Goal: Task Accomplishment & Management: Complete application form

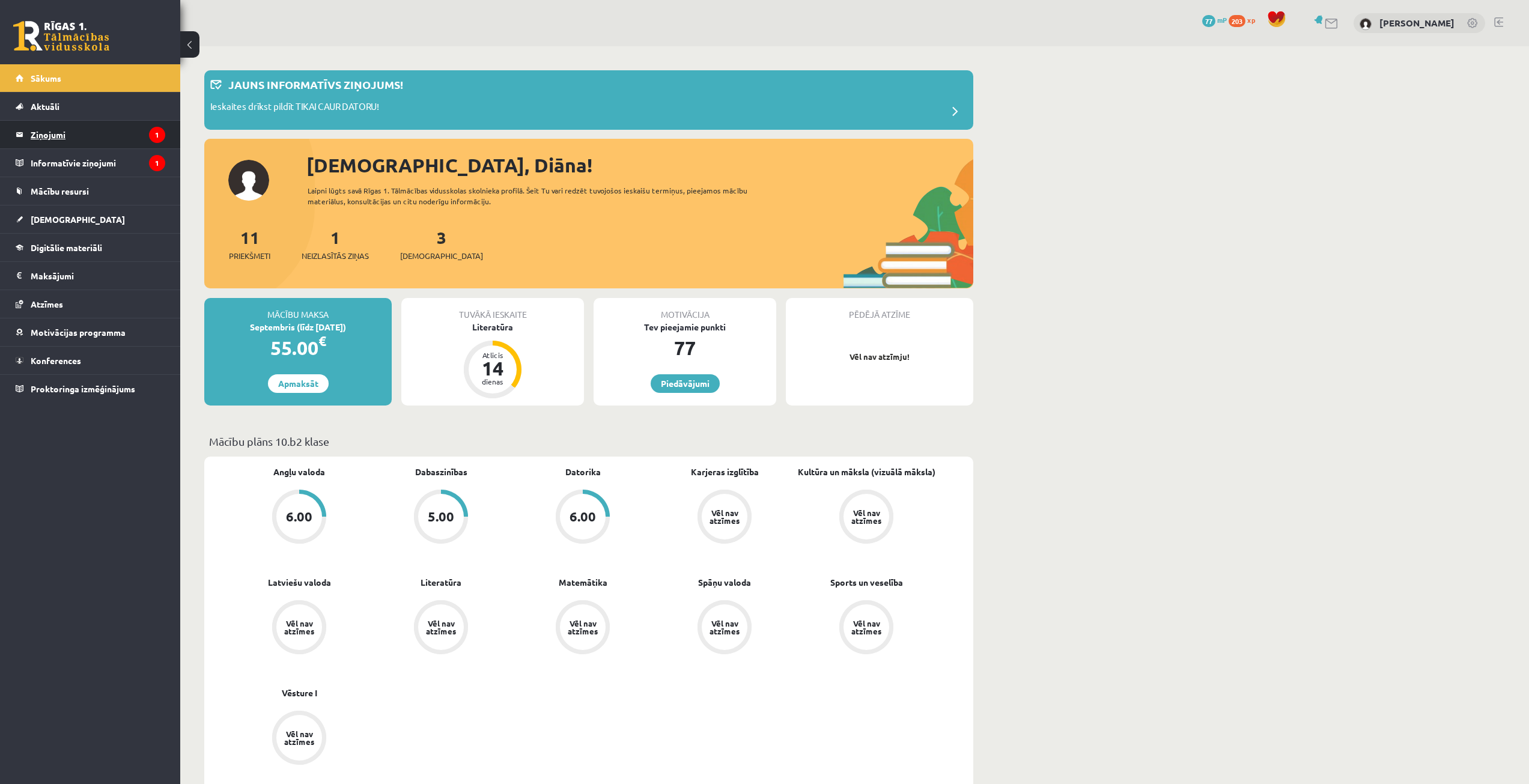
click at [99, 139] on legend "Ziņojumi 1" at bounding box center [98, 134] width 134 height 28
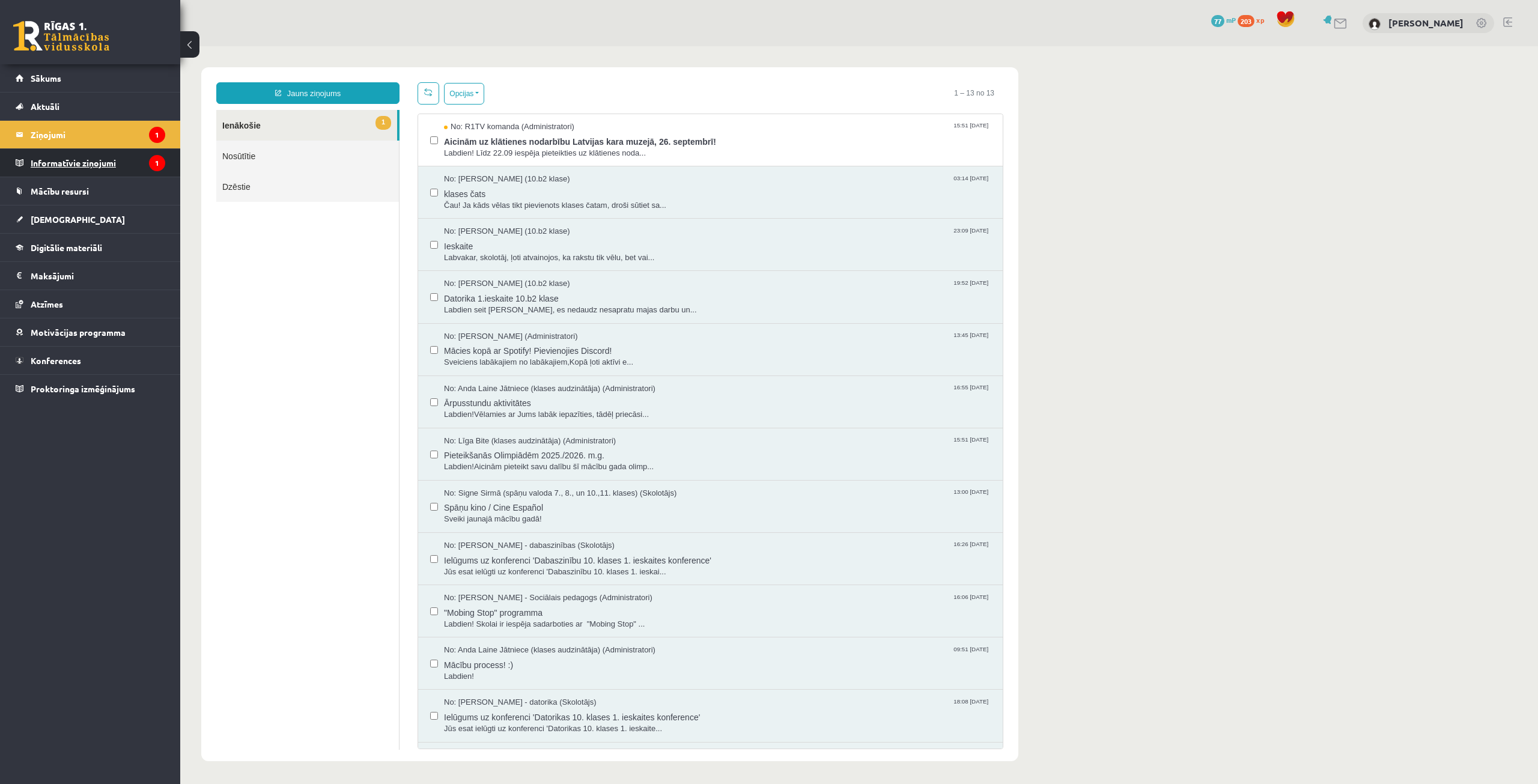
click at [98, 164] on legend "Informatīvie ziņojumi 1" at bounding box center [98, 163] width 134 height 28
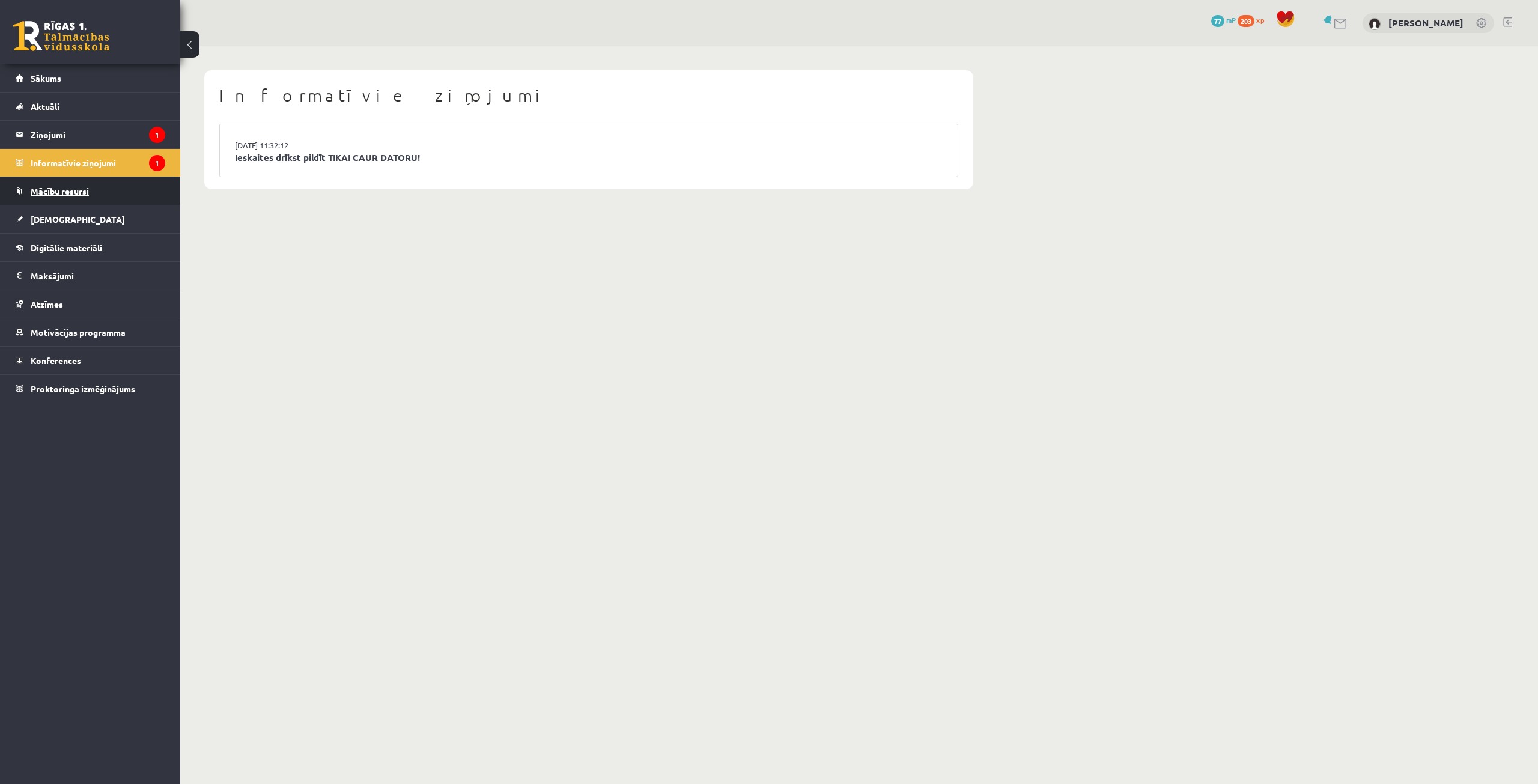
click at [93, 194] on link "Mācību resursi" at bounding box center [90, 191] width 150 height 28
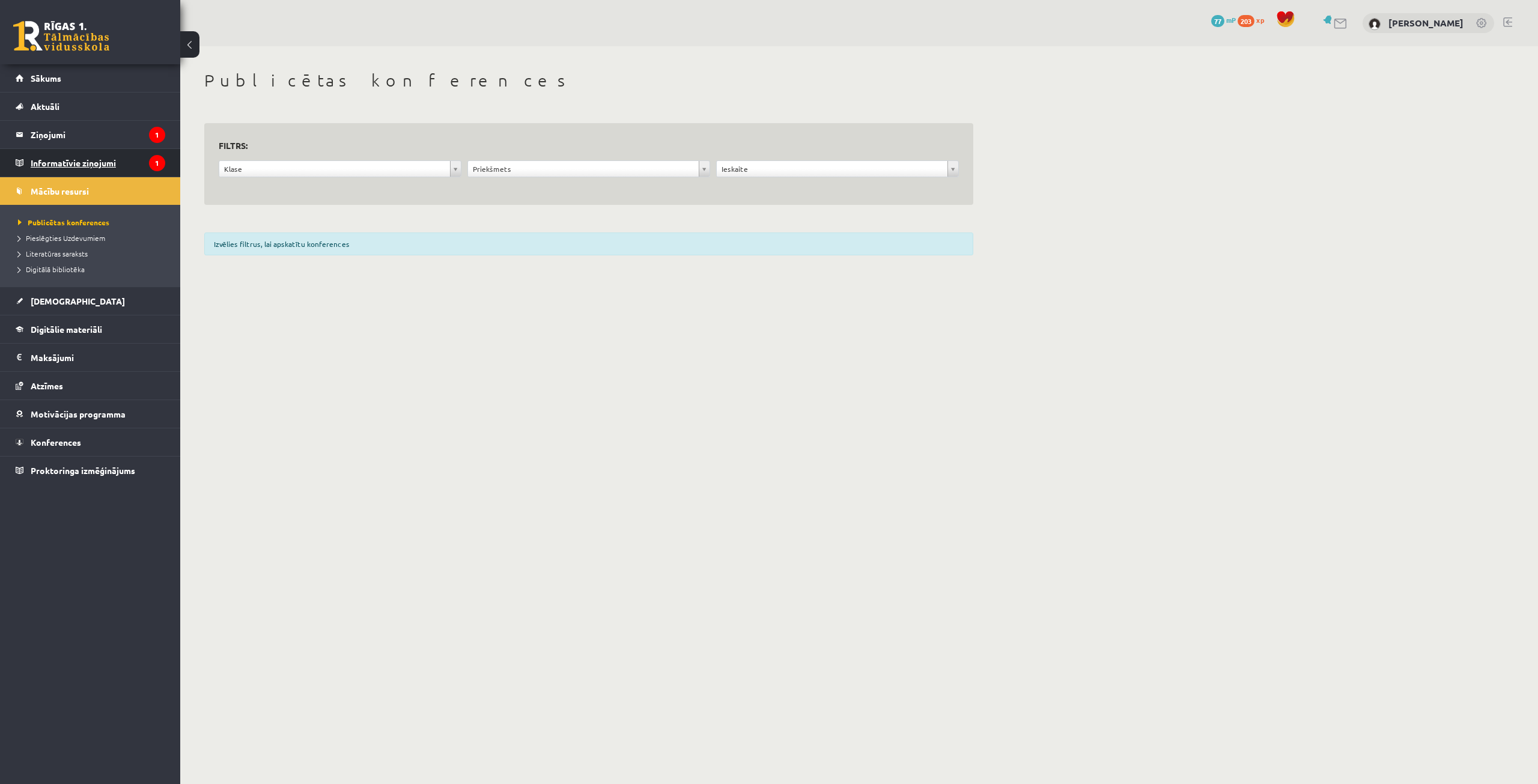
click at [123, 164] on legend "Informatīvie ziņojumi 1" at bounding box center [98, 163] width 134 height 28
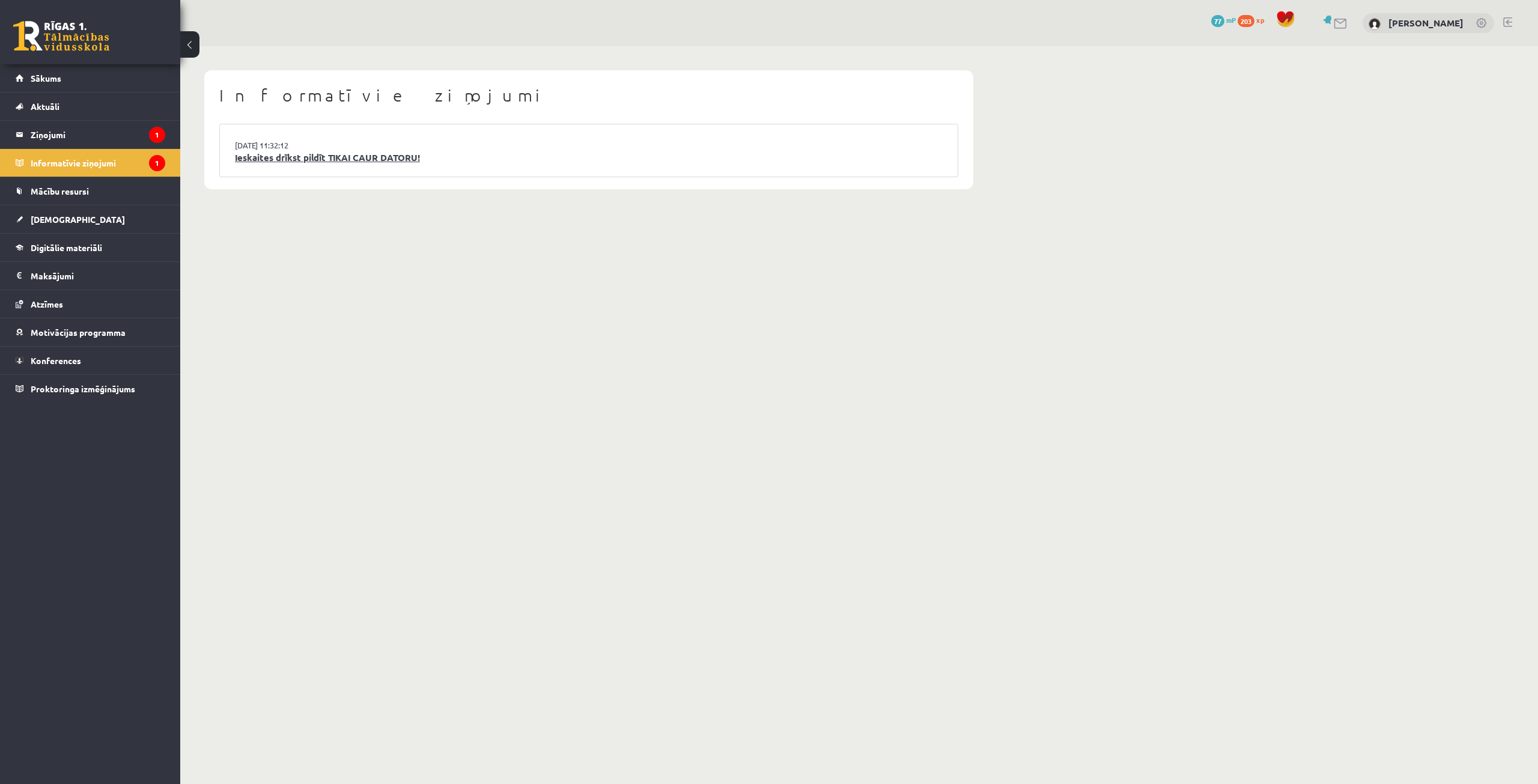
click at [260, 159] on link "Ieskaites drīkst pildīt TIKAI CAUR DATORU!" at bounding box center [589, 157] width 708 height 14
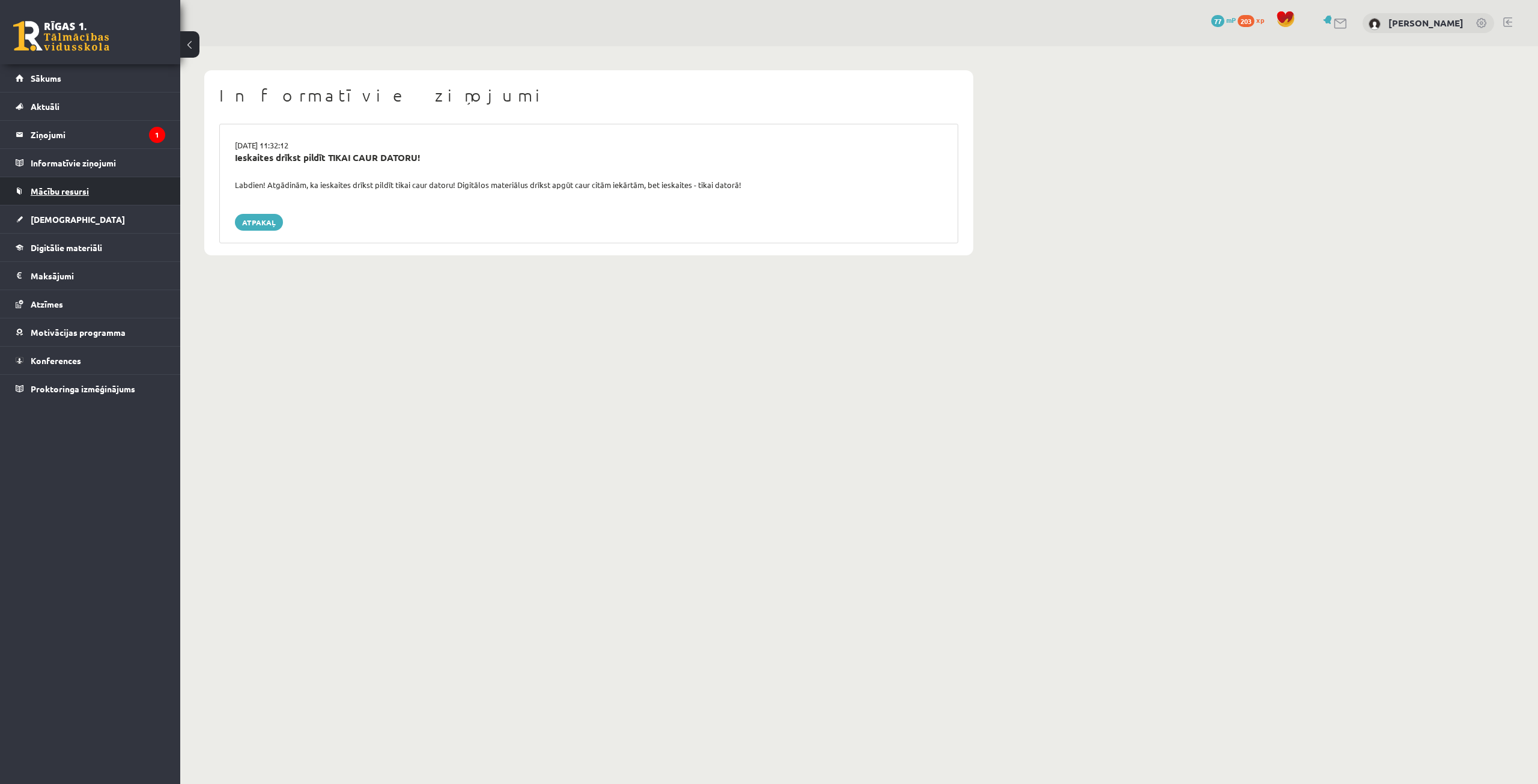
click at [142, 186] on link "Mācību resursi" at bounding box center [90, 191] width 150 height 28
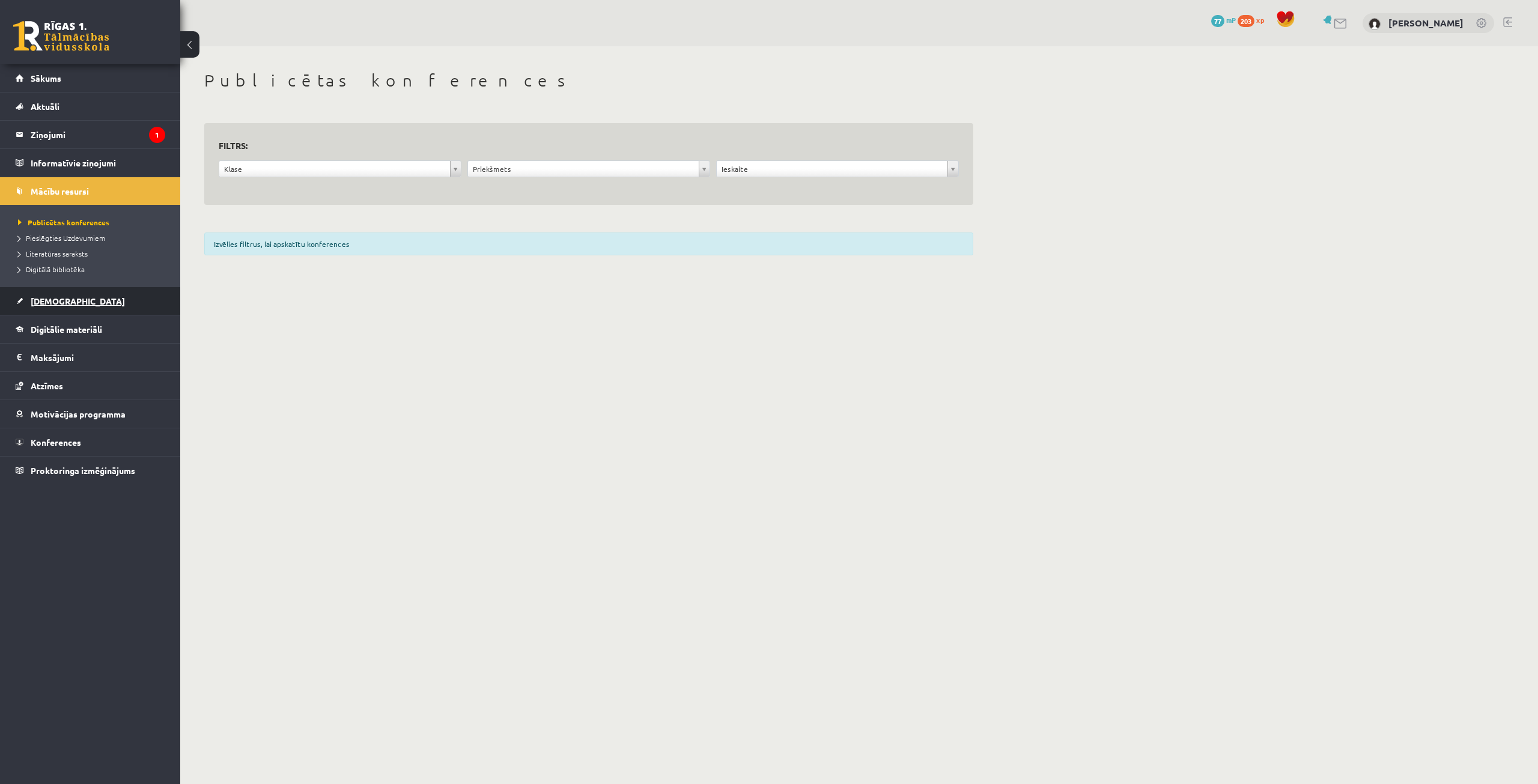
click at [72, 302] on link "[DEMOGRAPHIC_DATA]" at bounding box center [90, 301] width 150 height 28
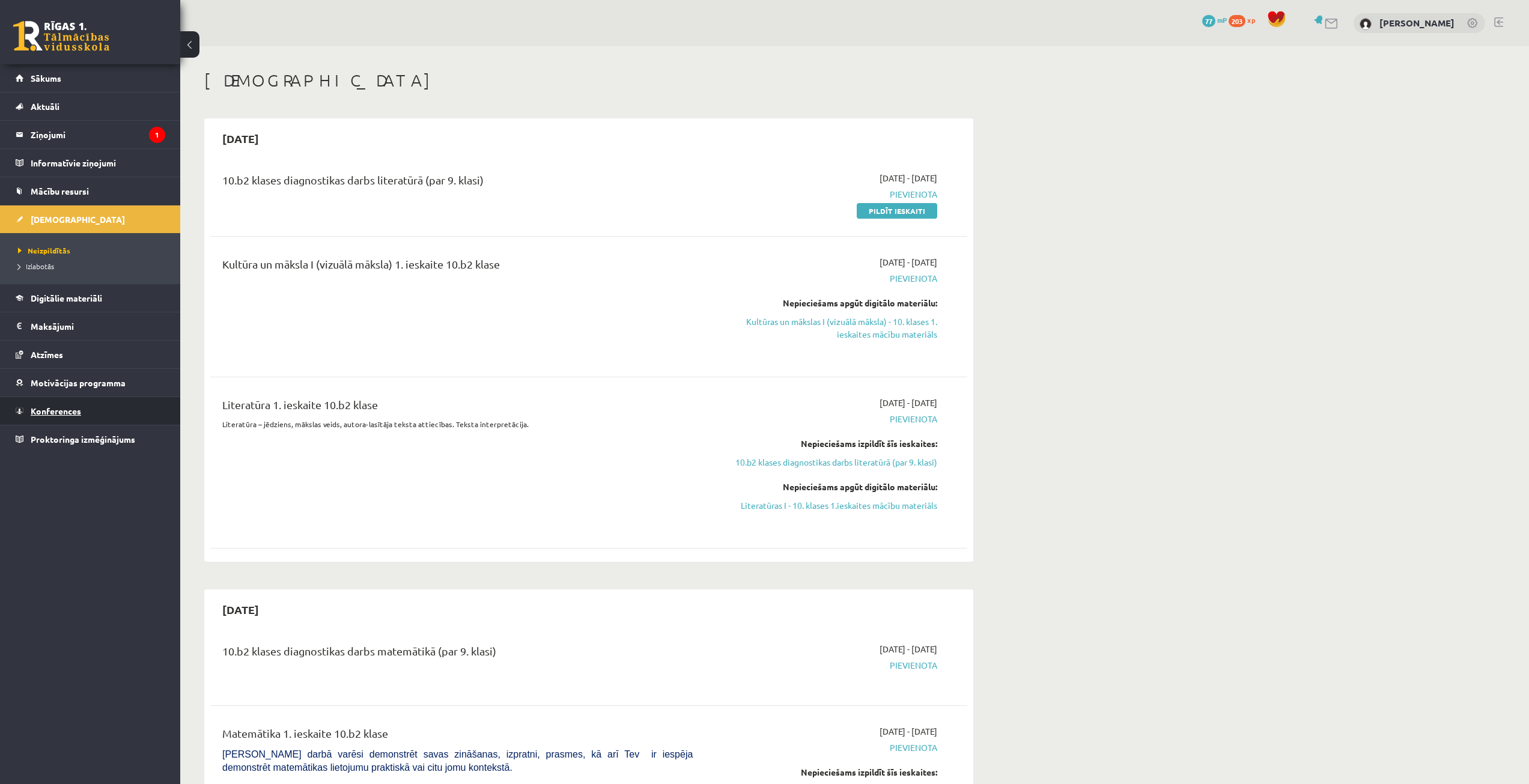
click at [50, 413] on span "Konferences" at bounding box center [56, 411] width 50 height 11
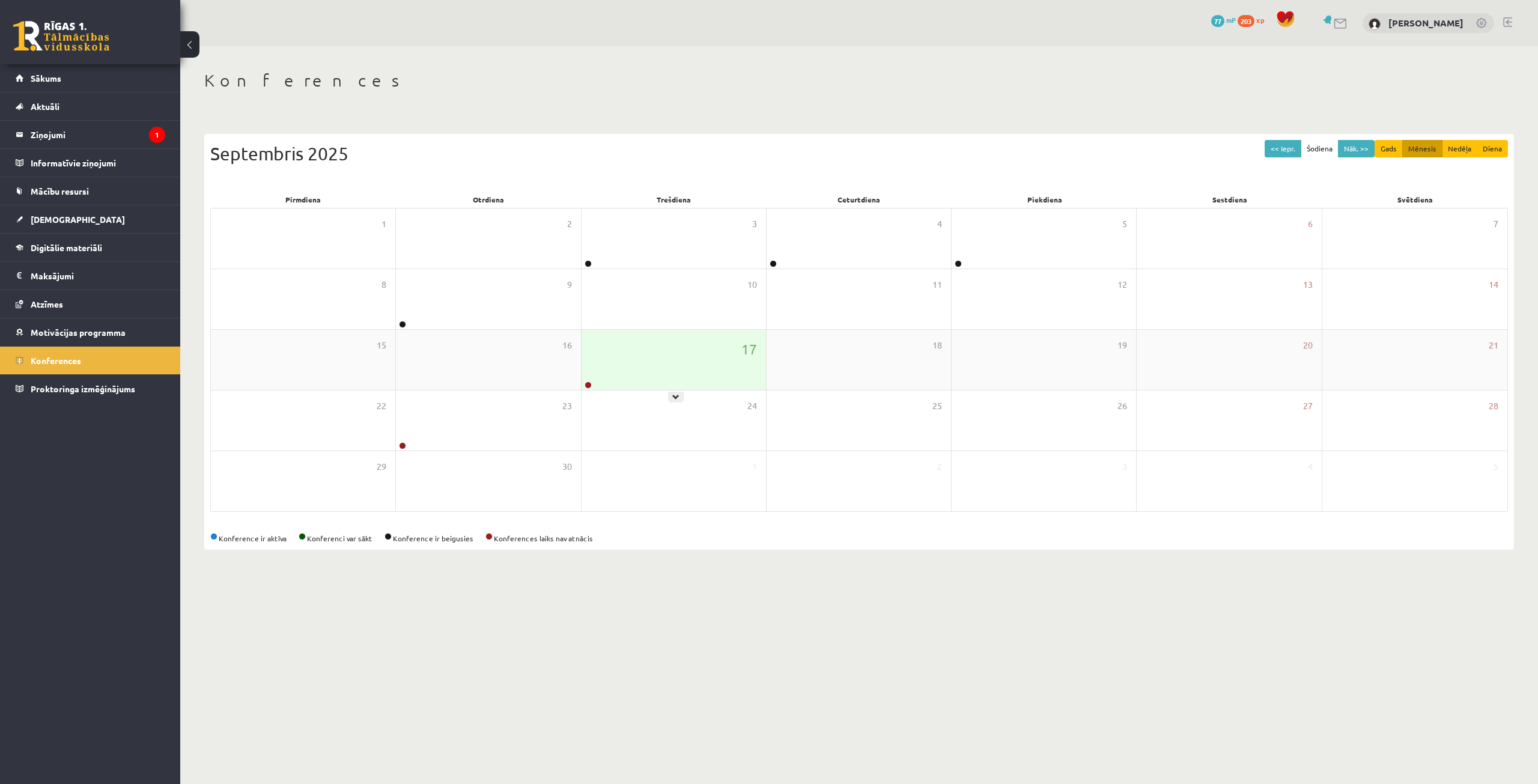
click at [608, 352] on div "17" at bounding box center [674, 359] width 185 height 60
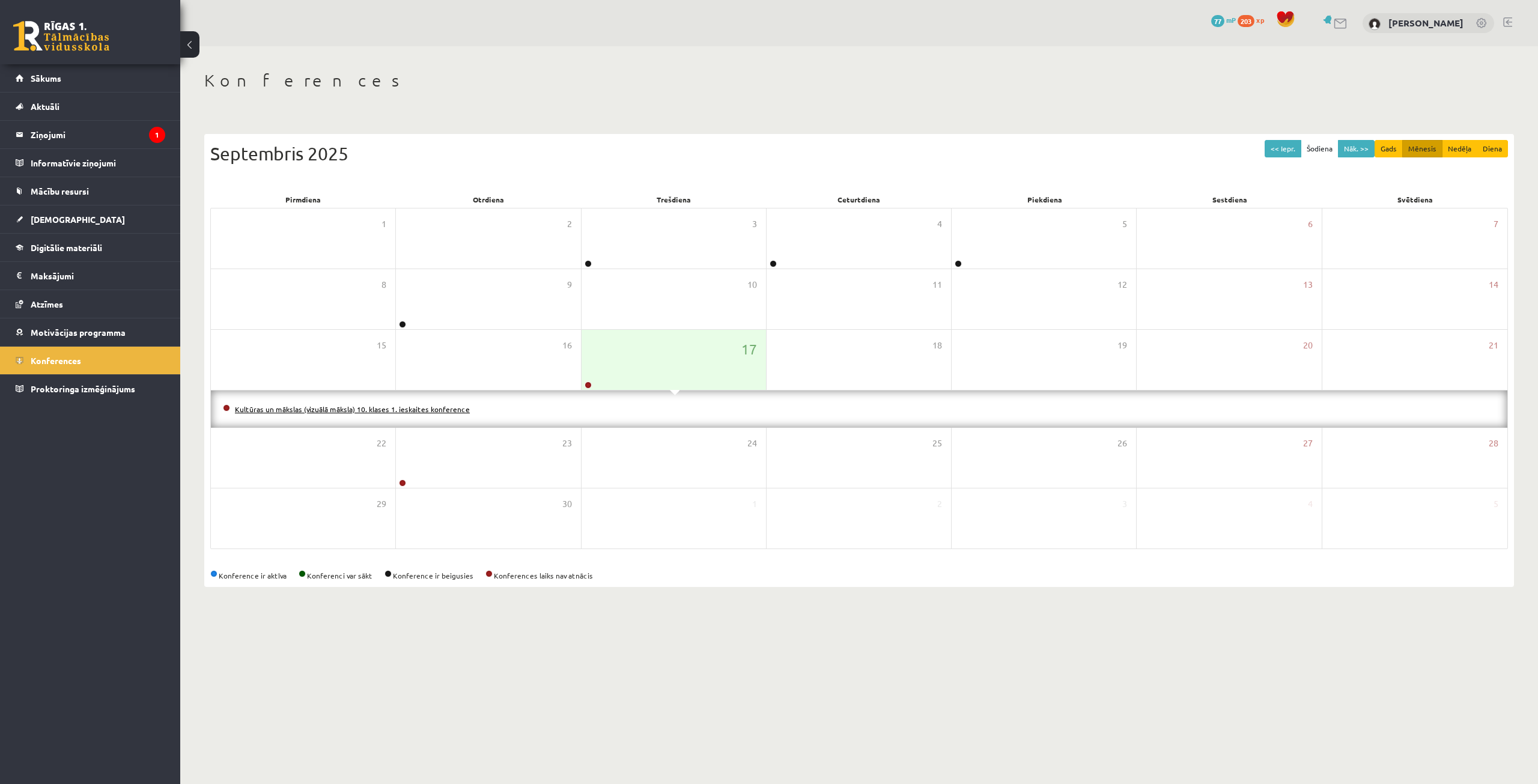
click at [320, 413] on link "Kultūras un mākslas (vizuālā māksla) 10. klases 1. ieskaites konference" at bounding box center [352, 409] width 235 height 10
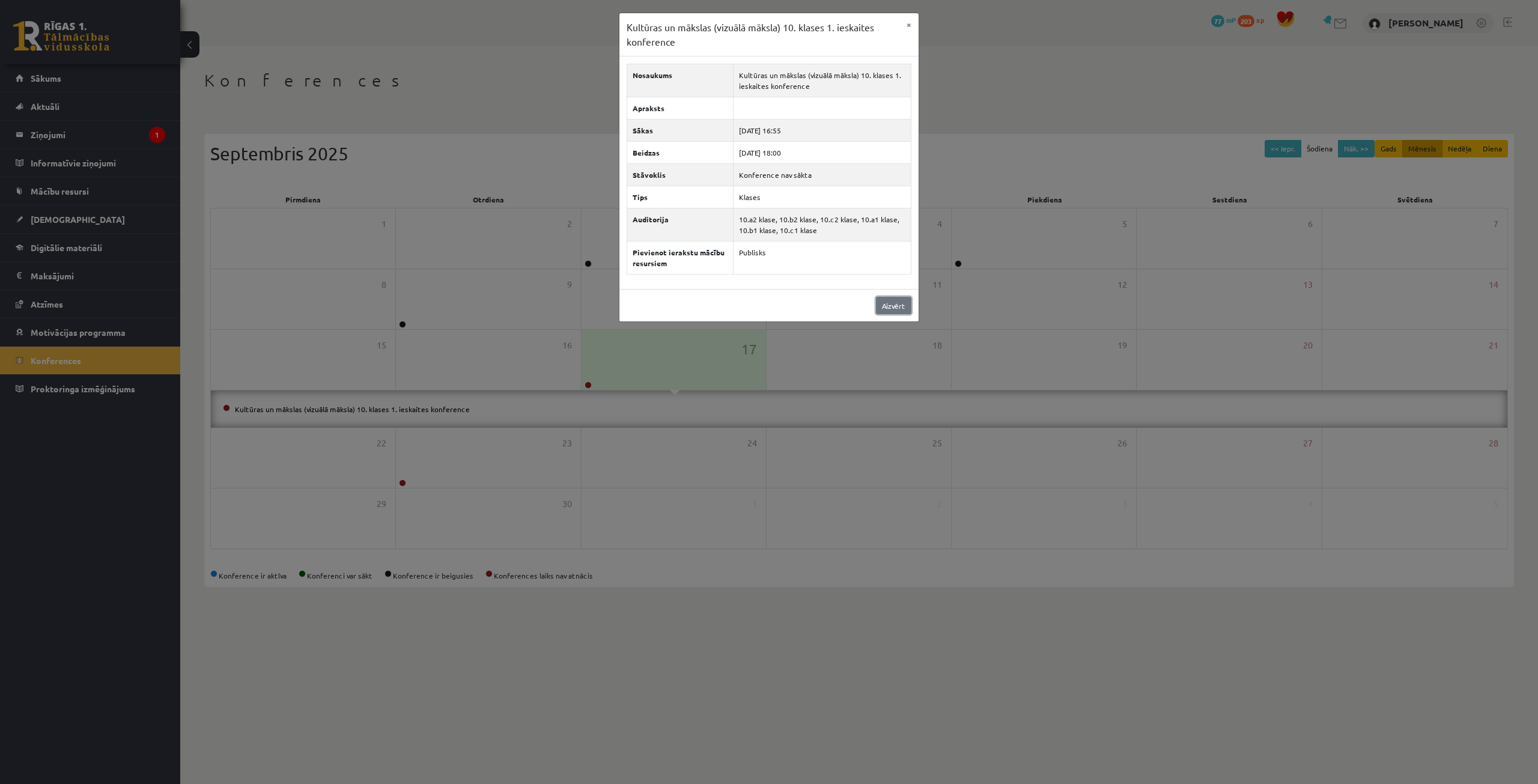
click at [894, 307] on link "Aizvērt" at bounding box center [893, 305] width 36 height 17
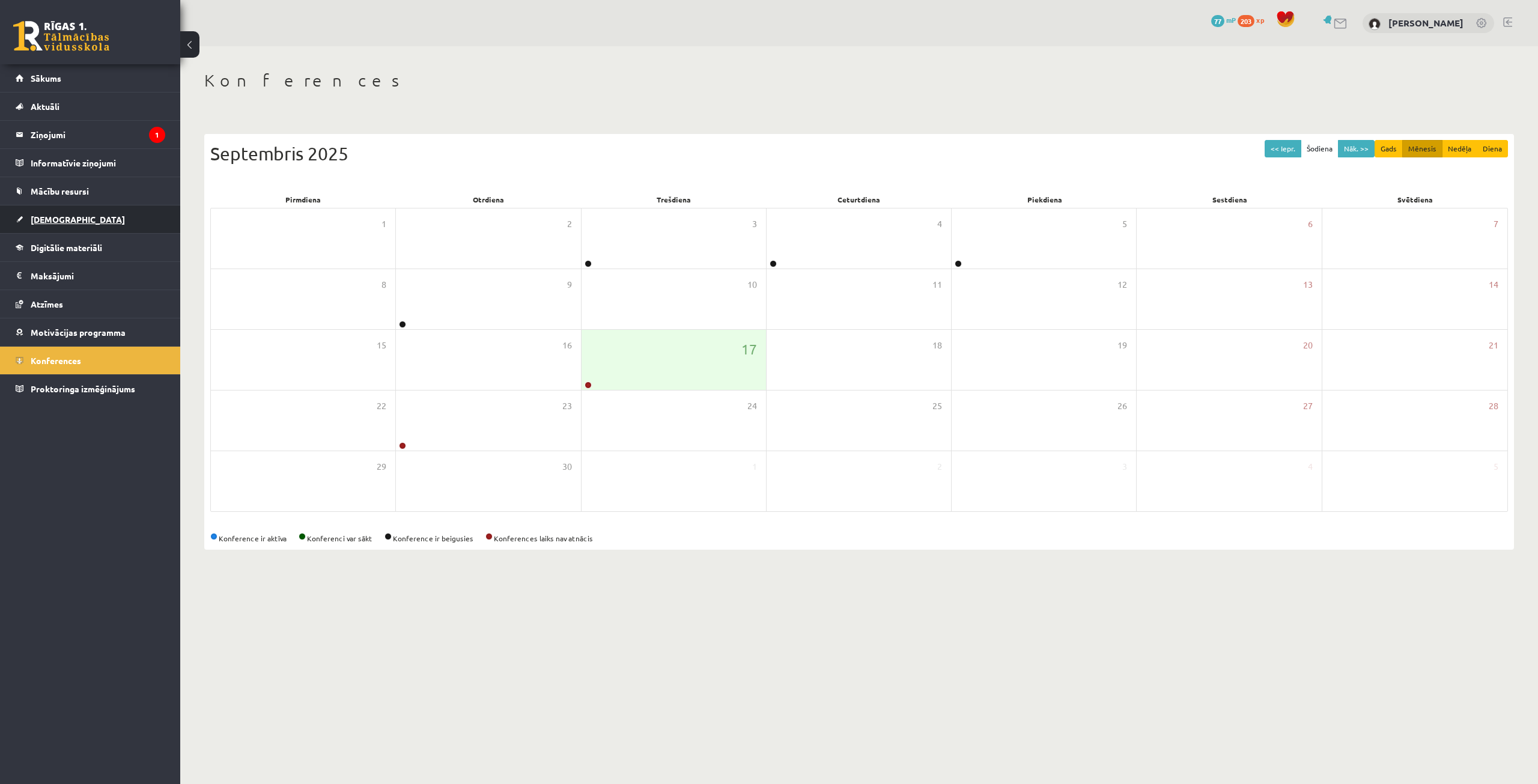
click at [58, 216] on span "[DEMOGRAPHIC_DATA]" at bounding box center [77, 219] width 94 height 11
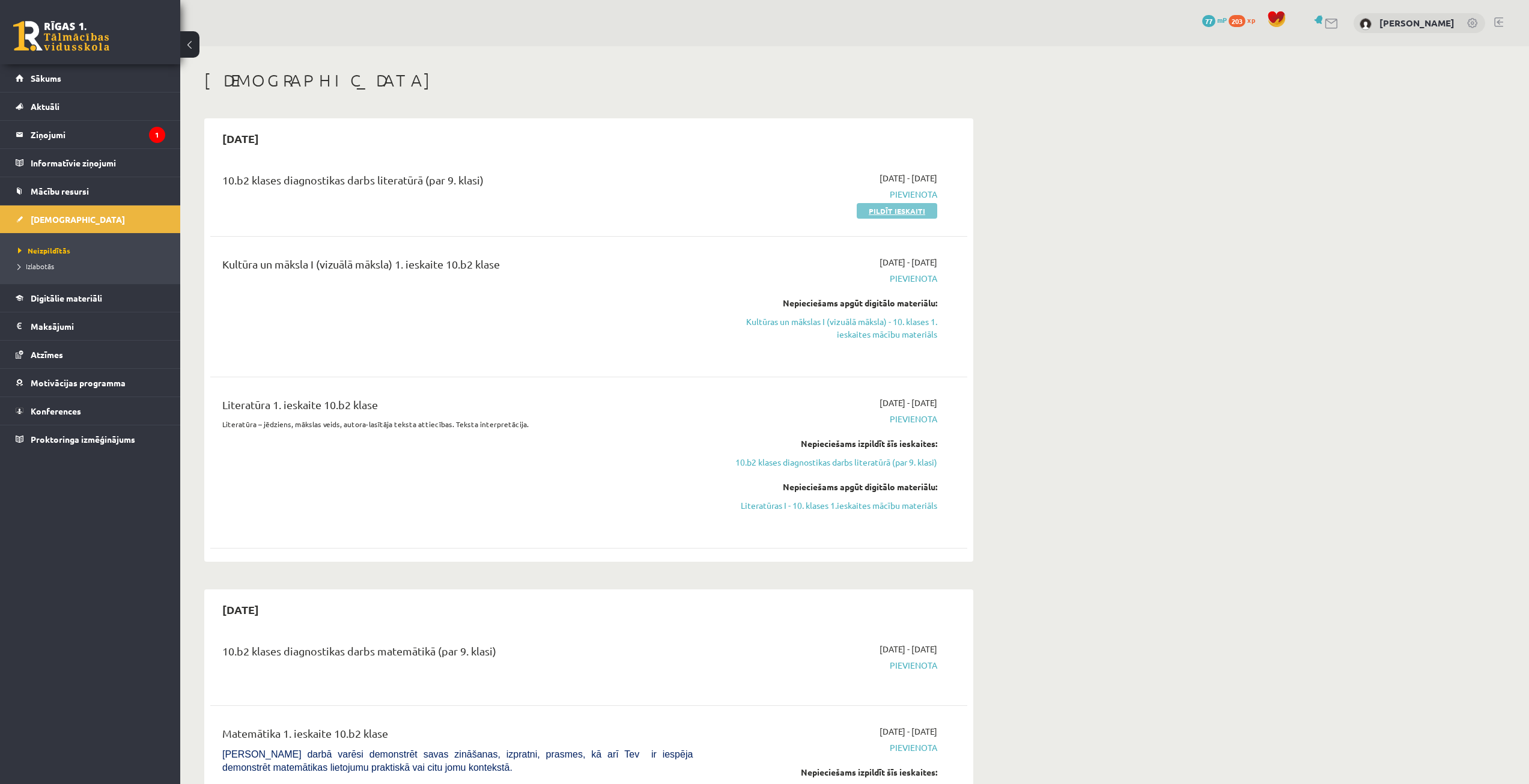
click at [884, 208] on link "Pildīt ieskaiti" at bounding box center [897, 211] width 81 height 15
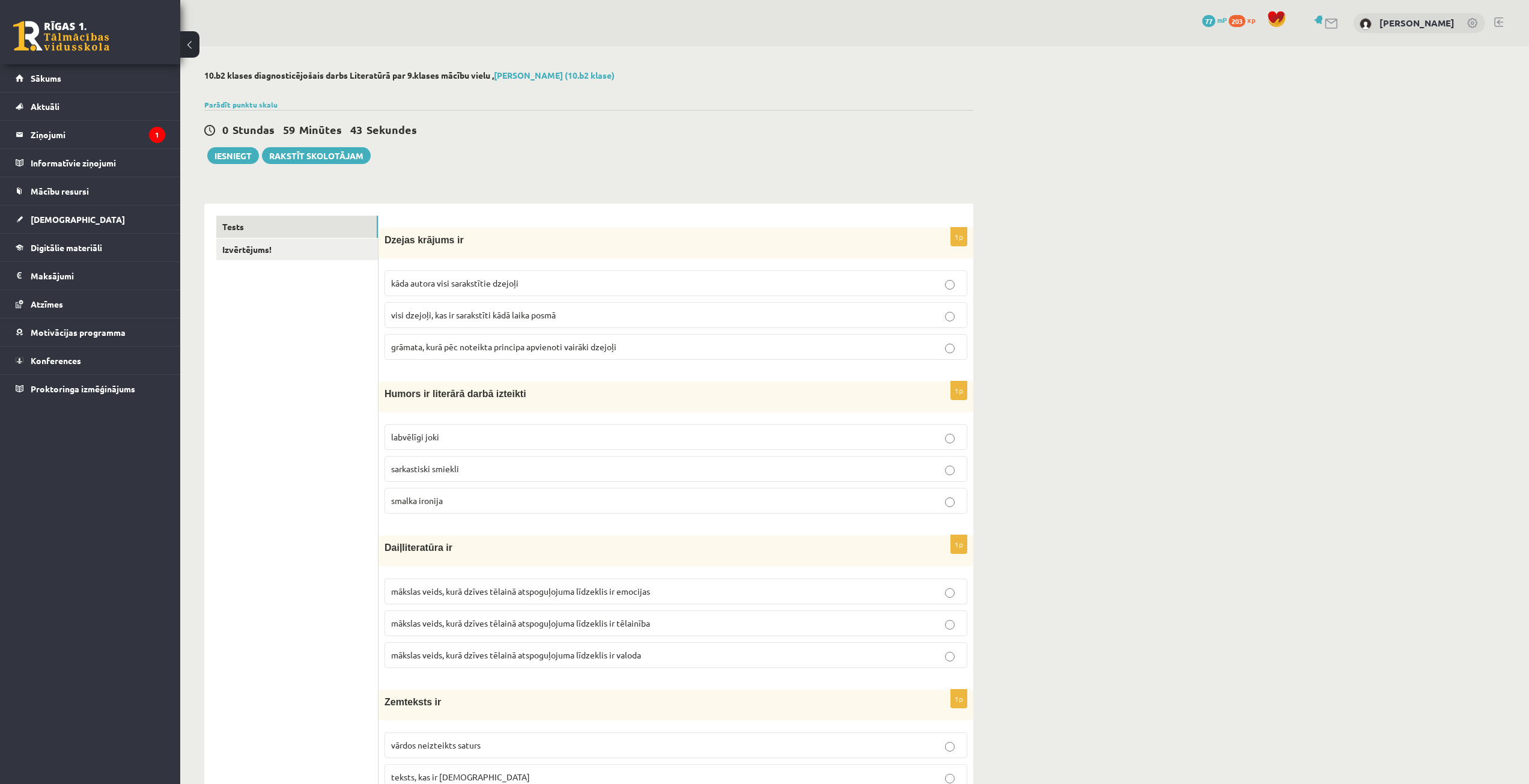
click at [522, 345] on span "grāmata, kurā pēc noteikta principa apvienoti vairāki dzejoļi" at bounding box center [503, 347] width 225 height 11
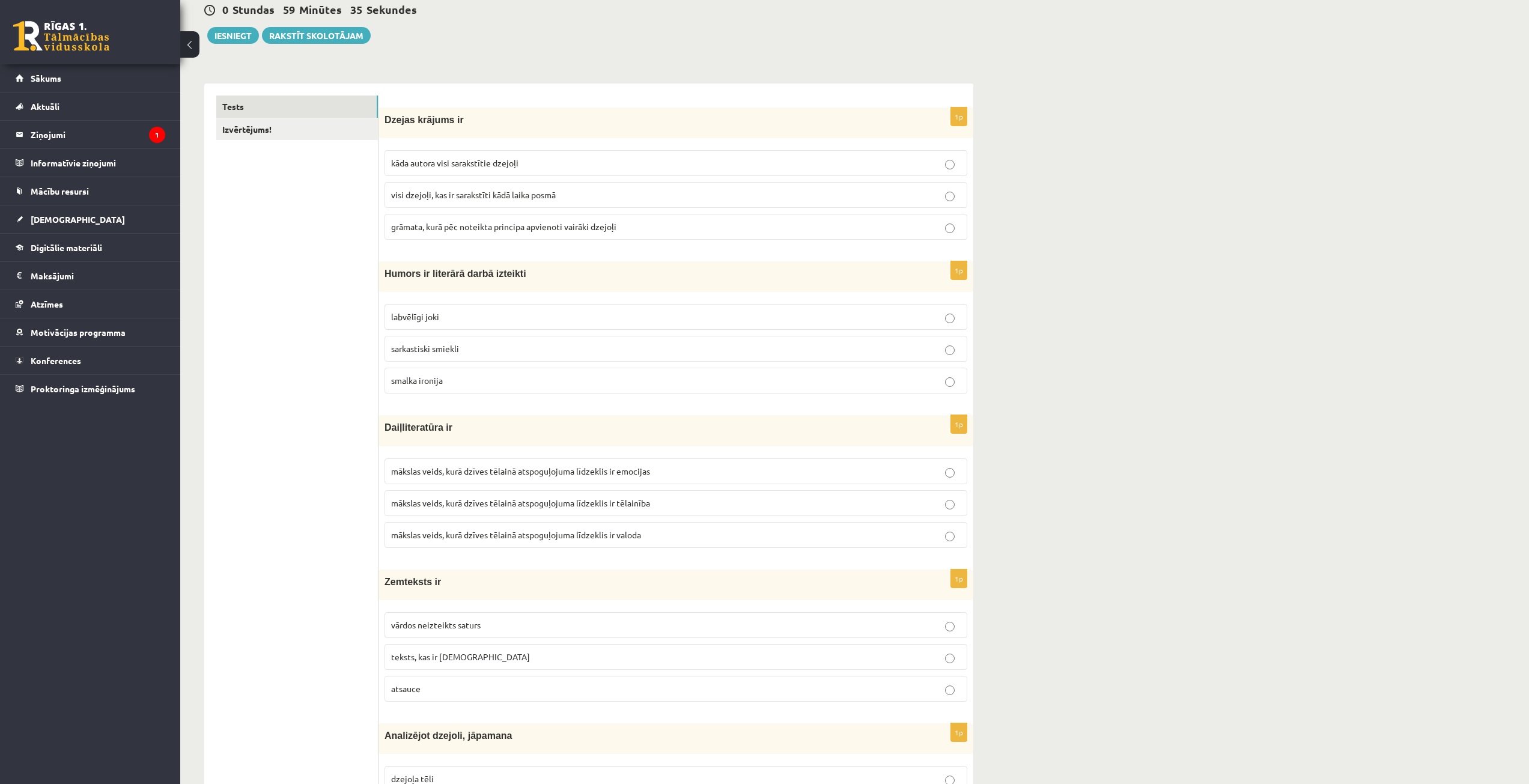
click at [498, 317] on p "labvēlīgi joki" at bounding box center [676, 317] width 570 height 13
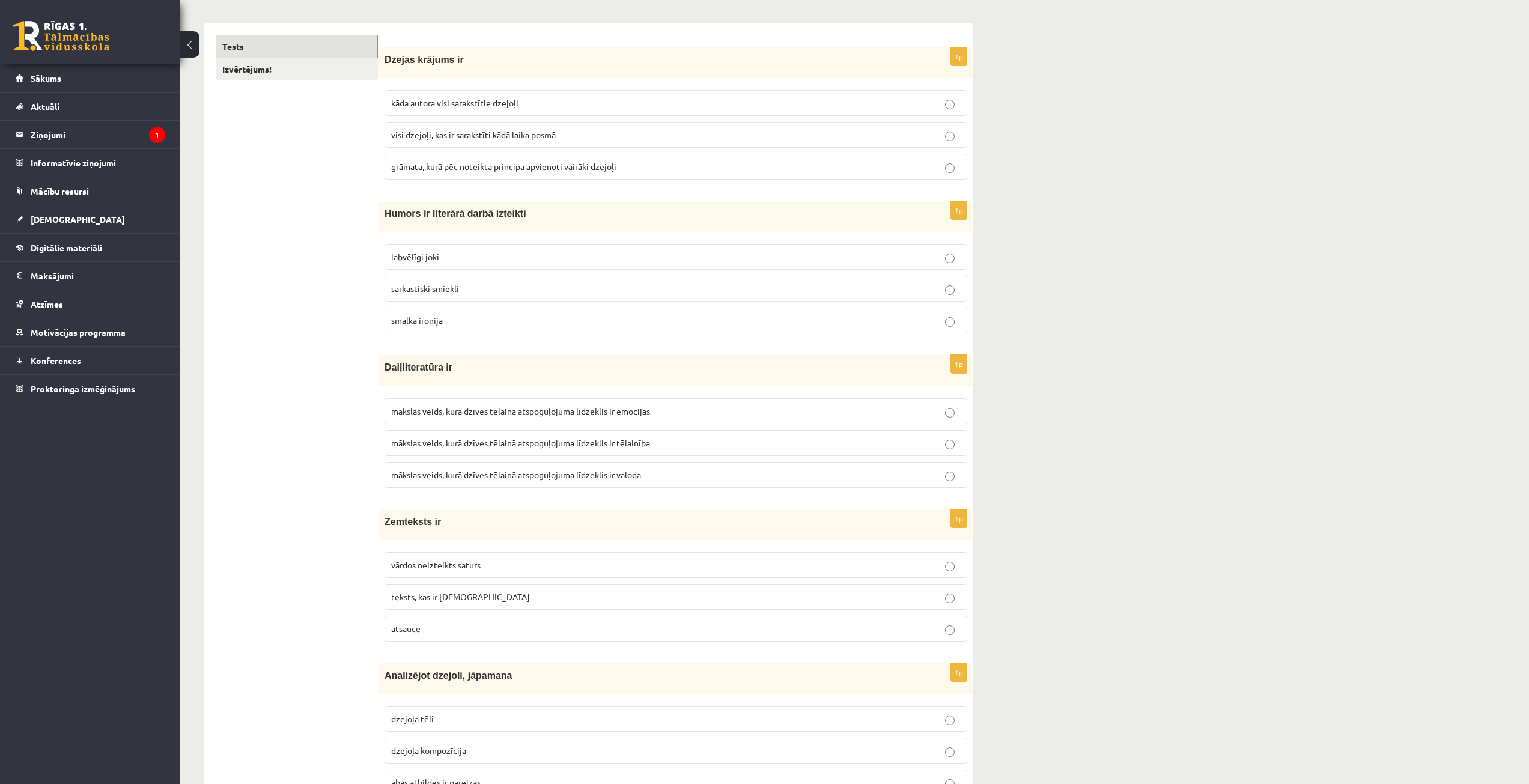
scroll to position [240, 0]
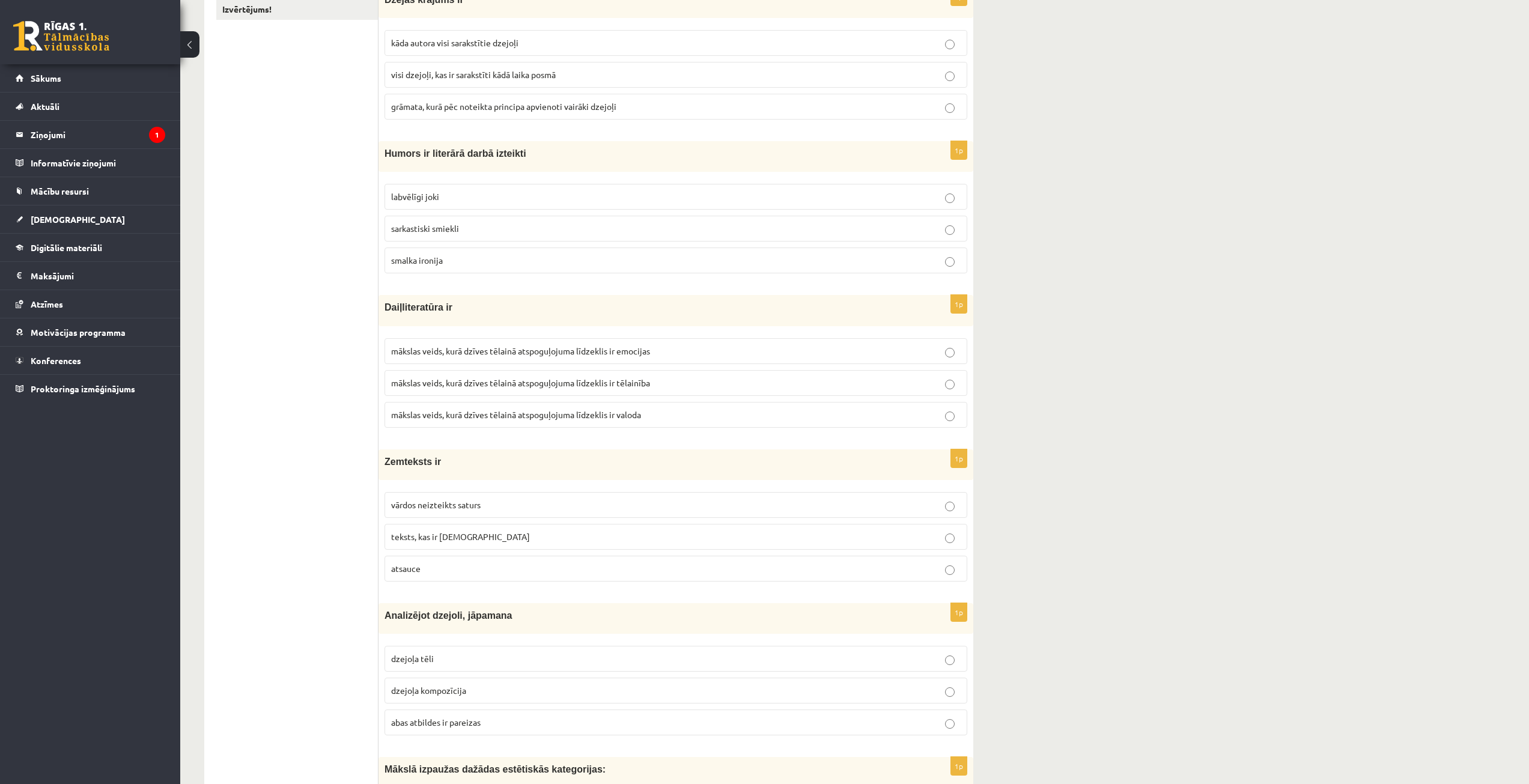
click at [462, 411] on span "mākslas veids, kurā dzīves tēlainā atspoguļojuma līdzeklis ir valoda" at bounding box center [515, 414] width 250 height 11
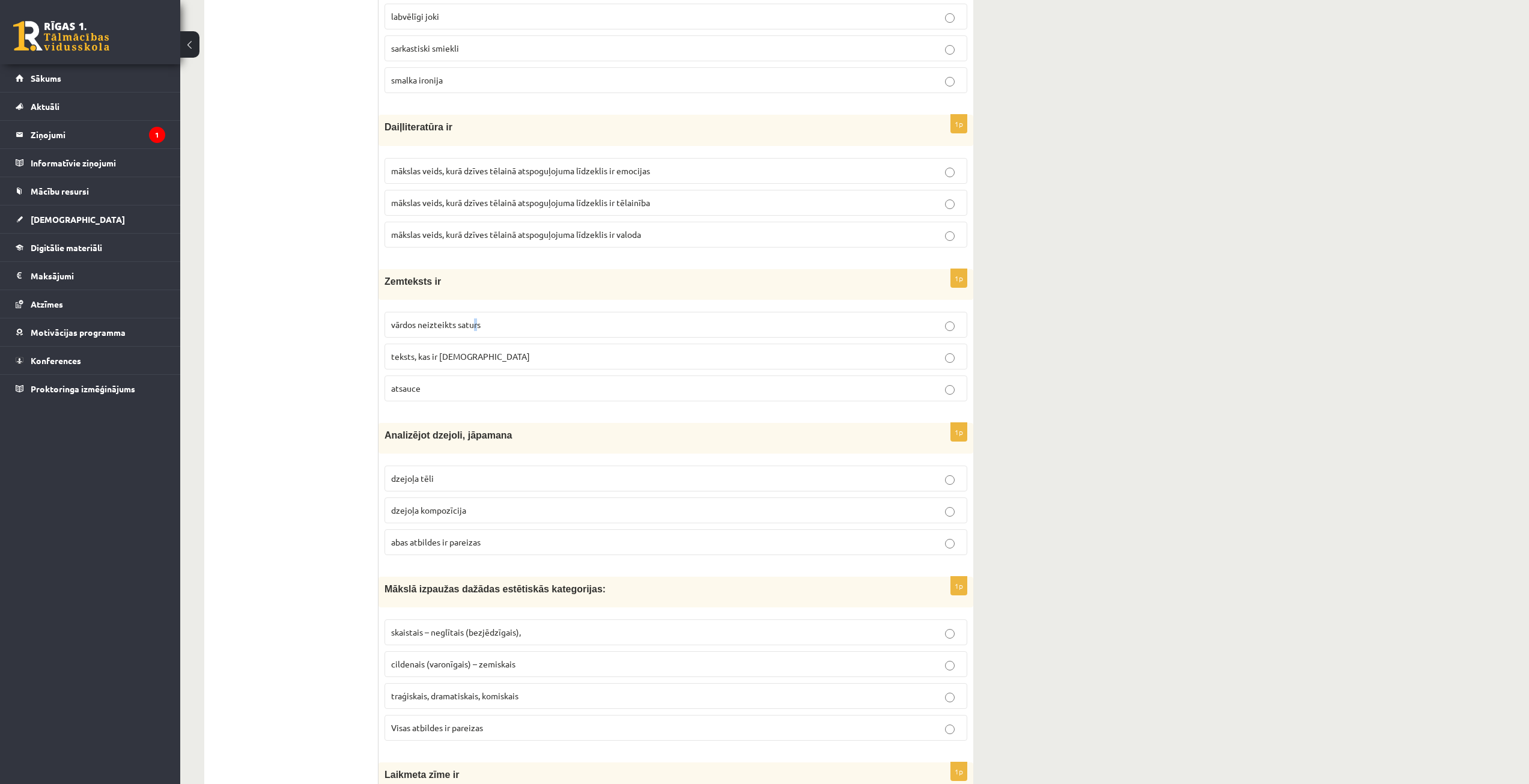
click at [475, 331] on label "vārdos neizteikts saturs" at bounding box center [676, 324] width 583 height 26
click at [499, 324] on p "vārdos neizteikts saturs" at bounding box center [676, 324] width 570 height 13
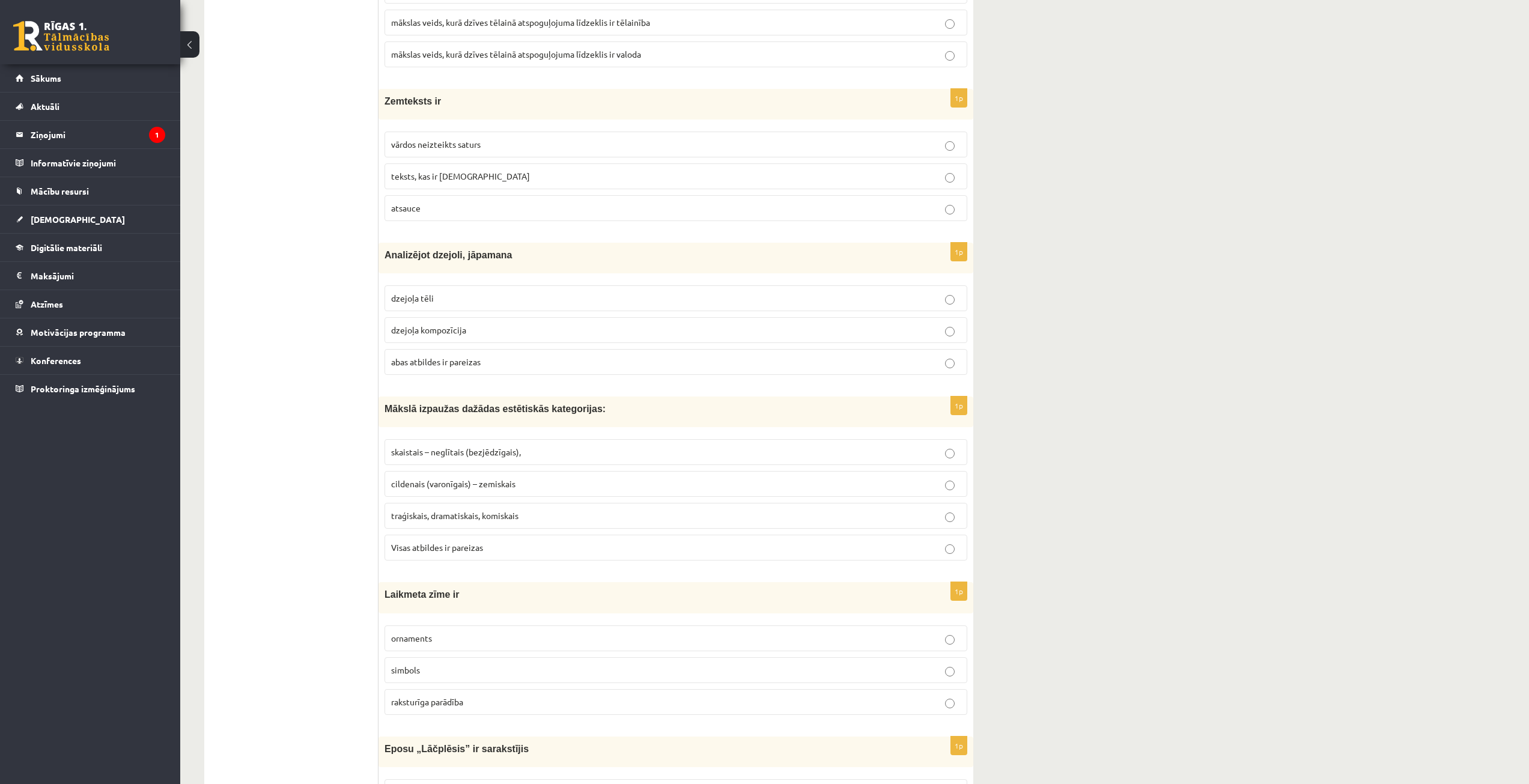
scroll to position [540, 0]
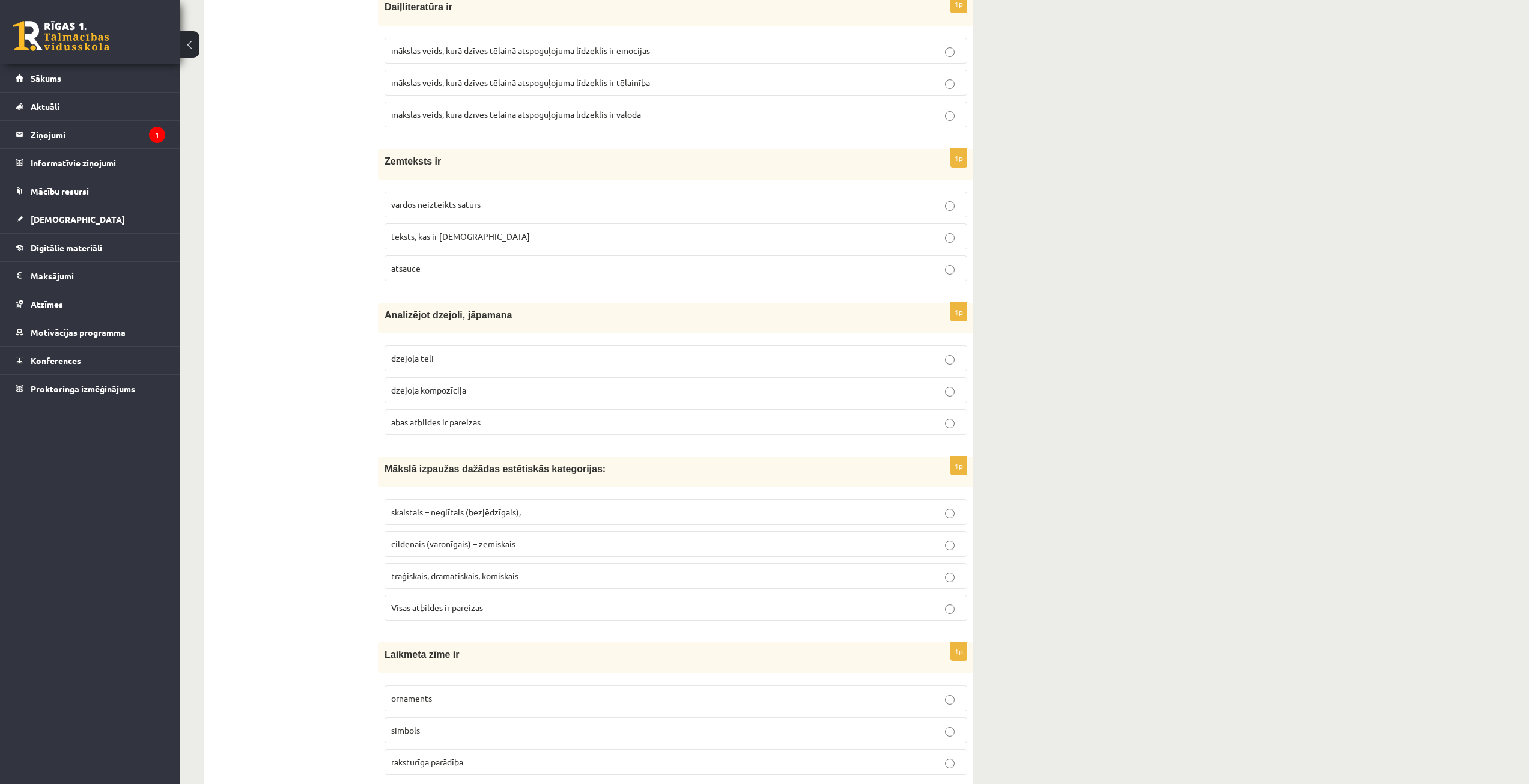
click at [483, 416] on p "abas atbildes ir pareizas" at bounding box center [676, 422] width 570 height 13
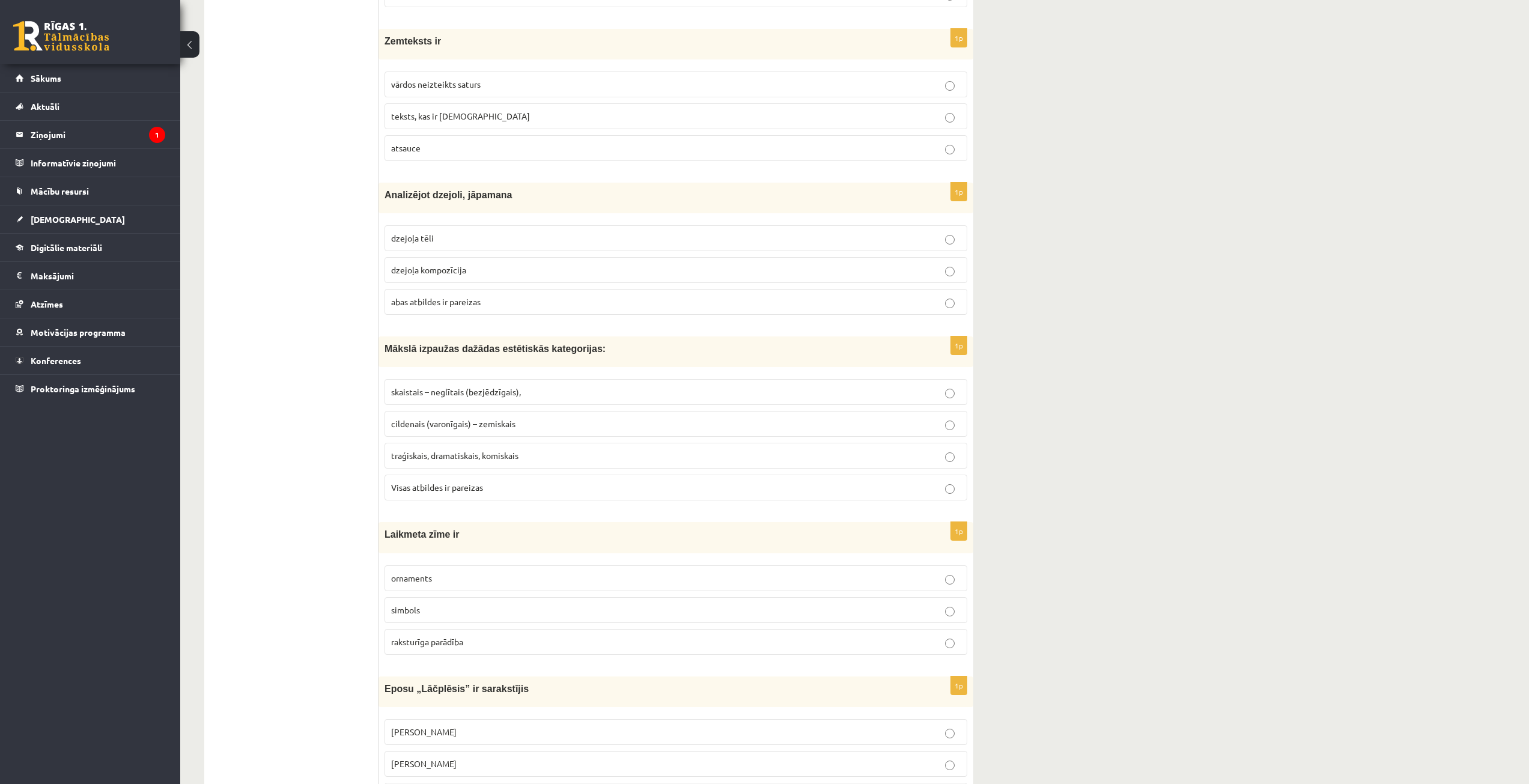
click at [439, 460] on span "traģiskais, dramatiskais, komiskais" at bounding box center [454, 455] width 127 height 11
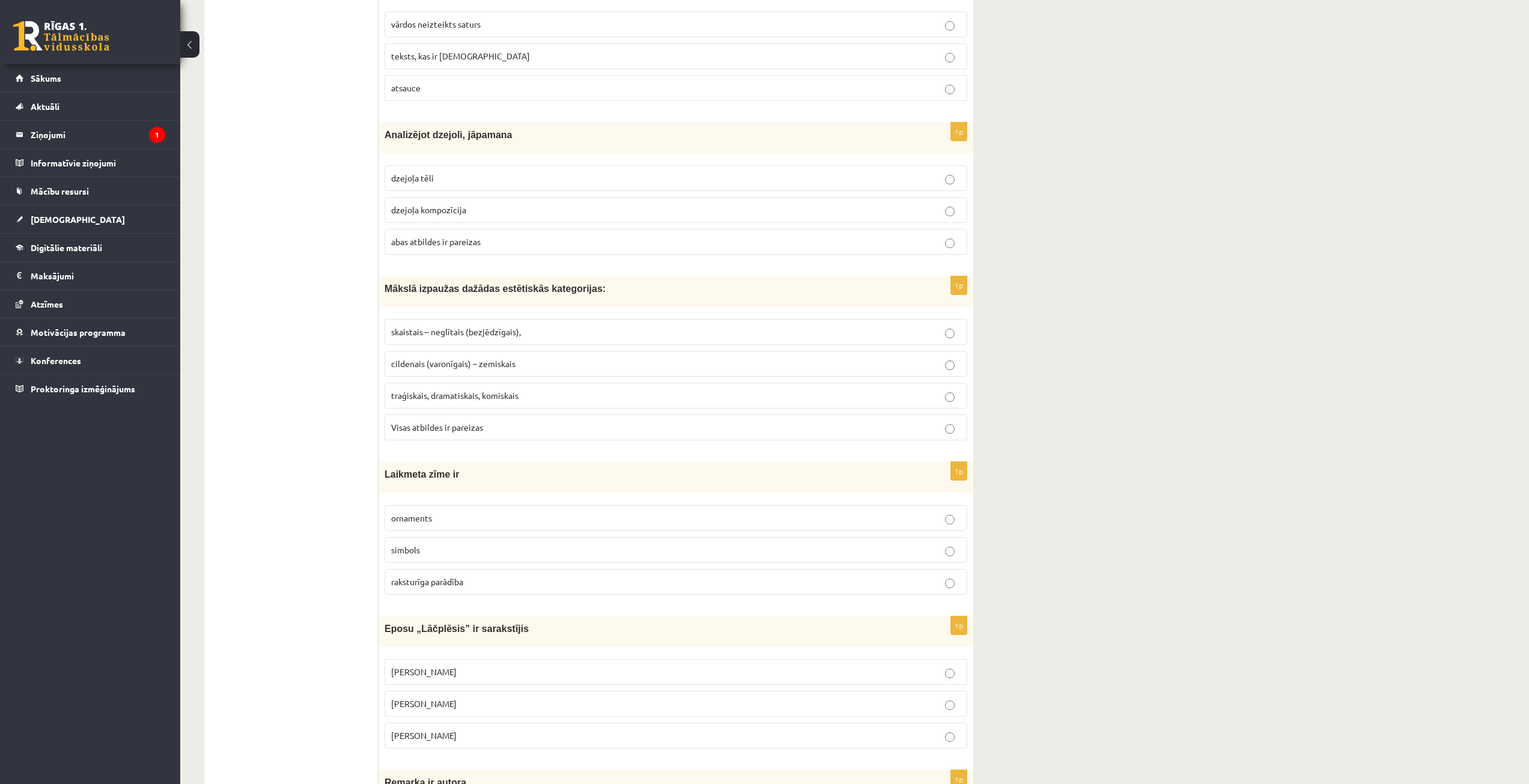
scroll to position [781, 0]
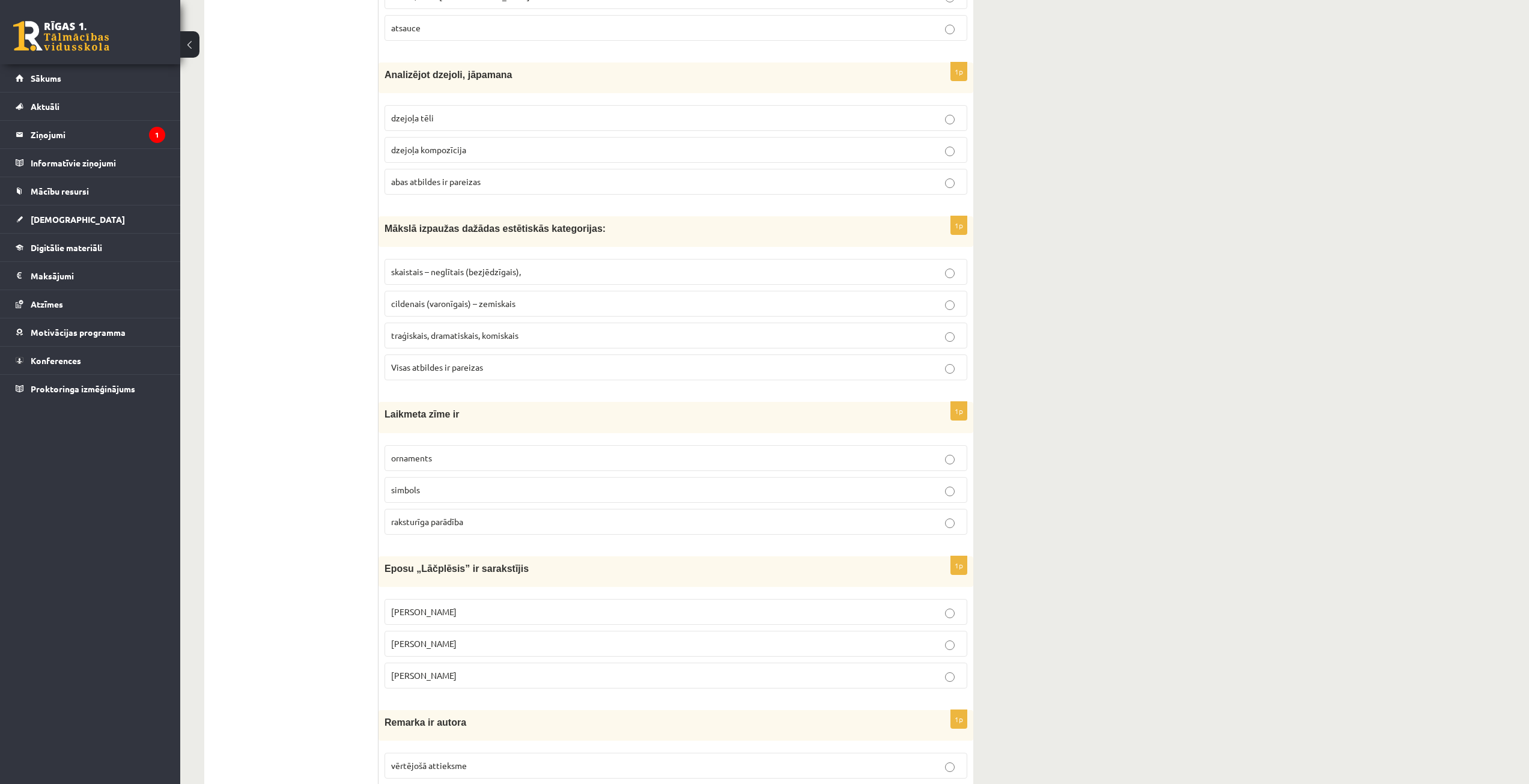
click at [454, 489] on p "simbols" at bounding box center [676, 489] width 570 height 13
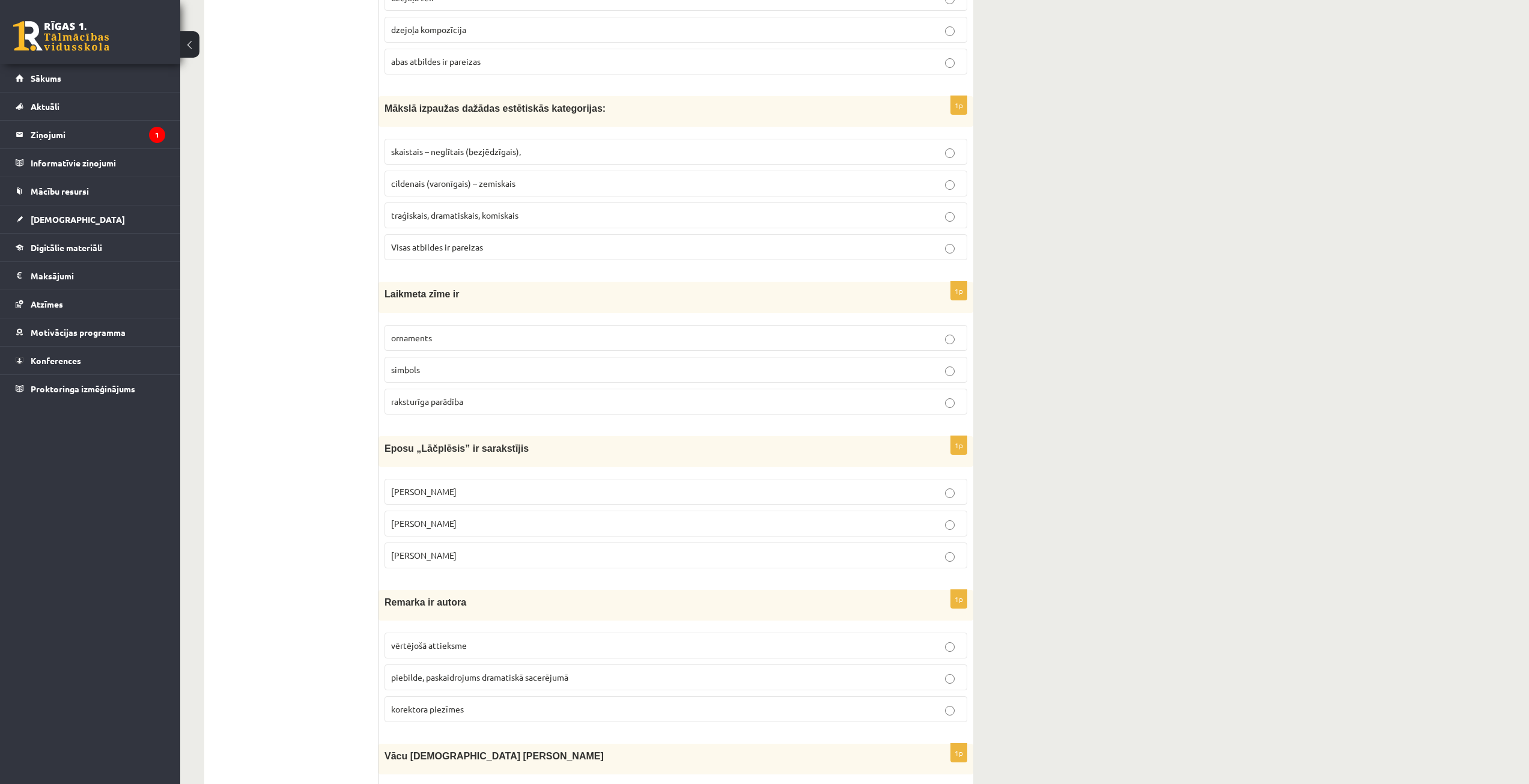
scroll to position [961, 0]
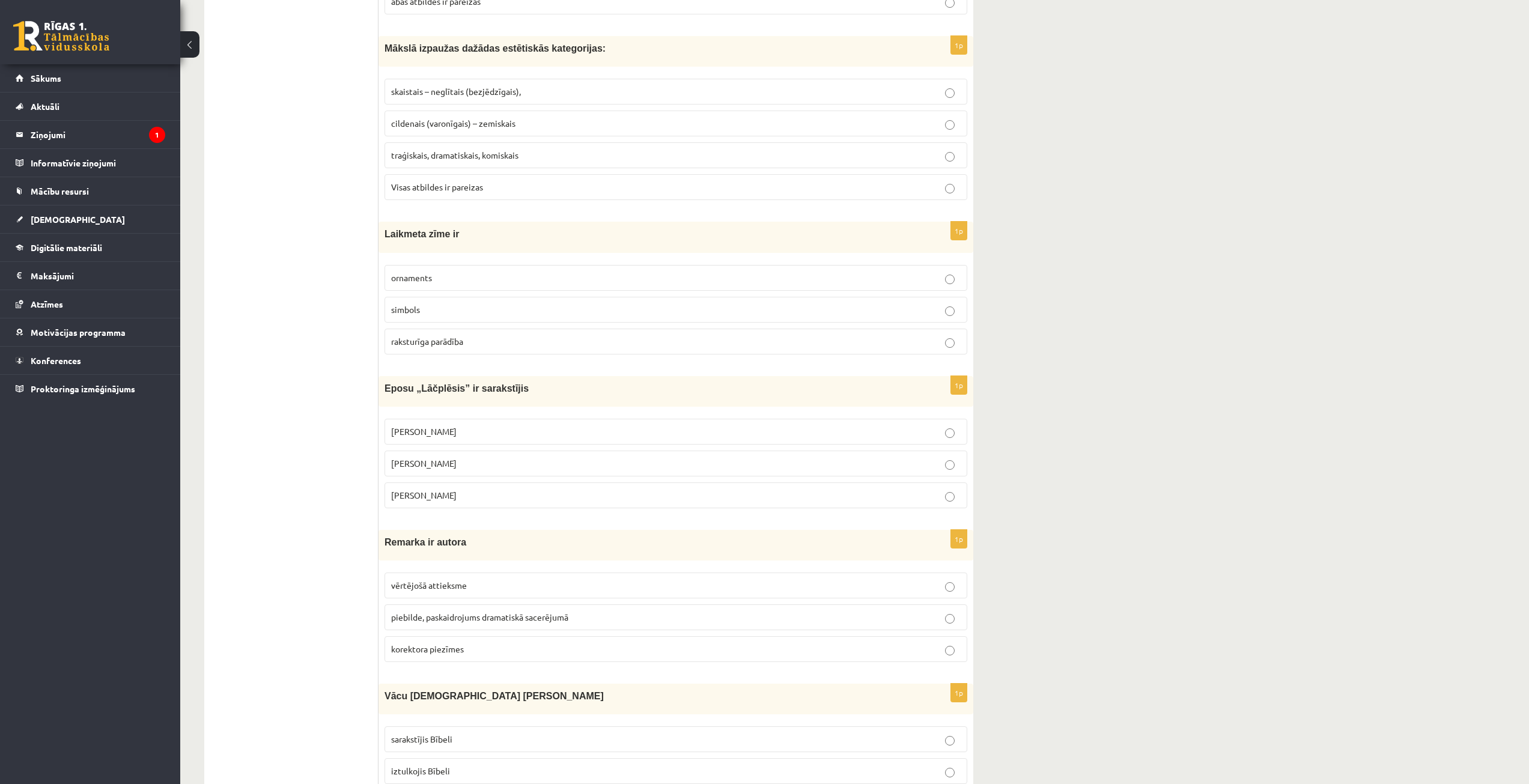
click at [440, 466] on span "Andrejs Pumpurs" at bounding box center [424, 463] width 65 height 11
click at [439, 470] on label "Andrejs Pumpurs" at bounding box center [676, 463] width 583 height 26
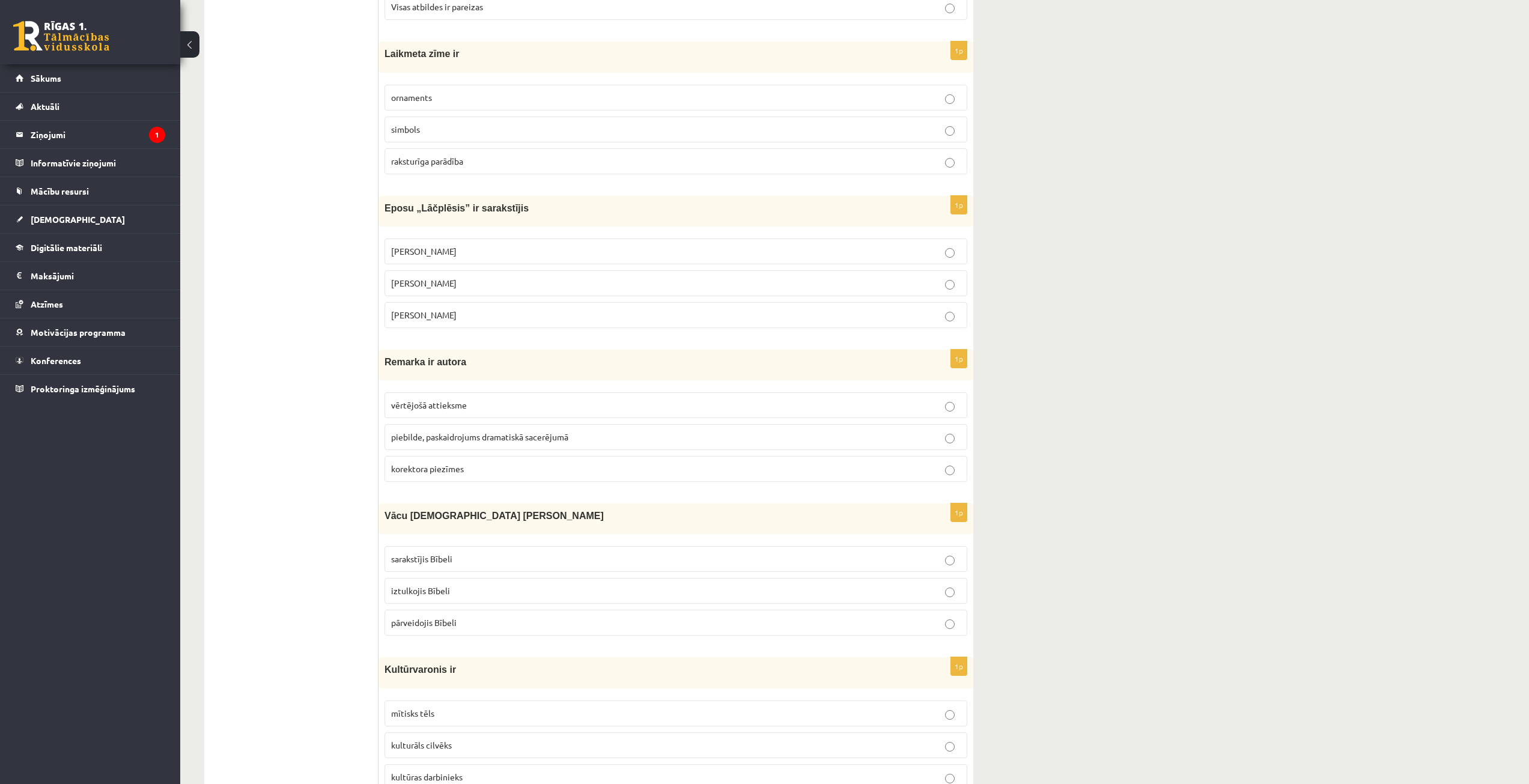
click at [464, 438] on span "piebilde, paskaidrojums dramatiskā sacerējumā" at bounding box center [479, 437] width 177 height 11
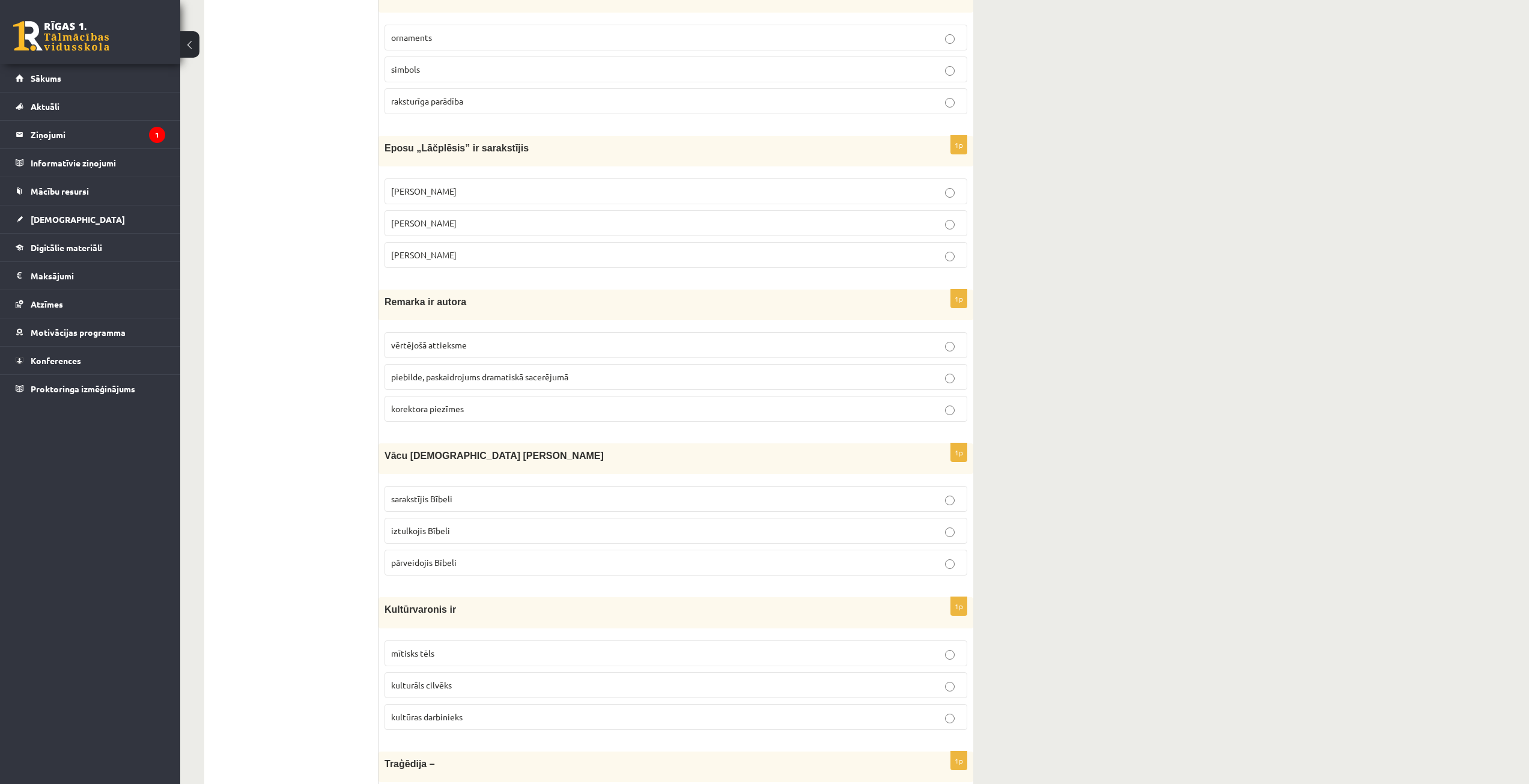
scroll to position [1261, 0]
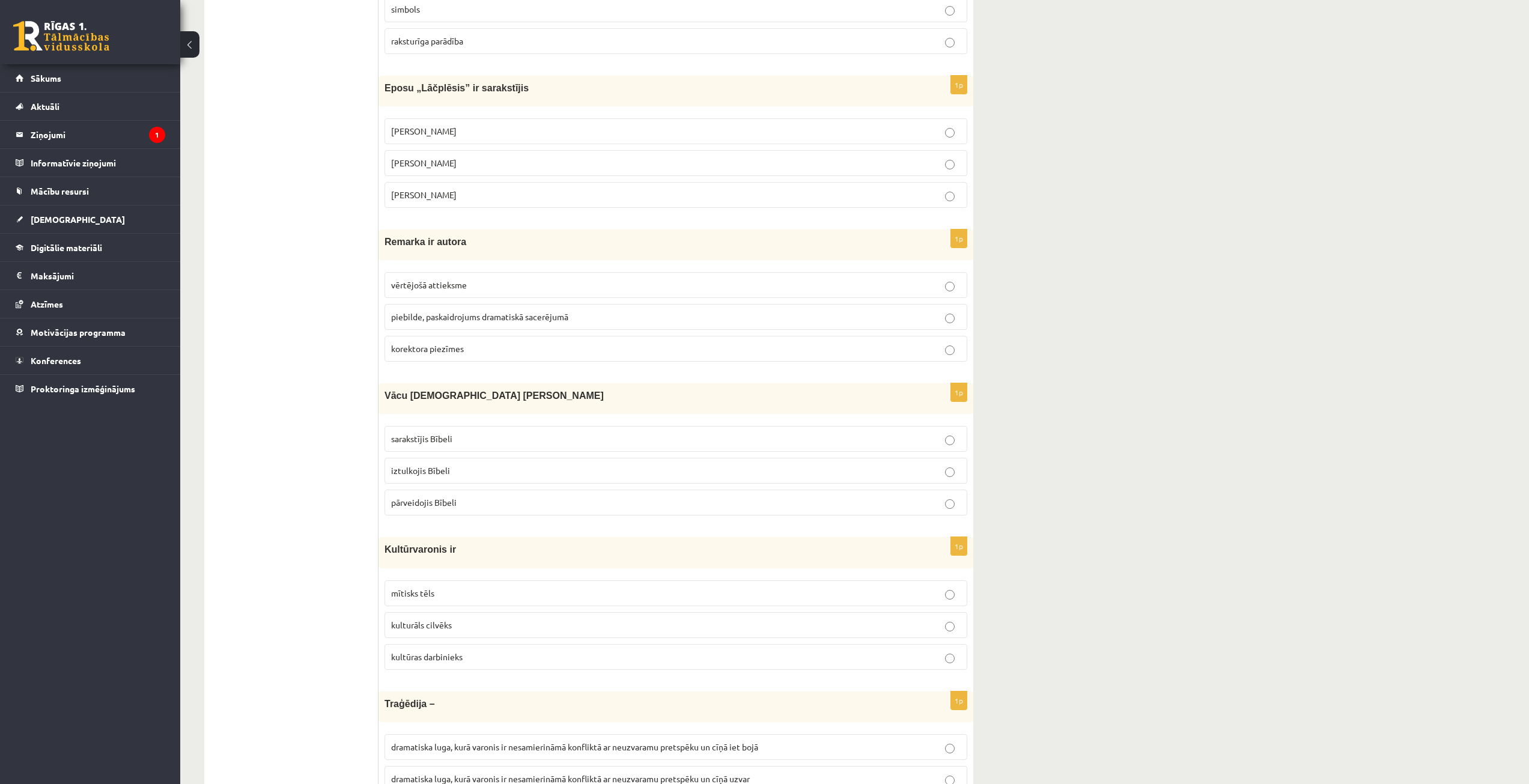
click at [455, 473] on p "iztulkojis Bībeli" at bounding box center [676, 471] width 570 height 13
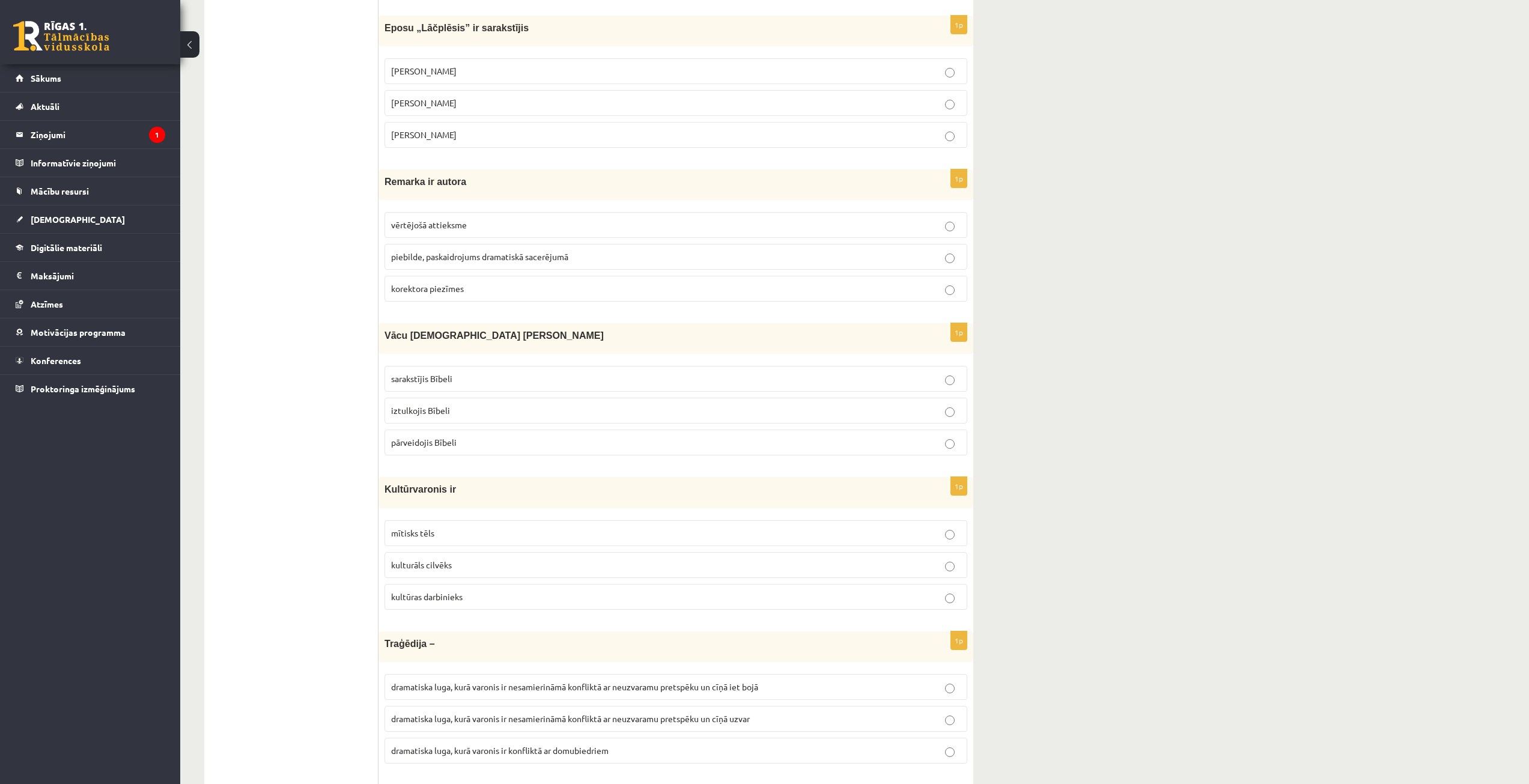
click at [452, 446] on span "pārveidojis Bībeli" at bounding box center [424, 442] width 65 height 11
click at [456, 417] on label "iztulkojis Bībeli" at bounding box center [676, 410] width 583 height 26
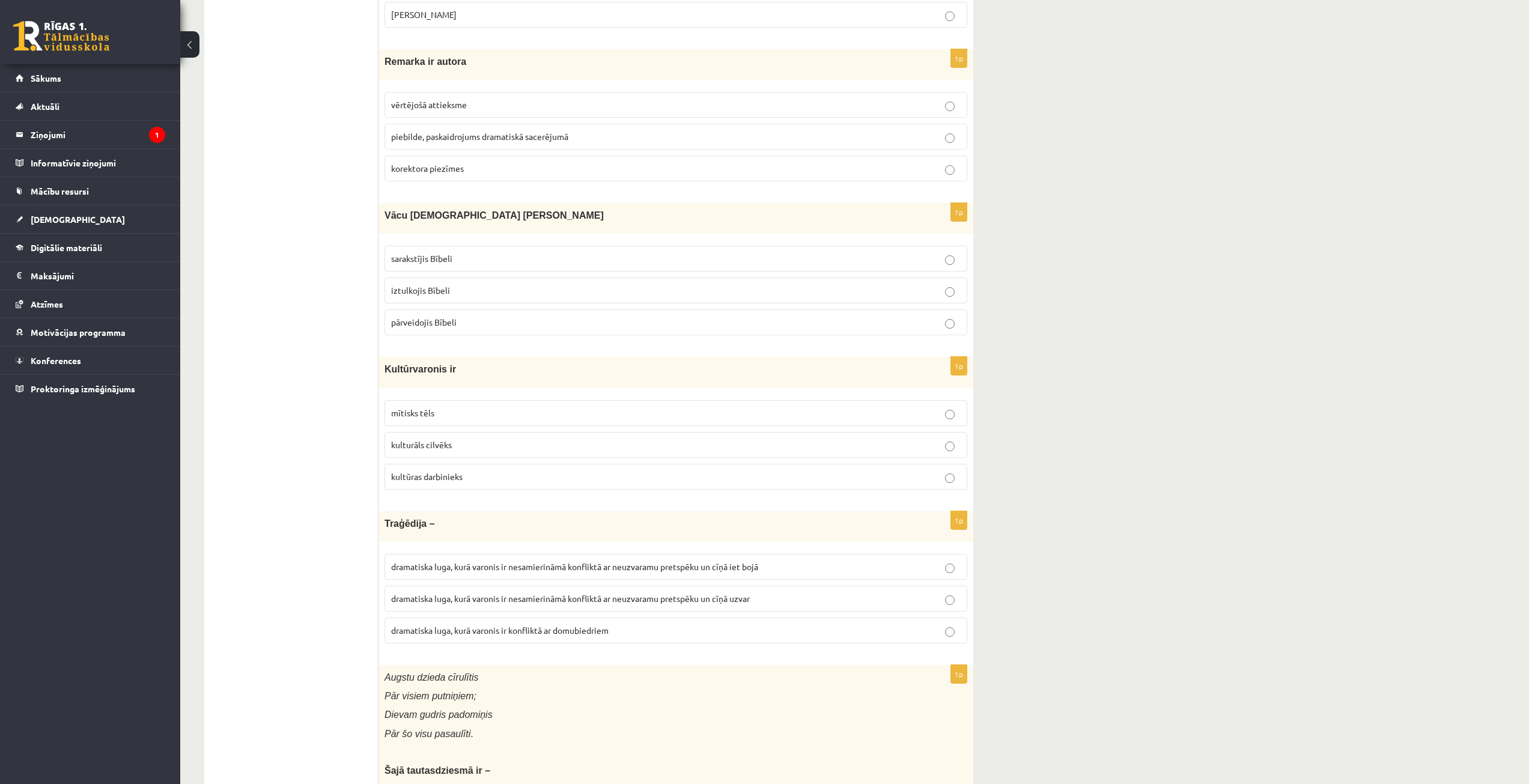
click at [474, 416] on p "mītisks tēls" at bounding box center [676, 413] width 570 height 13
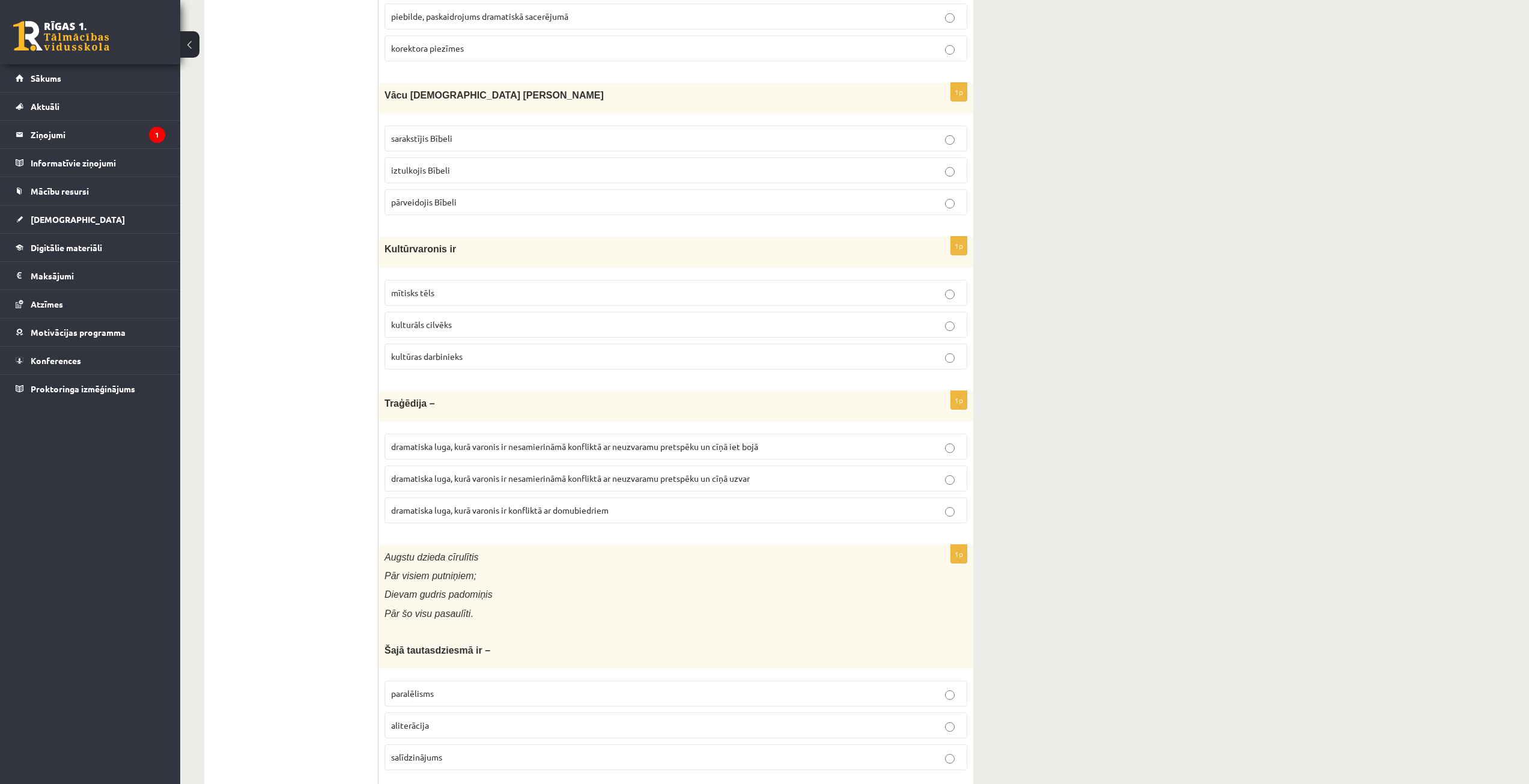
scroll to position [1622, 0]
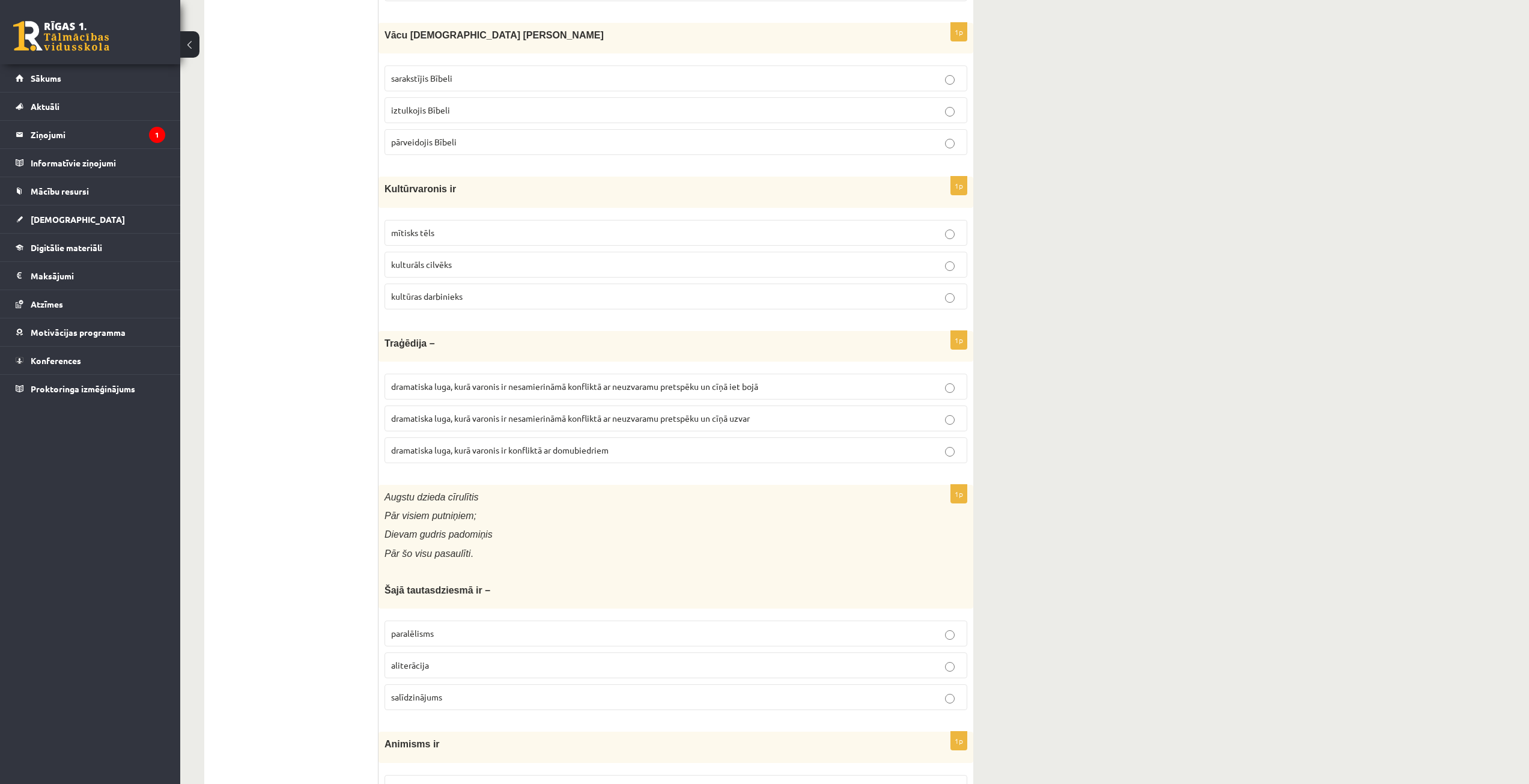
click at [559, 395] on label "dramatiska luga, kurā varonis ir nesamierināmā konfliktā ar neuzvaramu pretspēk…" at bounding box center [676, 386] width 583 height 26
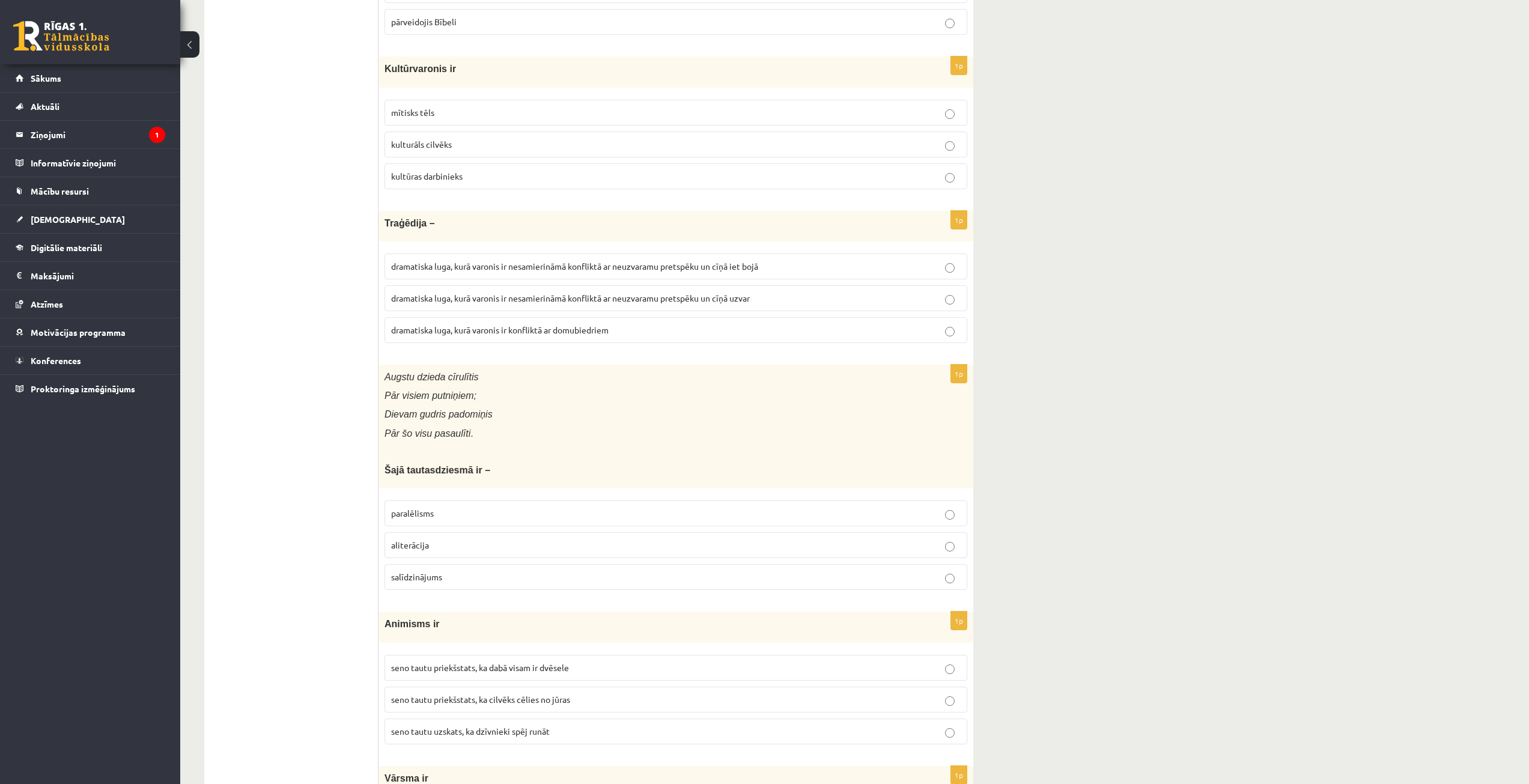
scroll to position [1862, 0]
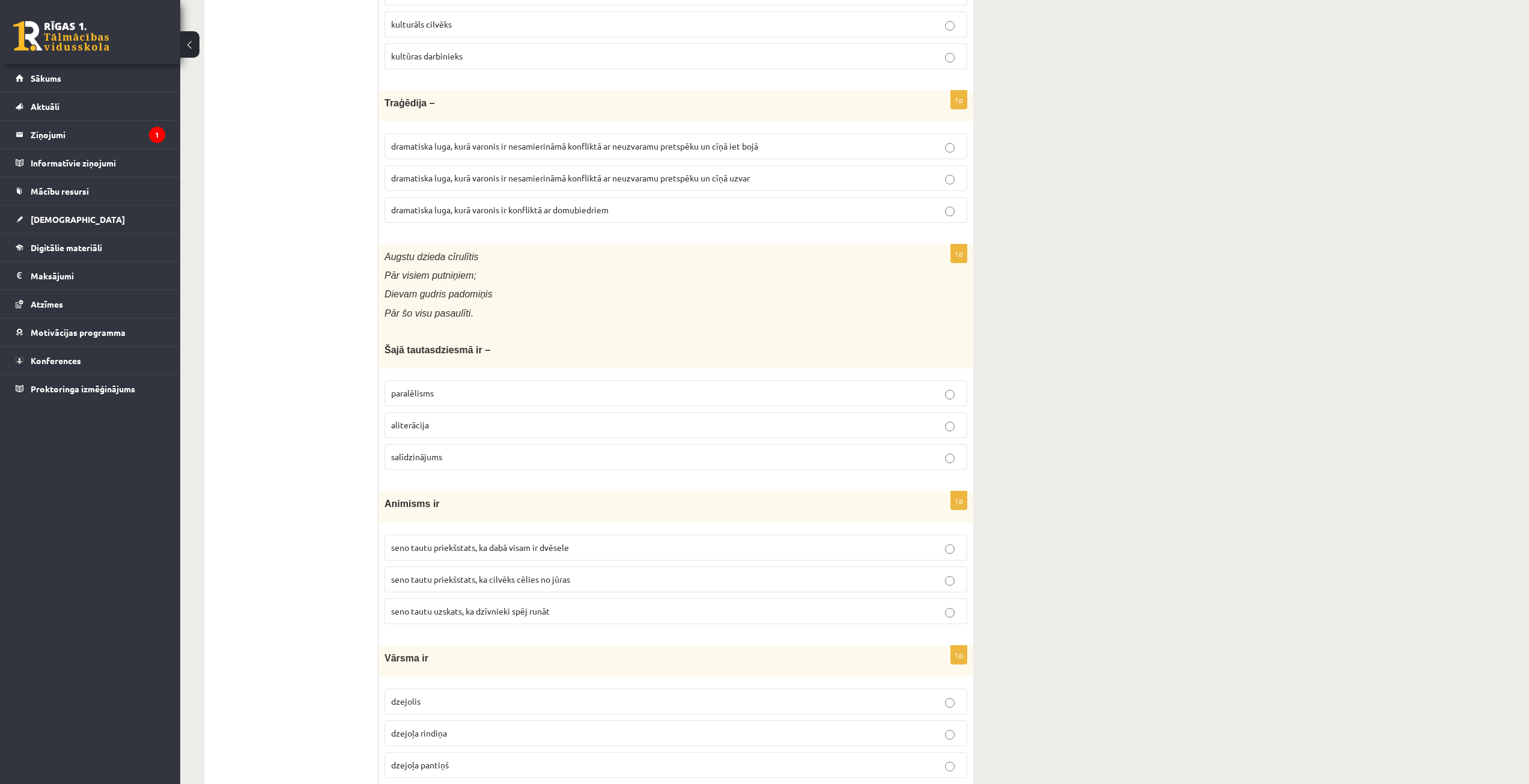
click at [426, 432] on label "aliterācija" at bounding box center [676, 425] width 583 height 26
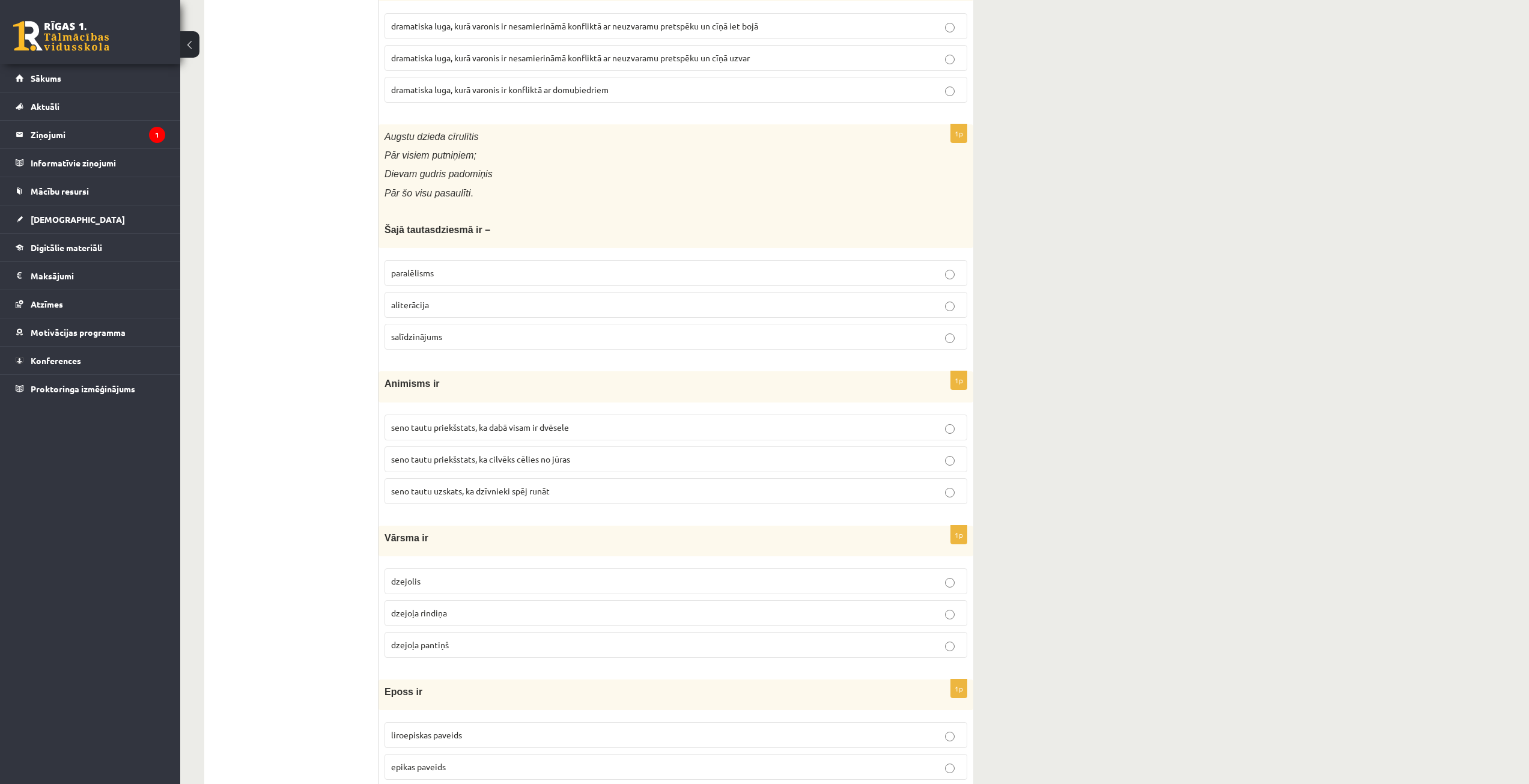
click at [545, 426] on span "seno tautu priekšstats, ka dabā visam ir dvēsele" at bounding box center [479, 427] width 178 height 11
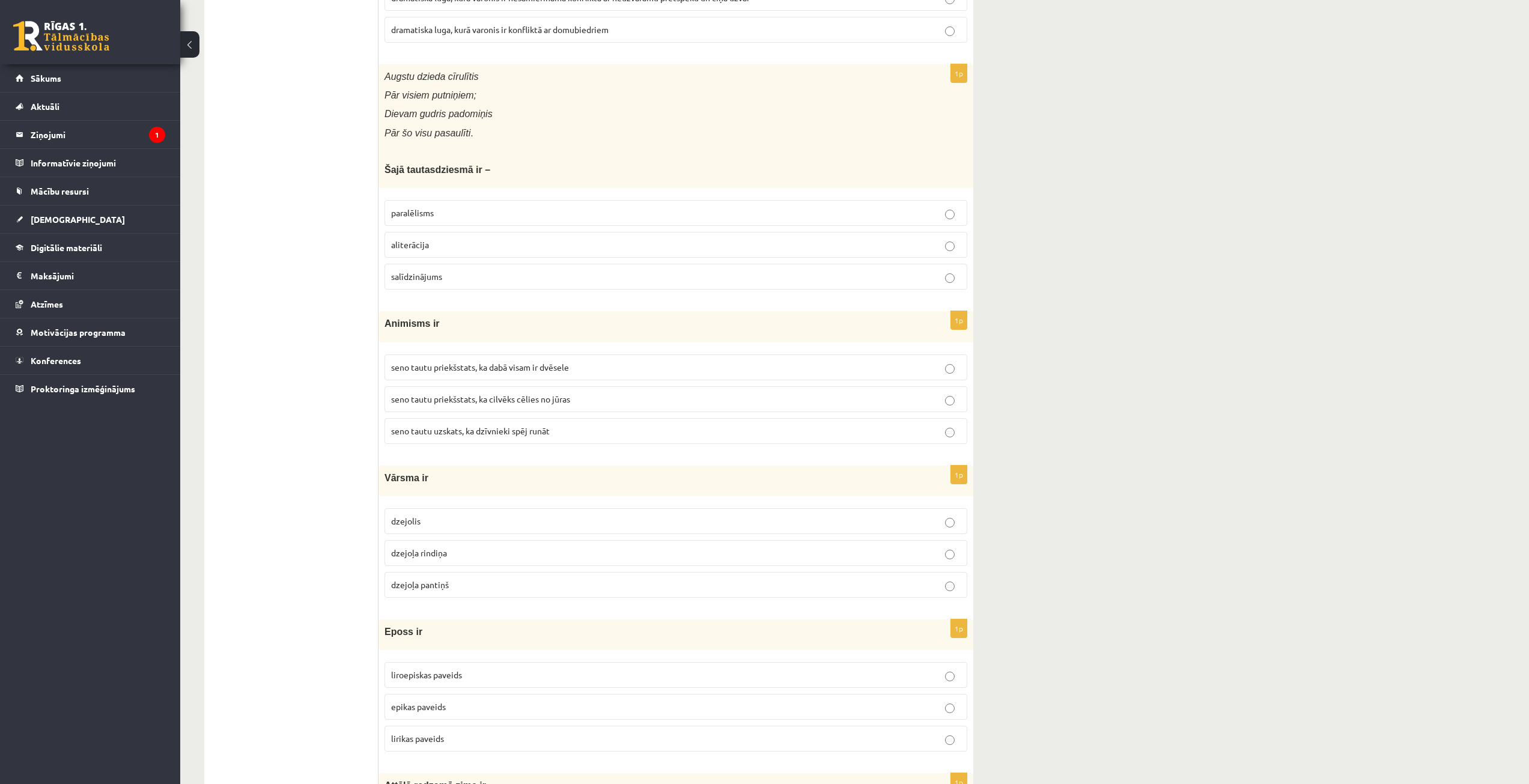
scroll to position [2102, 0]
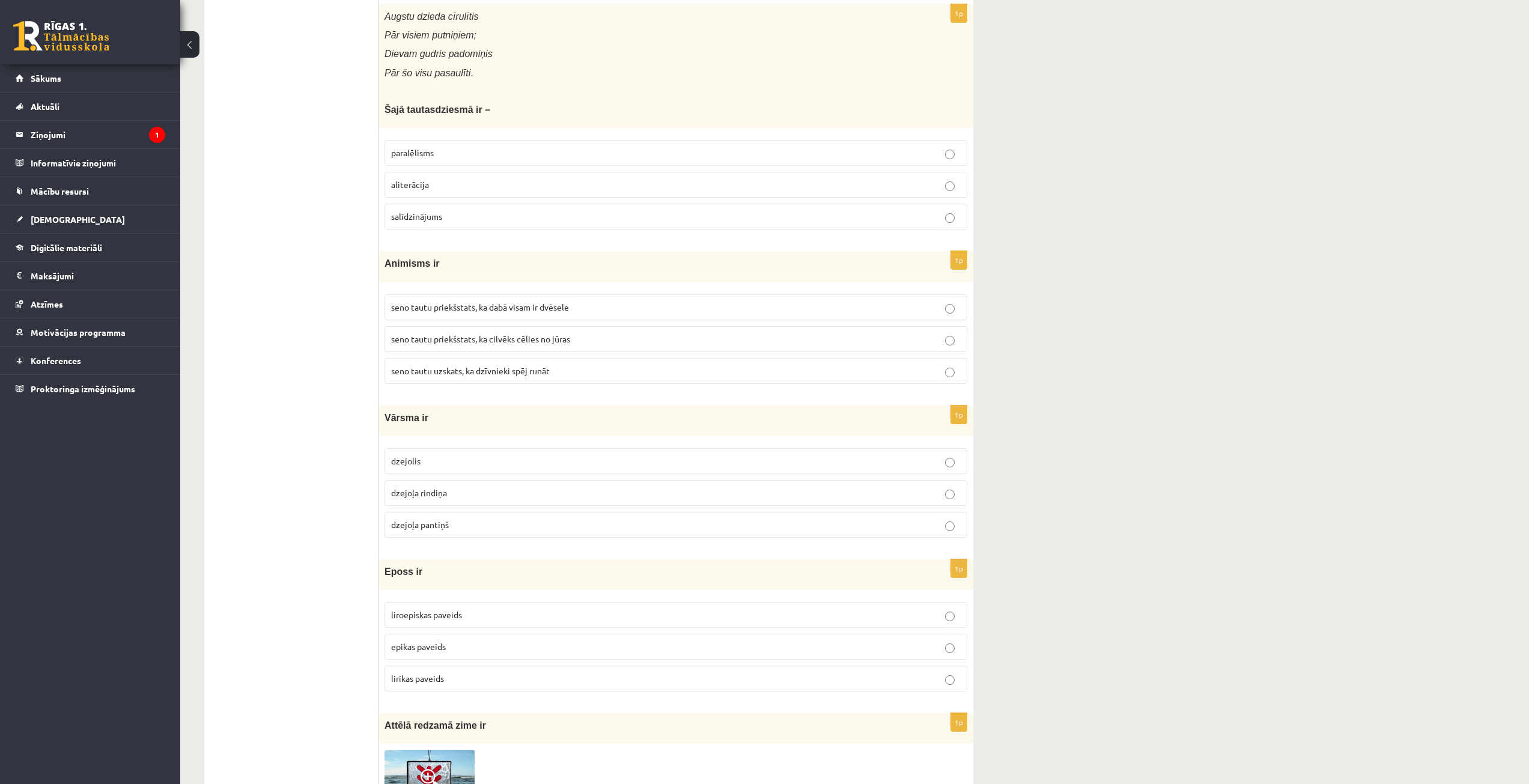
click at [461, 489] on p "dzejoļa rindiņa" at bounding box center [676, 493] width 570 height 13
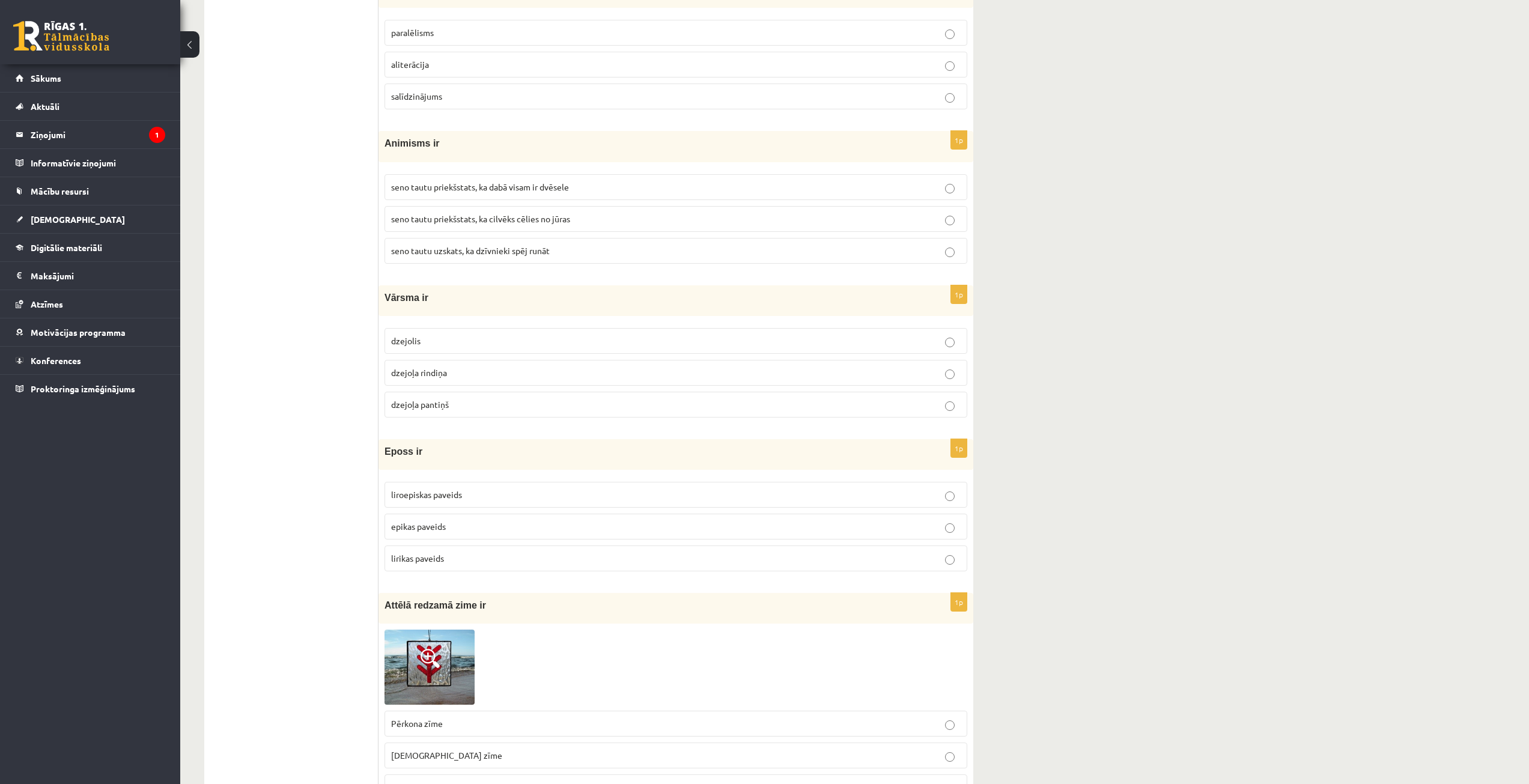
scroll to position [2282, 0]
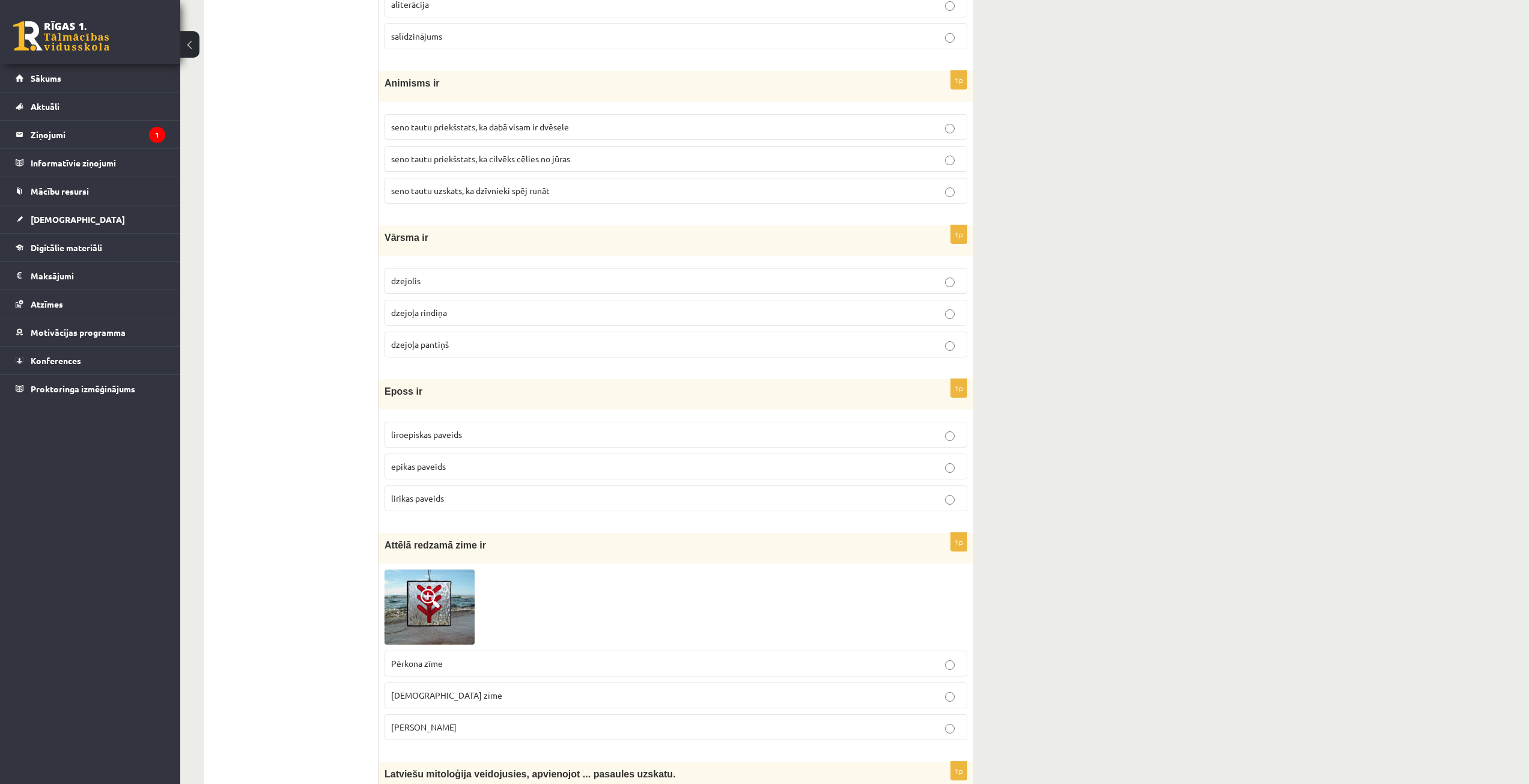
click at [477, 464] on p "epikas paveids" at bounding box center [676, 467] width 570 height 13
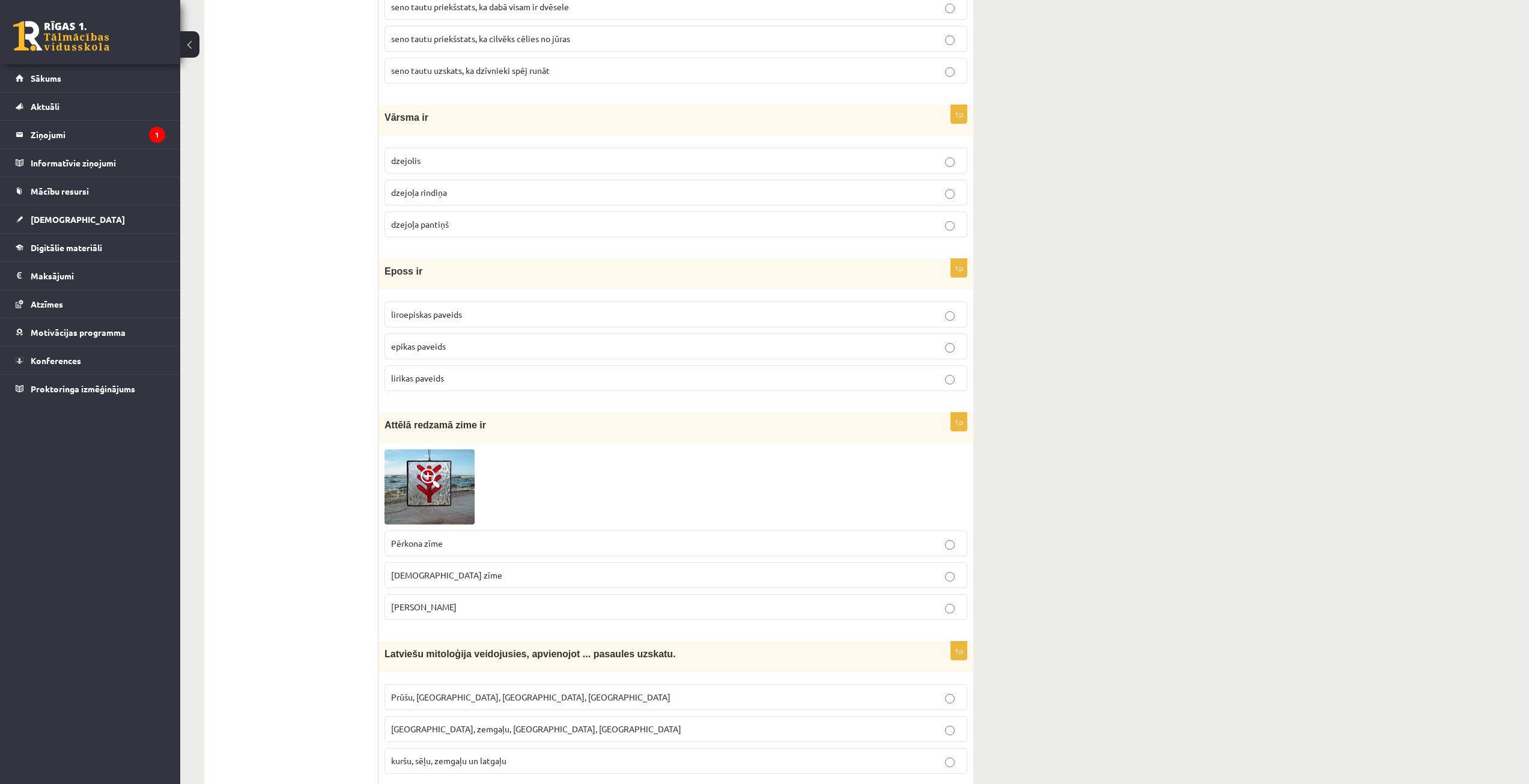
scroll to position [2462, 0]
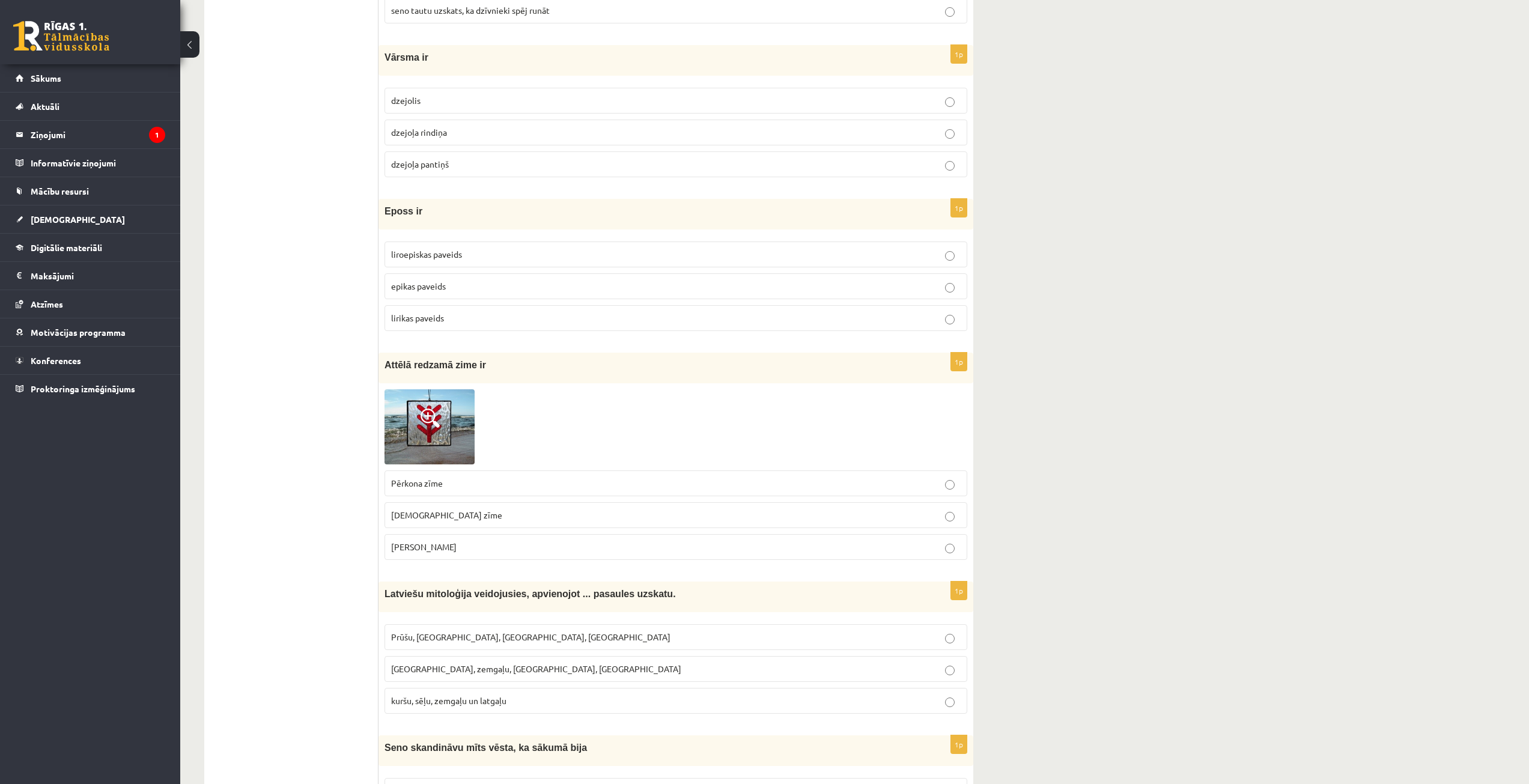
click at [433, 547] on span "Laimas slotiņa" at bounding box center [424, 547] width 65 height 11
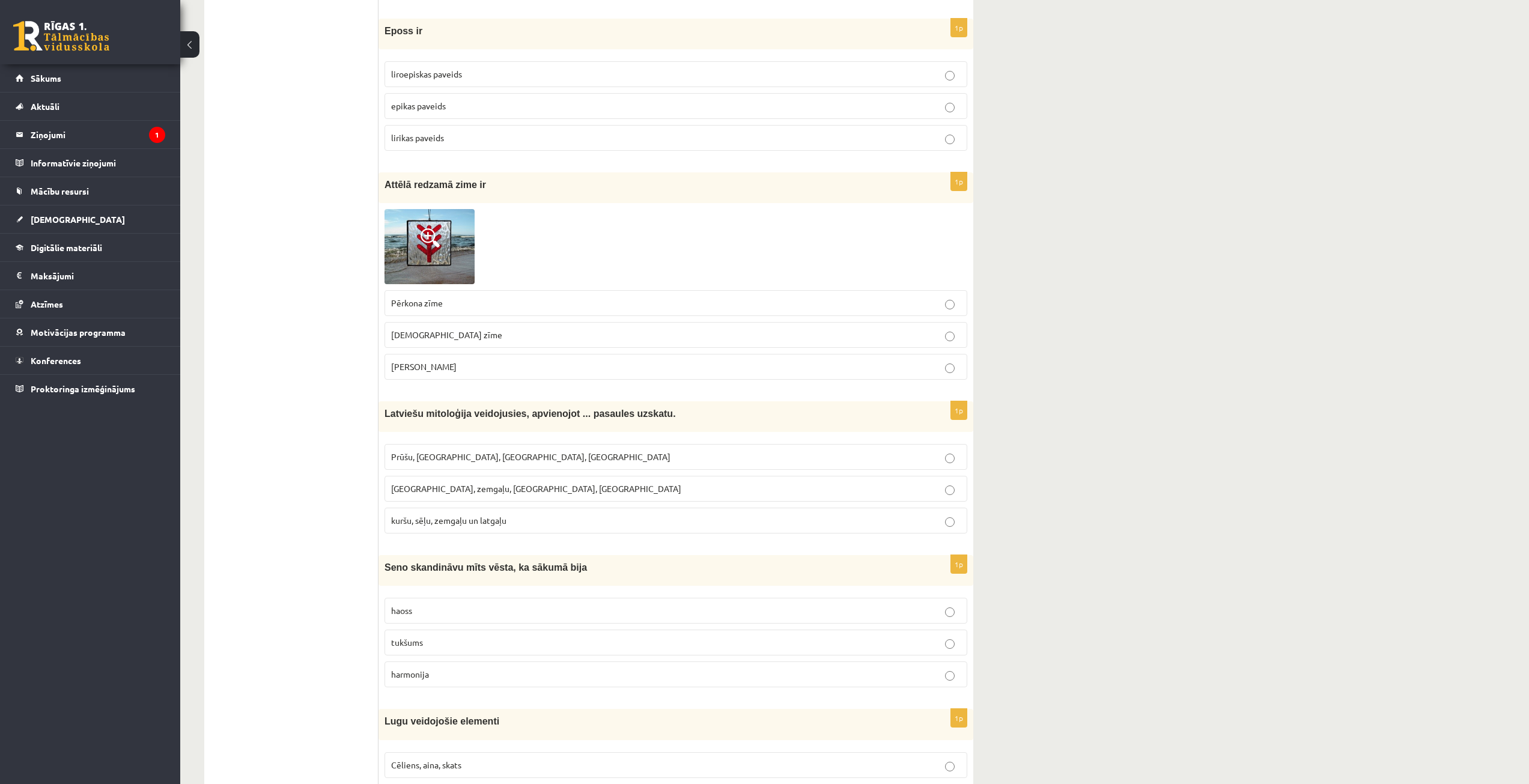
scroll to position [2762, 0]
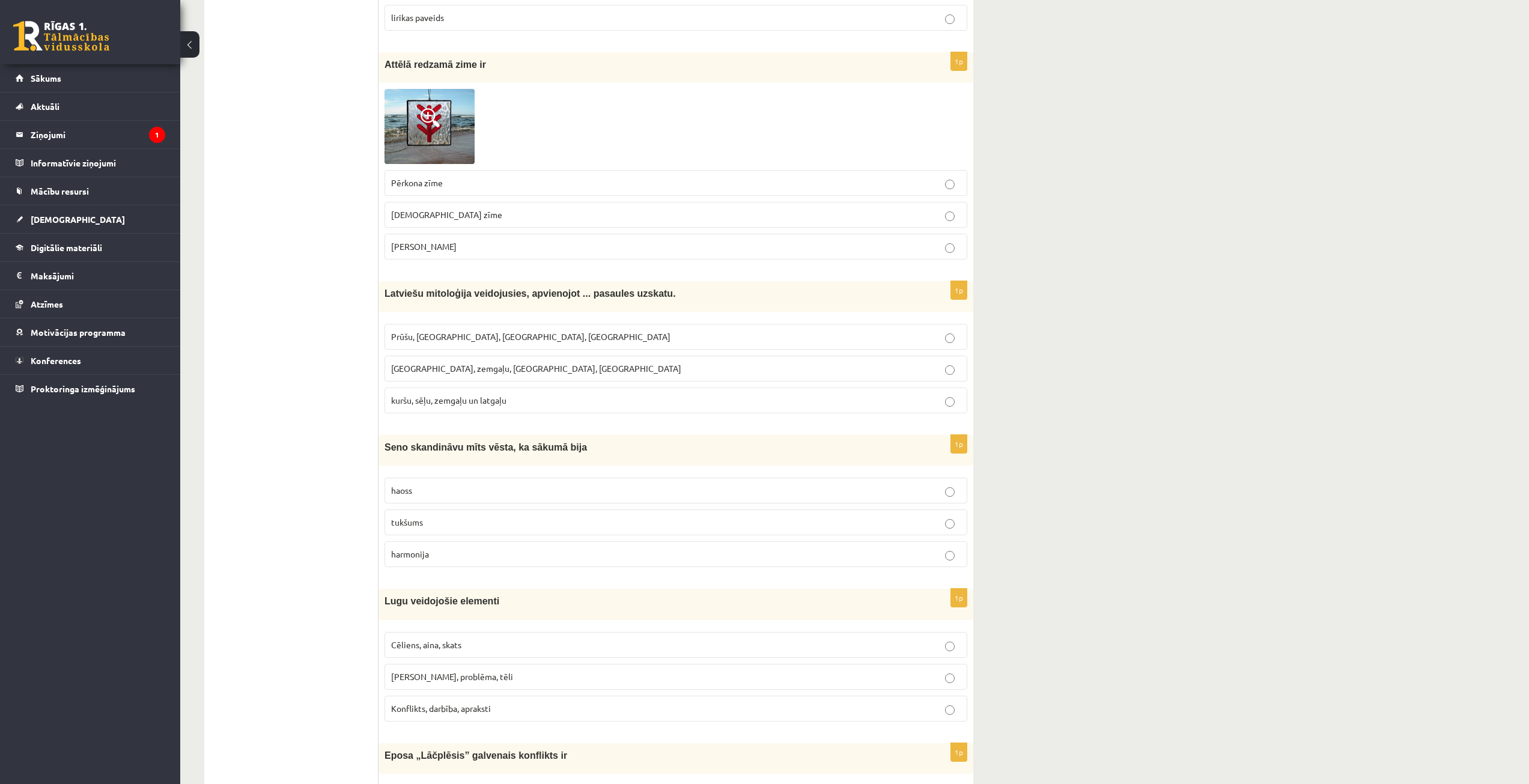
click at [450, 378] on label "Kuršu, zemgaļu, latgaļu, prūšu" at bounding box center [676, 368] width 583 height 26
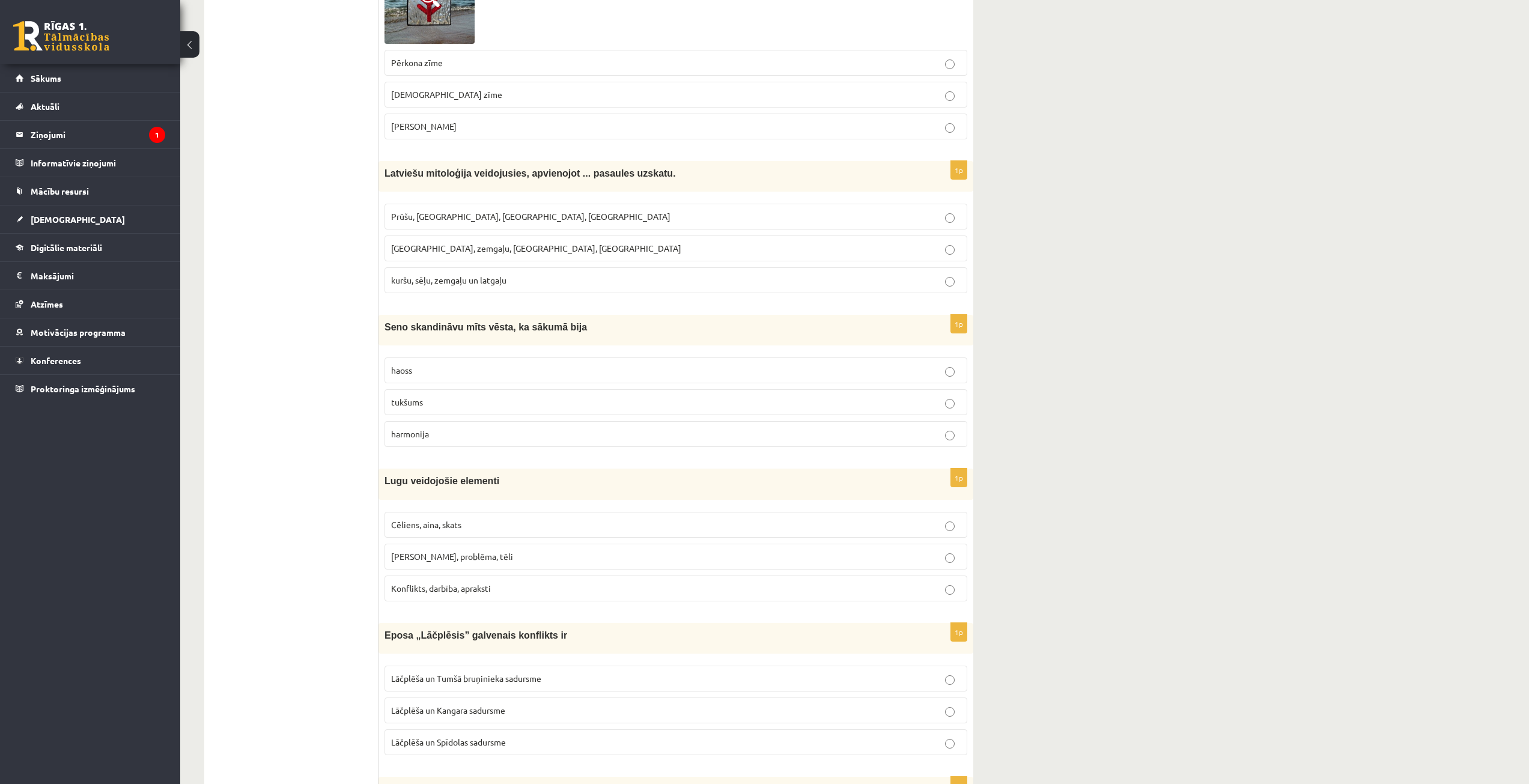
click at [444, 395] on p "tukšums" at bounding box center [676, 402] width 570 height 13
click at [448, 377] on label "haoss" at bounding box center [676, 370] width 583 height 26
click at [425, 430] on span "harmonija" at bounding box center [410, 434] width 38 height 11
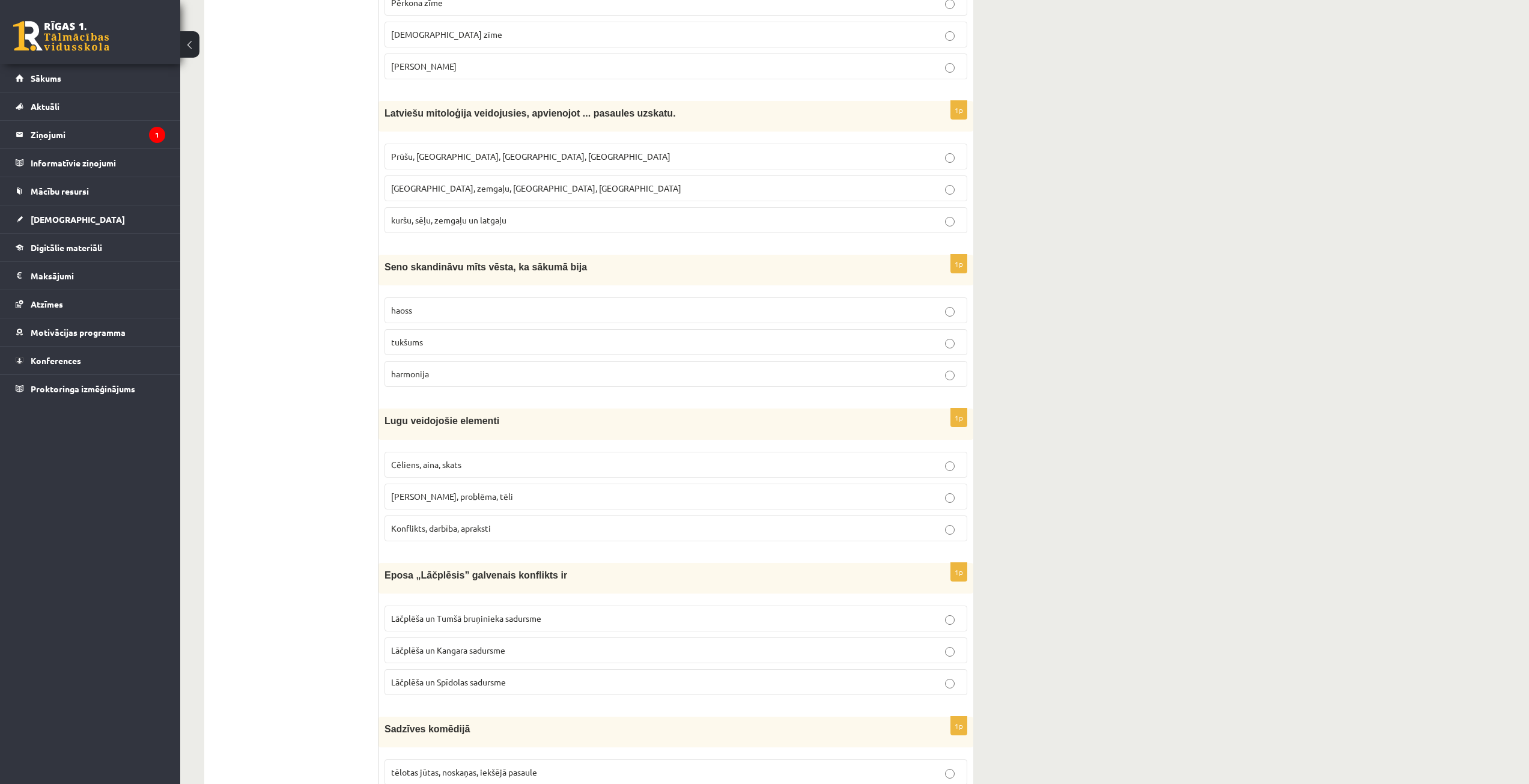
scroll to position [3002, 0]
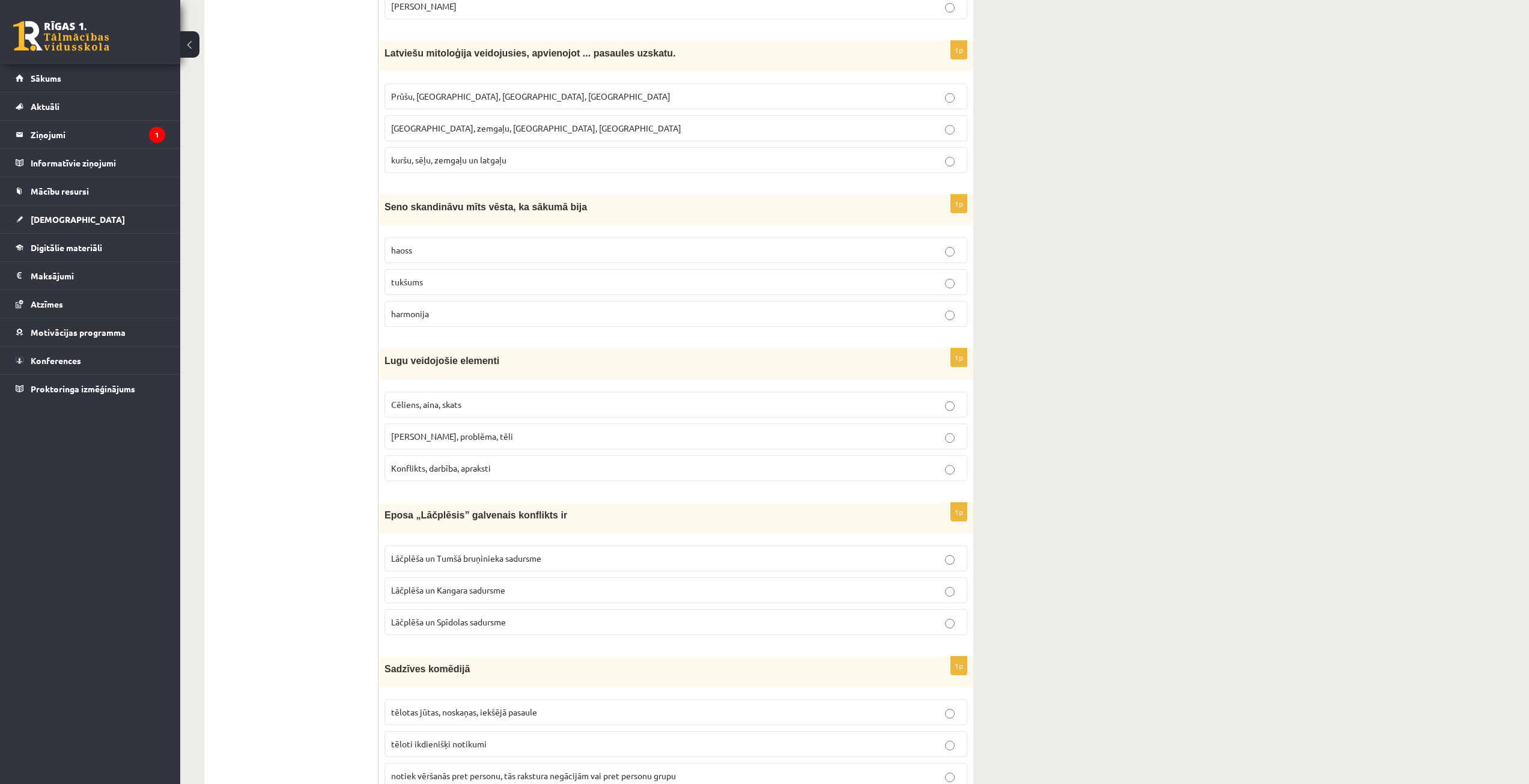
click at [452, 399] on span "Cēliens, aina, skats" at bounding box center [426, 405] width 70 height 11
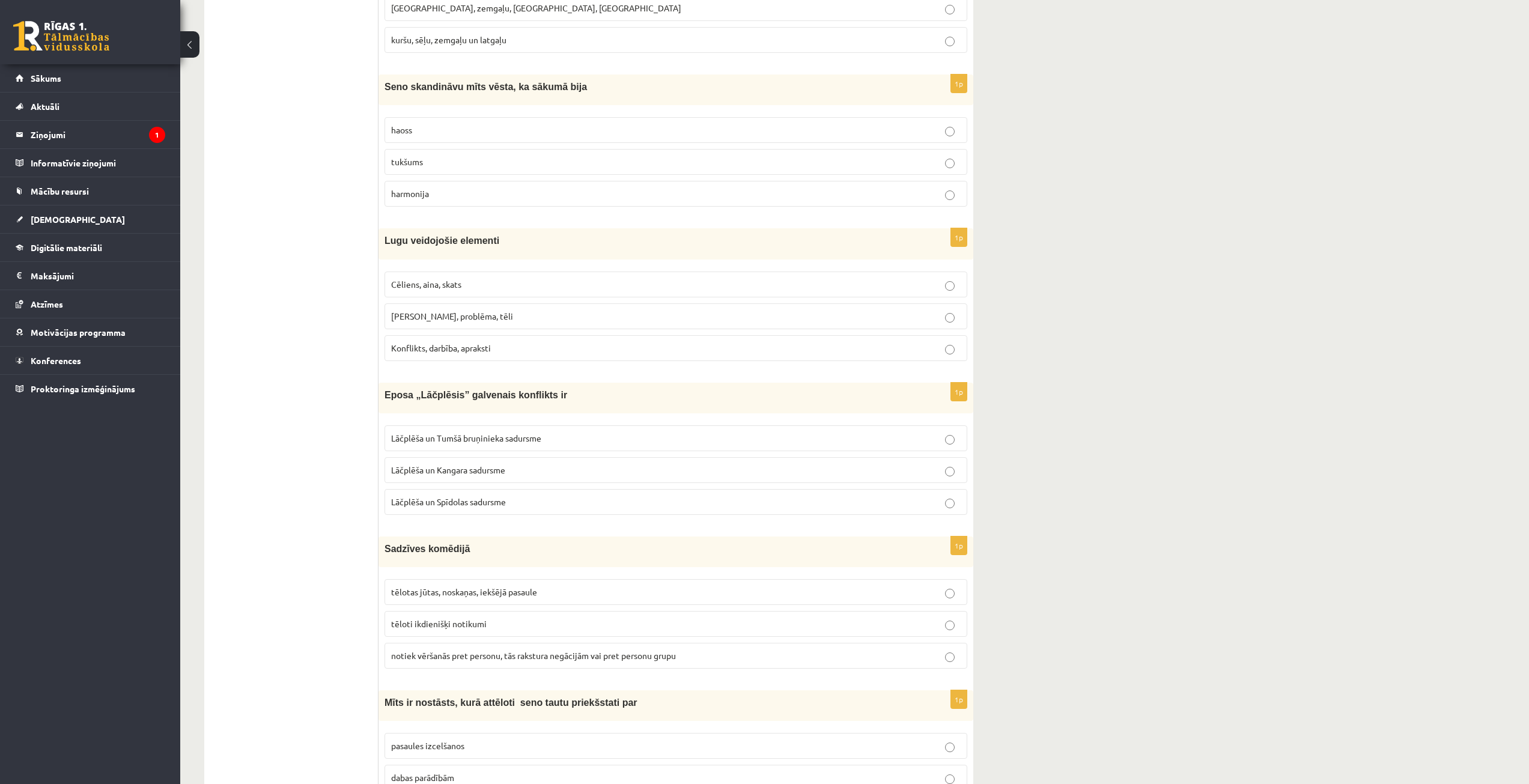
scroll to position [3183, 0]
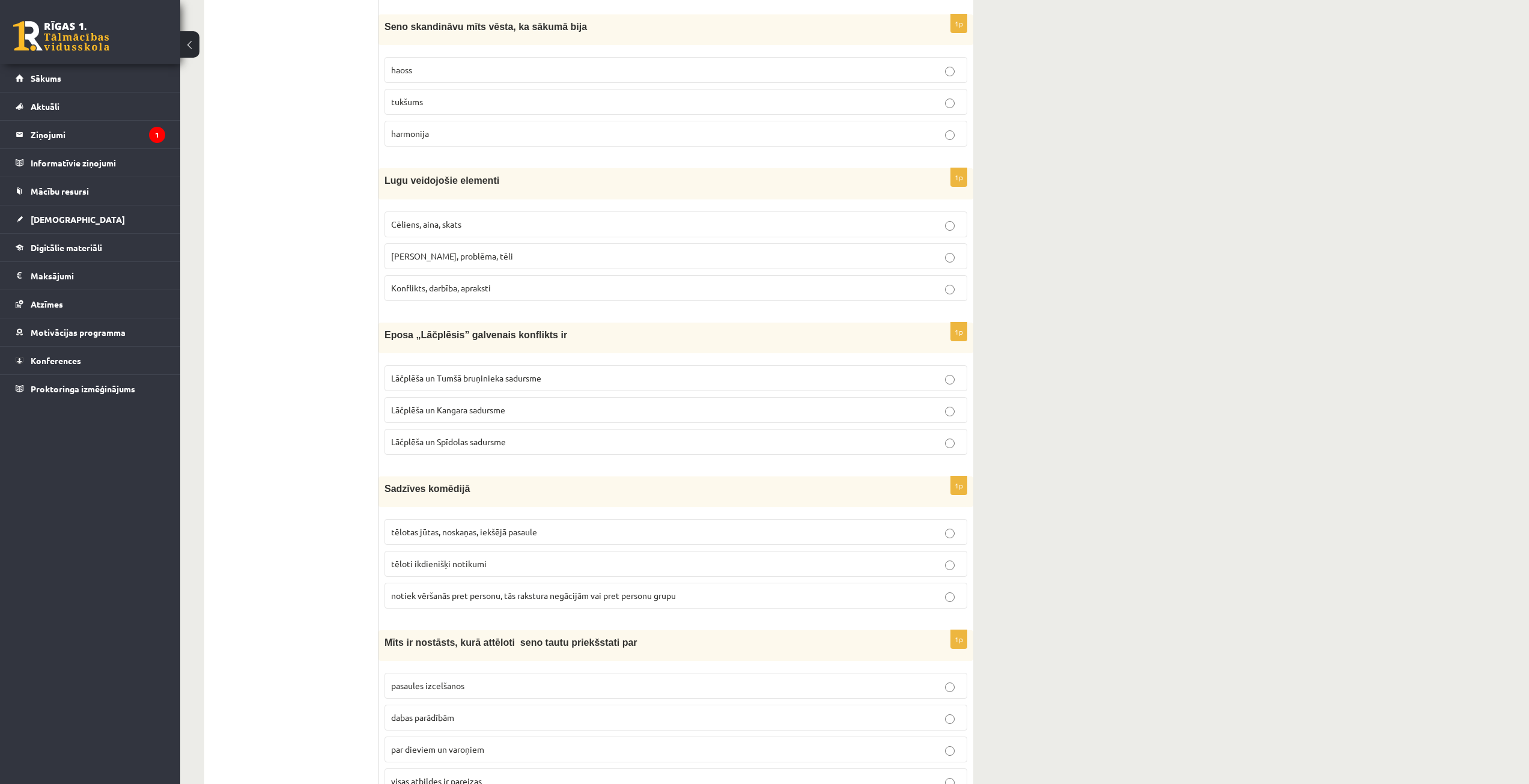
click at [483, 414] on span "Lāčplēša un Kangara sadursme" at bounding box center [448, 409] width 114 height 11
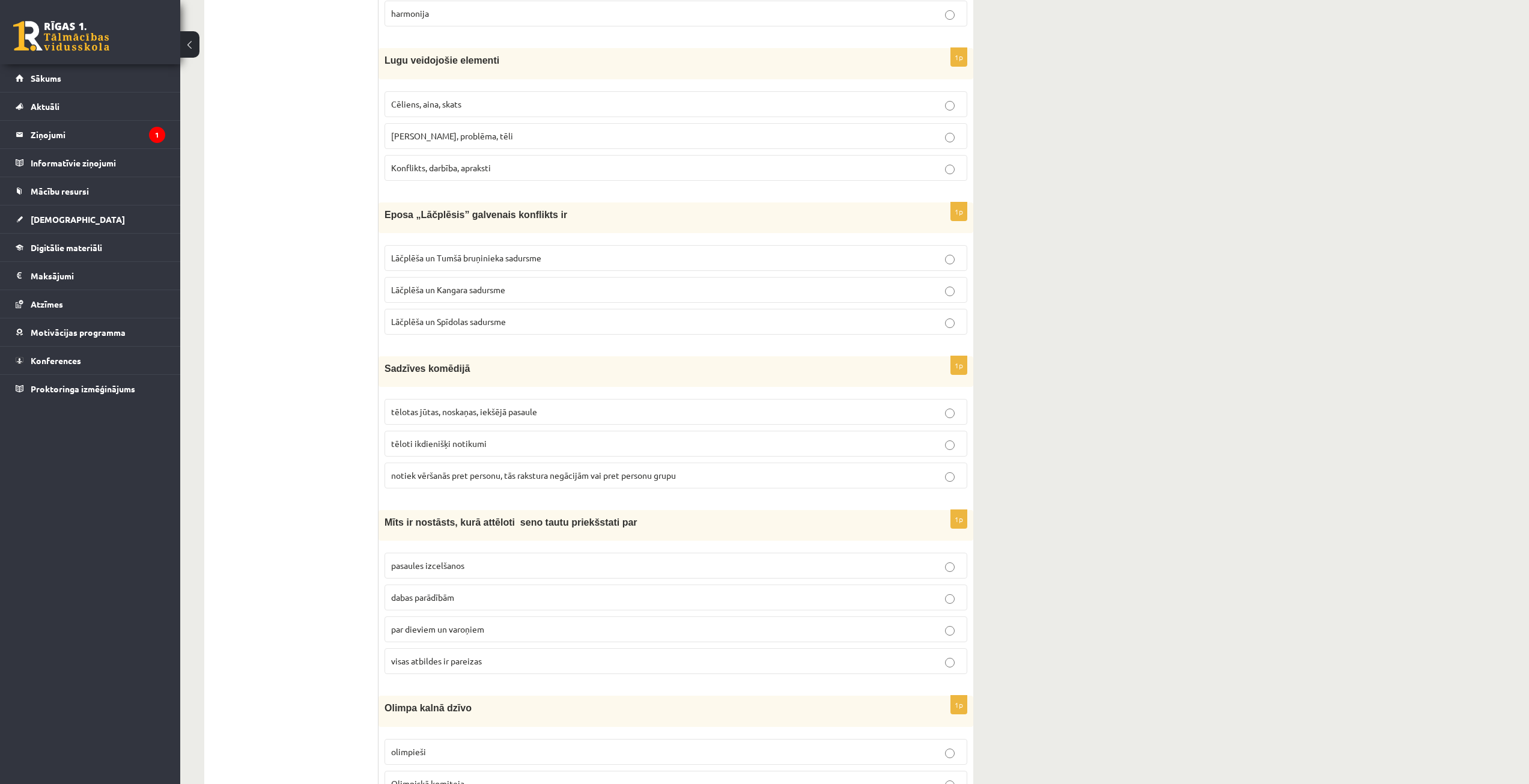
click at [483, 452] on label "tēloti ikdienišķi notikumi" at bounding box center [676, 443] width 583 height 26
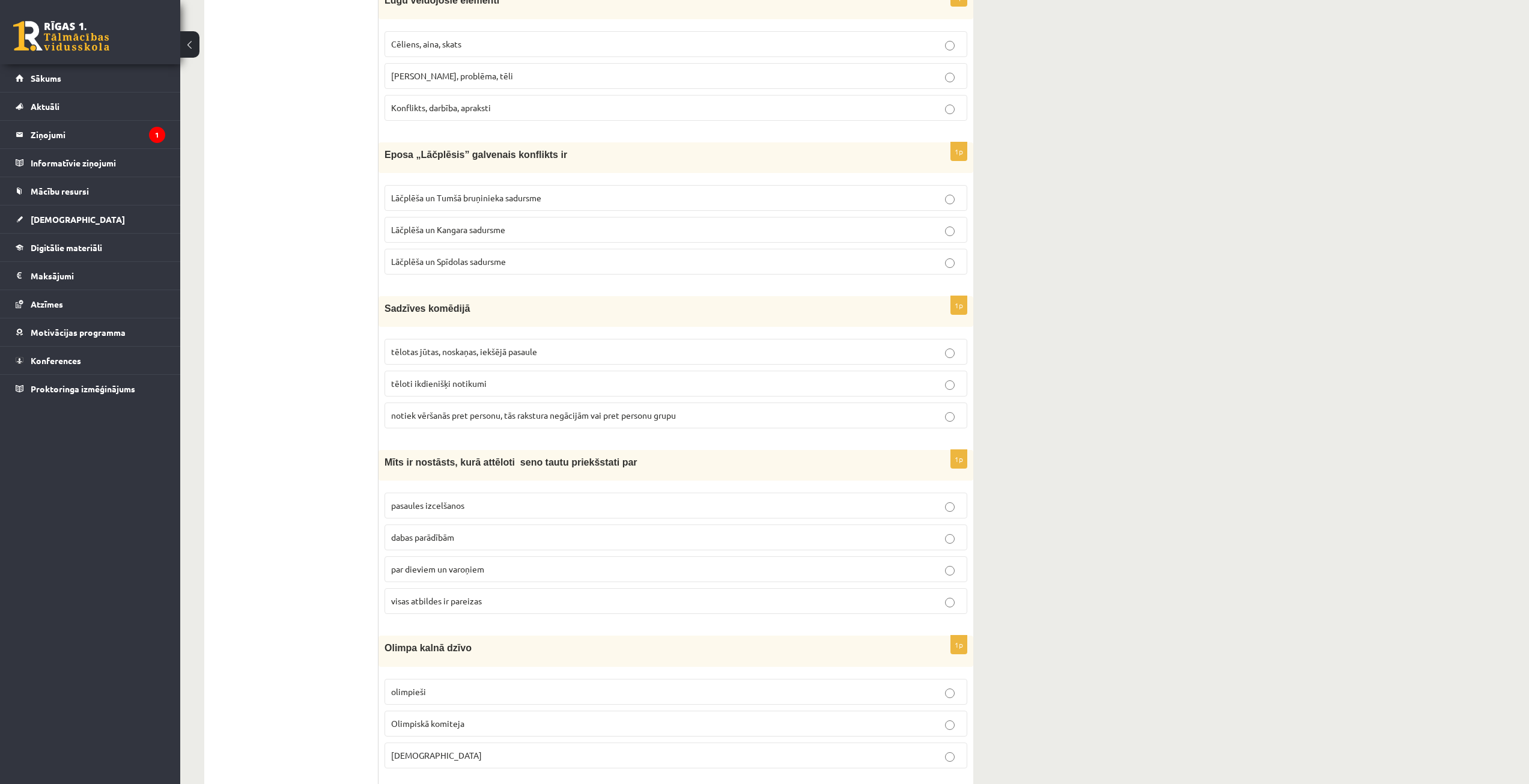
scroll to position [3423, 0]
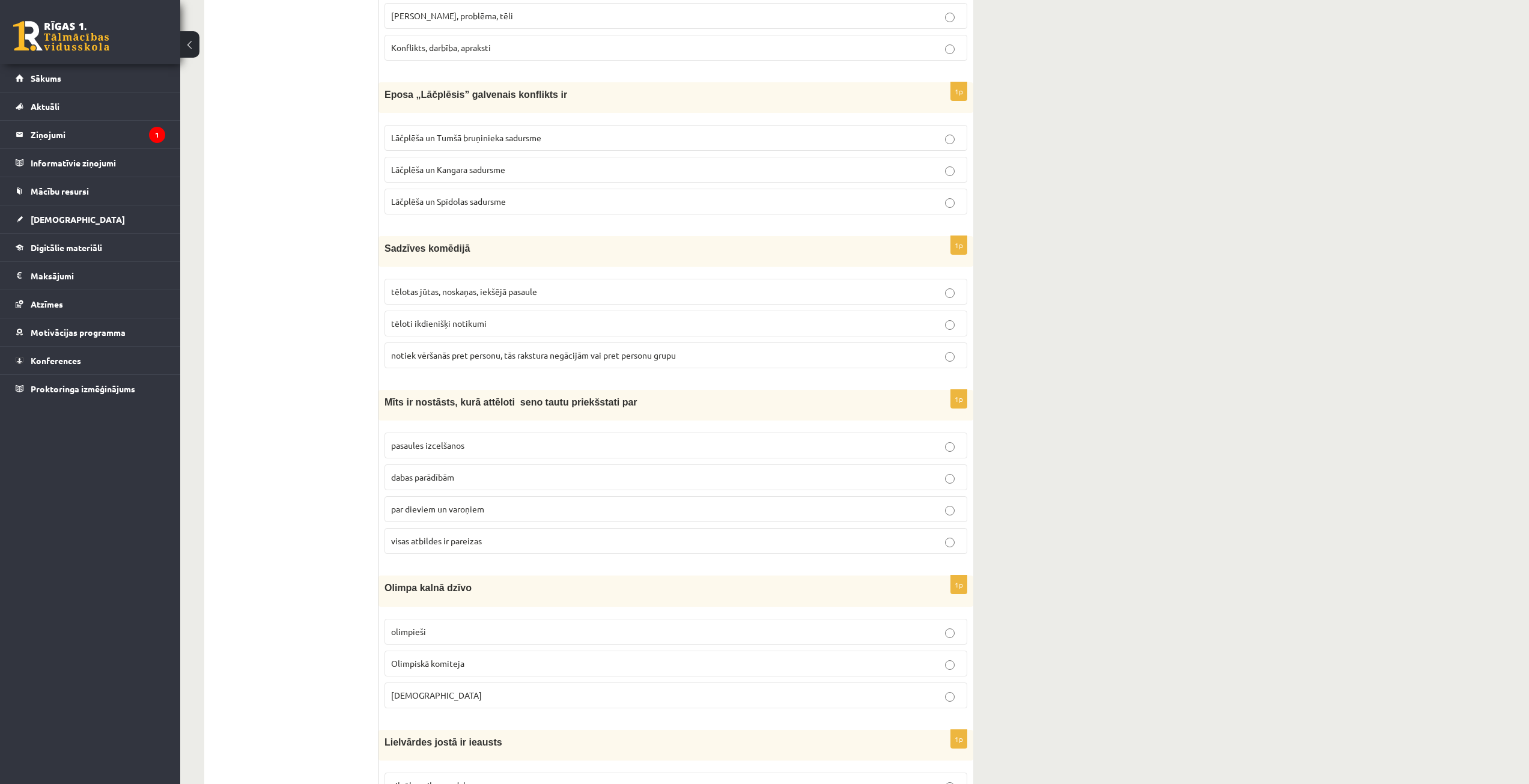
click at [487, 516] on label "par dieviem un varoņiem" at bounding box center [676, 508] width 583 height 26
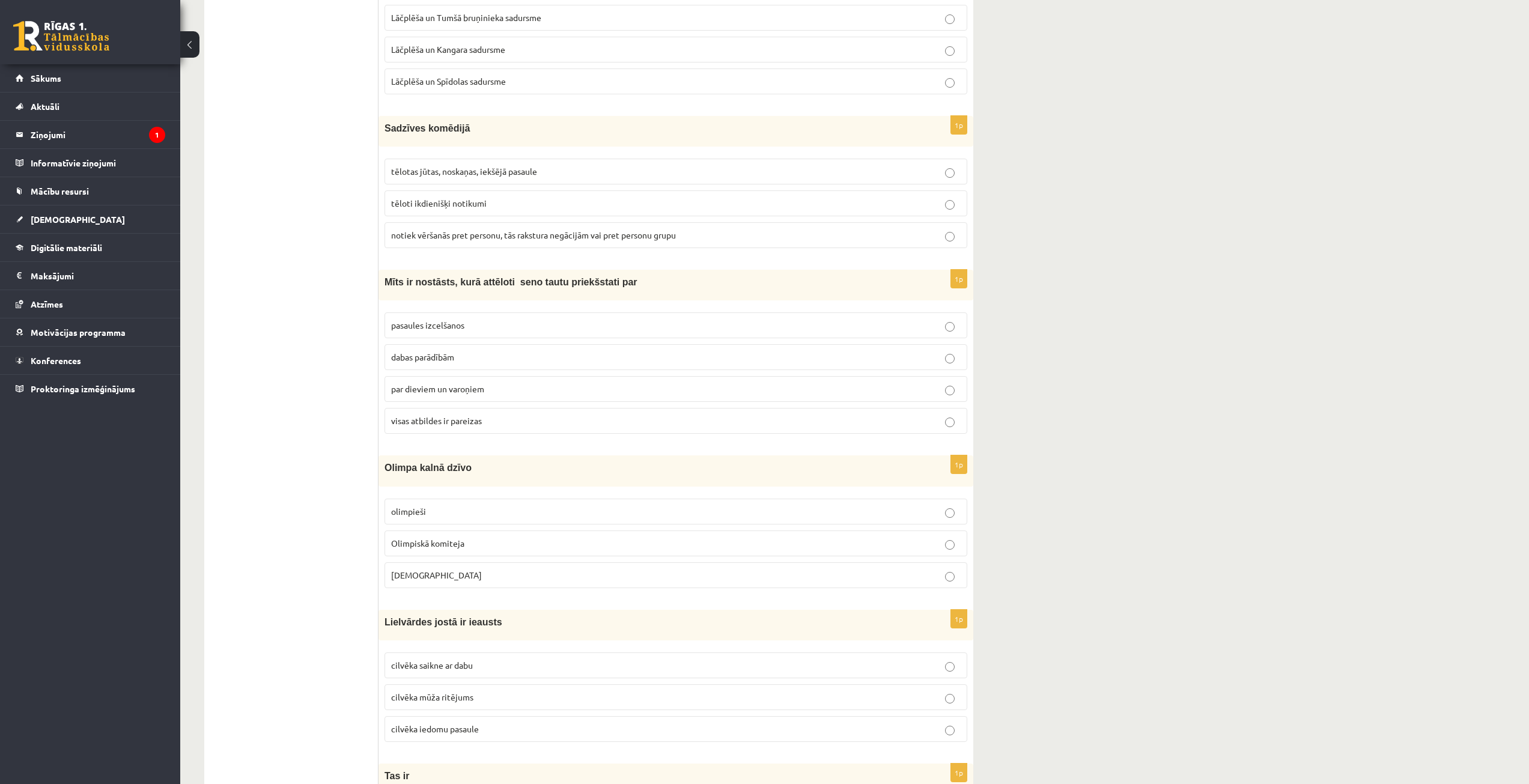
click at [461, 429] on label "visas atbildes ir pareizas" at bounding box center [676, 421] width 583 height 26
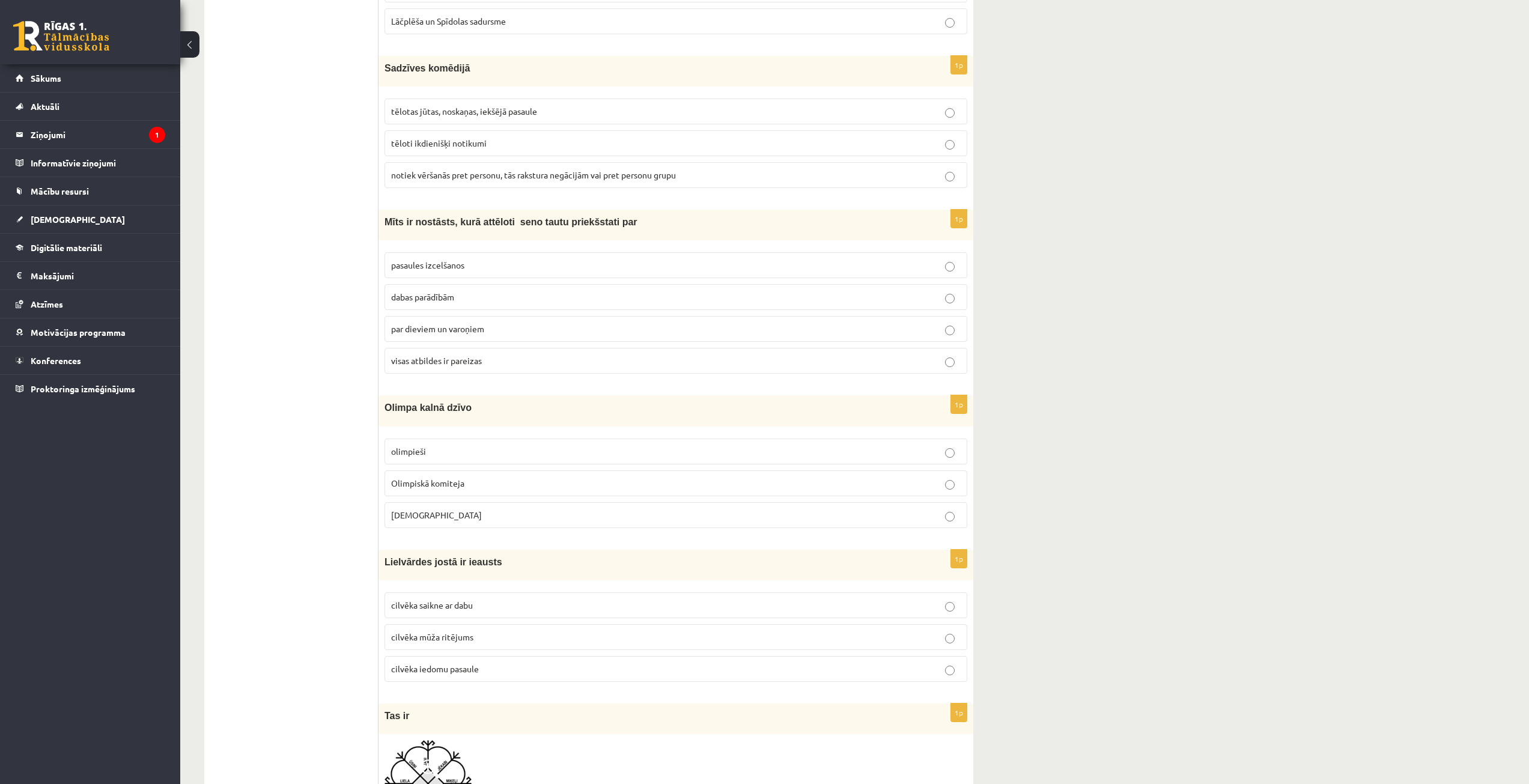
scroll to position [3663, 0]
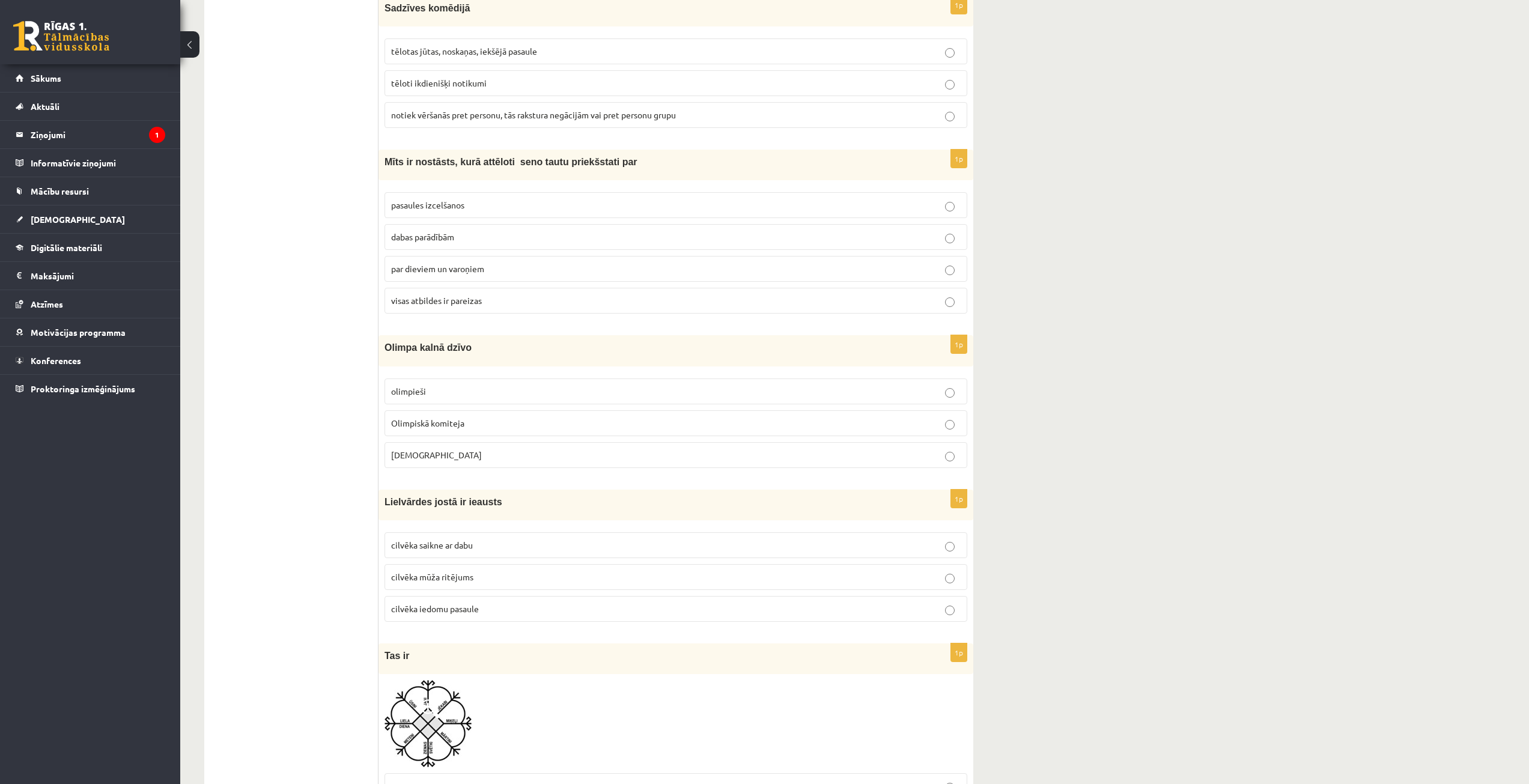
click at [435, 450] on p "Dievi" at bounding box center [676, 455] width 570 height 13
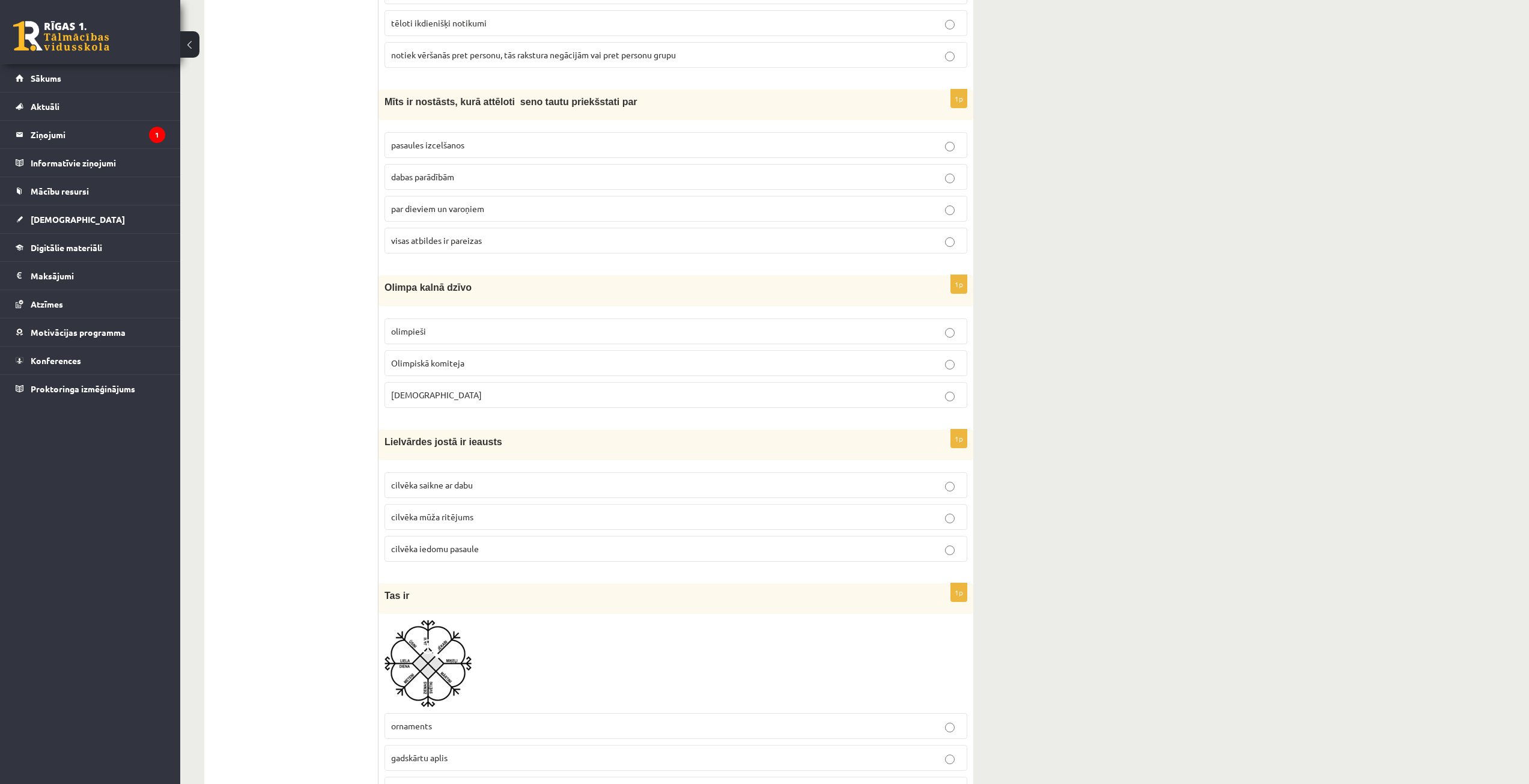
scroll to position [3784, 0]
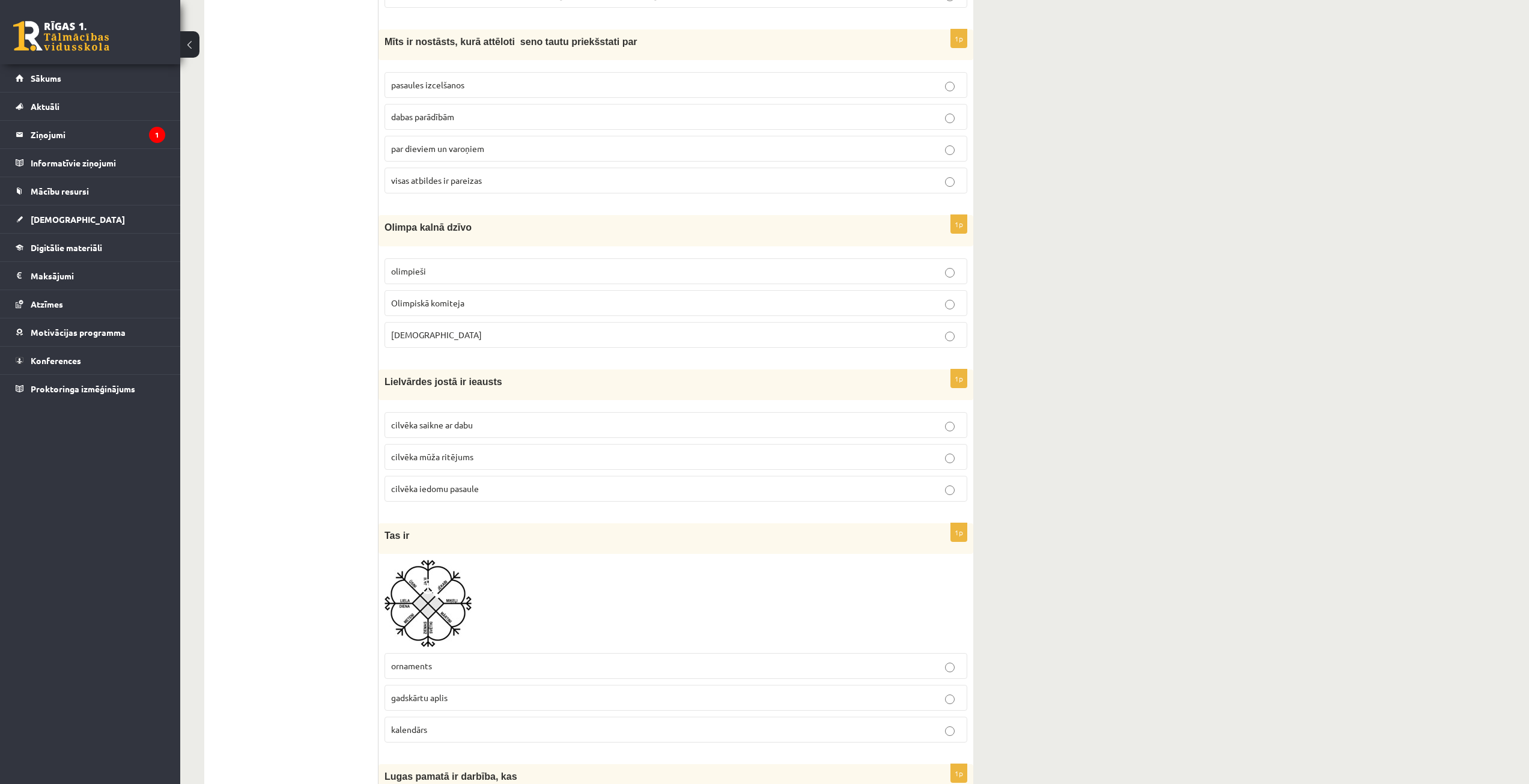
click at [471, 455] on span "cilvēka mūža ritējums" at bounding box center [432, 457] width 82 height 11
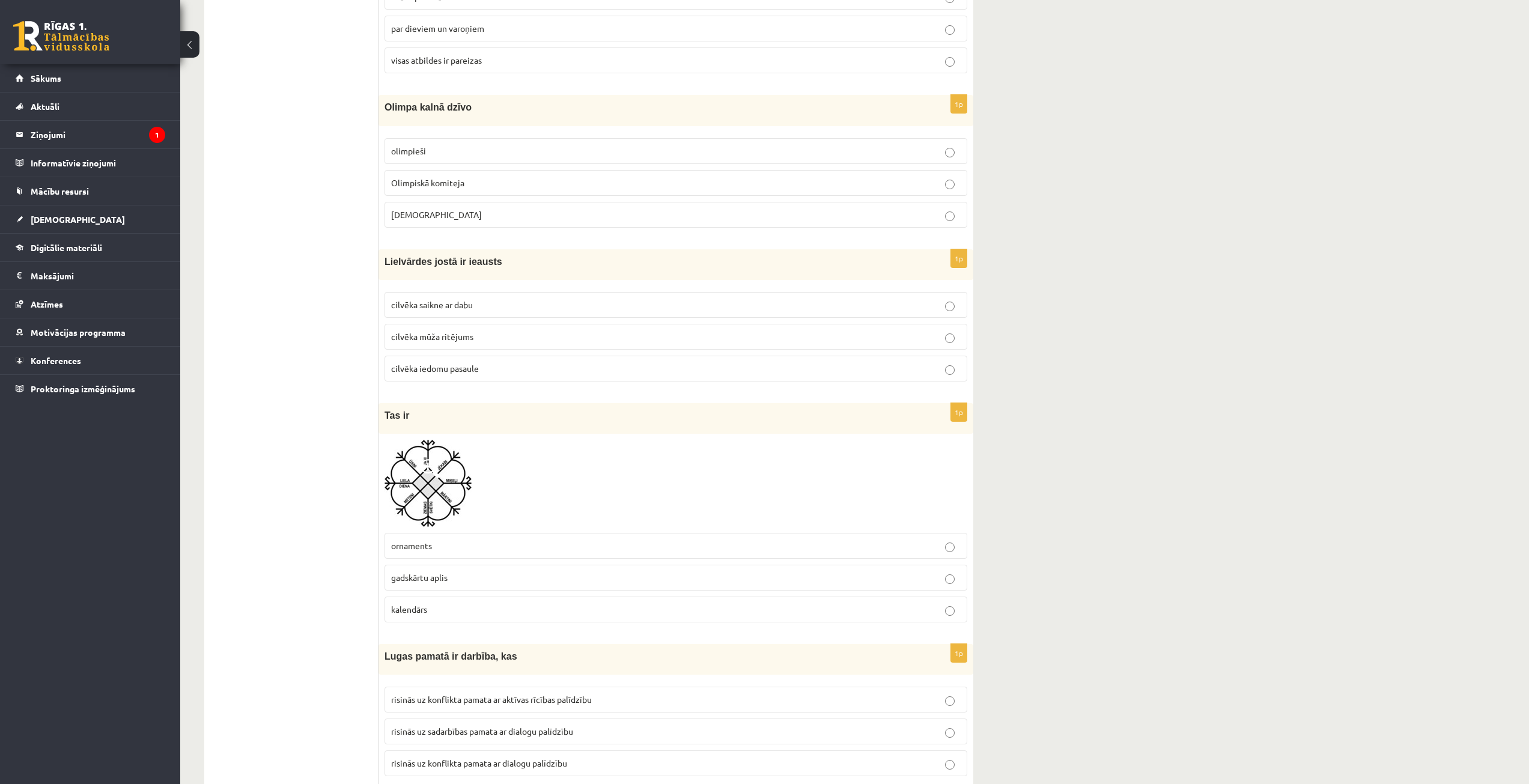
scroll to position [3963, 0]
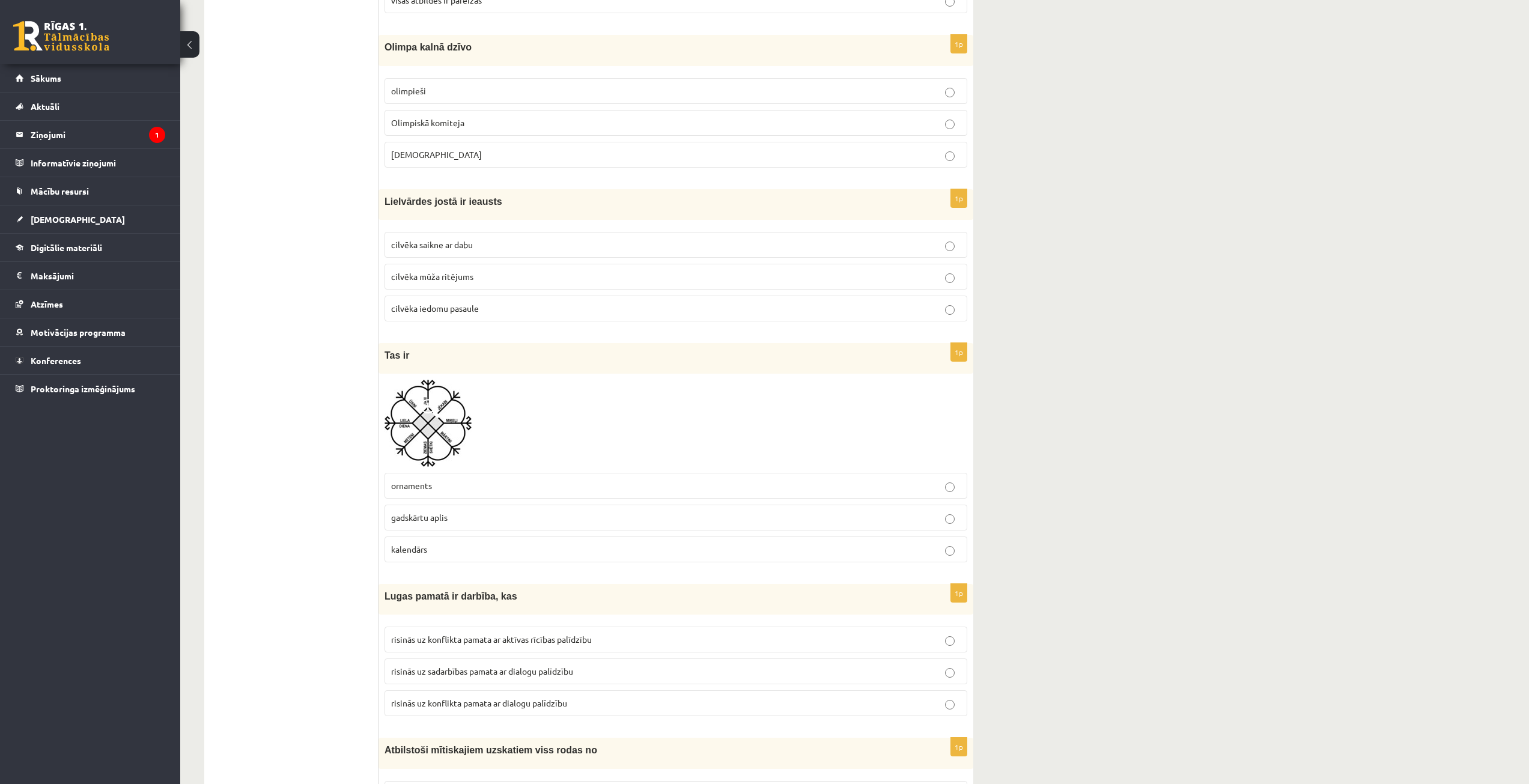
click at [453, 487] on p "ornaments" at bounding box center [676, 485] width 570 height 13
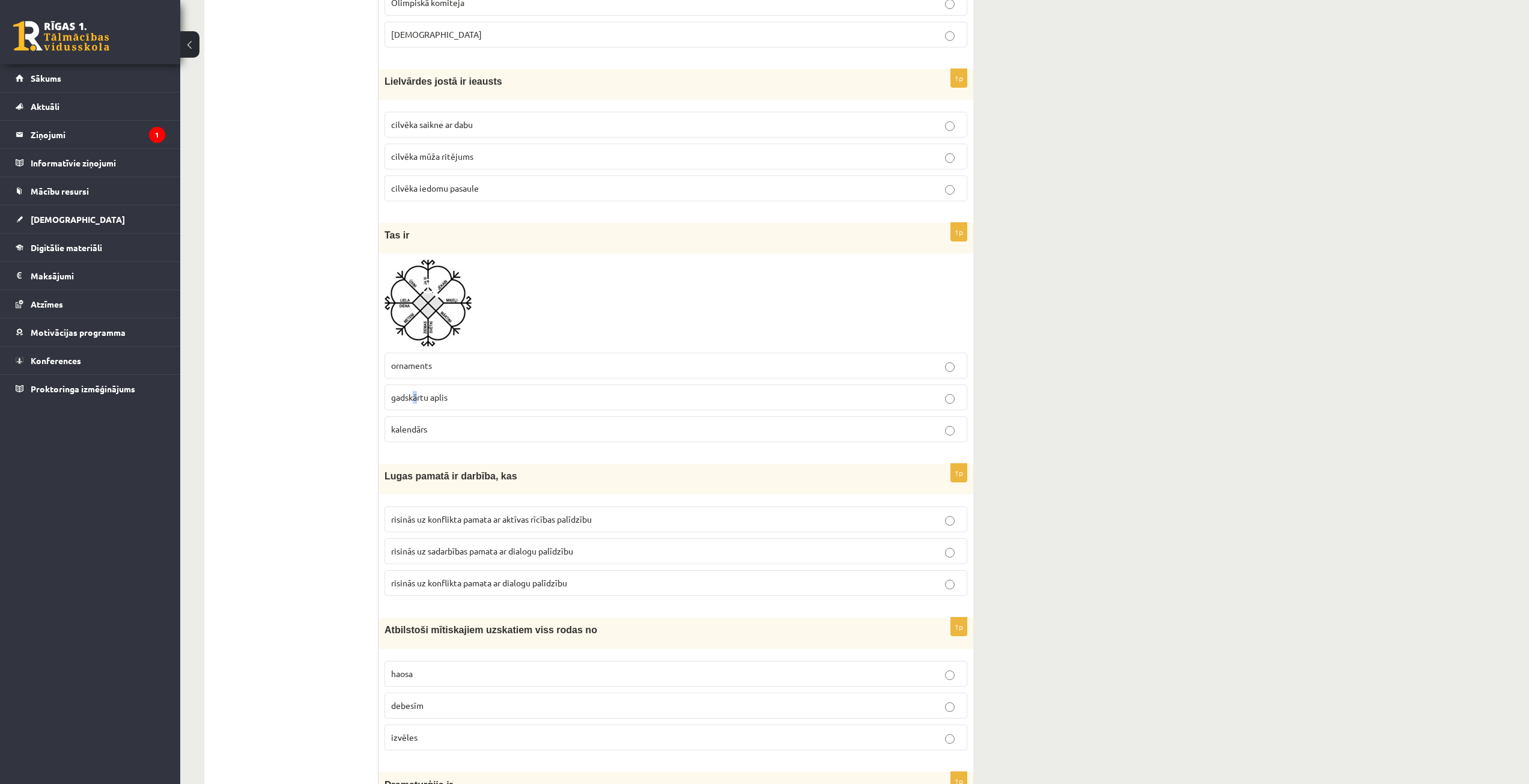
drag, startPoint x: 417, startPoint y: 396, endPoint x: 412, endPoint y: 404, distance: 9.4
click at [412, 404] on label "gadskārtu aplis" at bounding box center [676, 397] width 583 height 26
click at [407, 395] on span "gadskārtu aplis" at bounding box center [419, 397] width 56 height 11
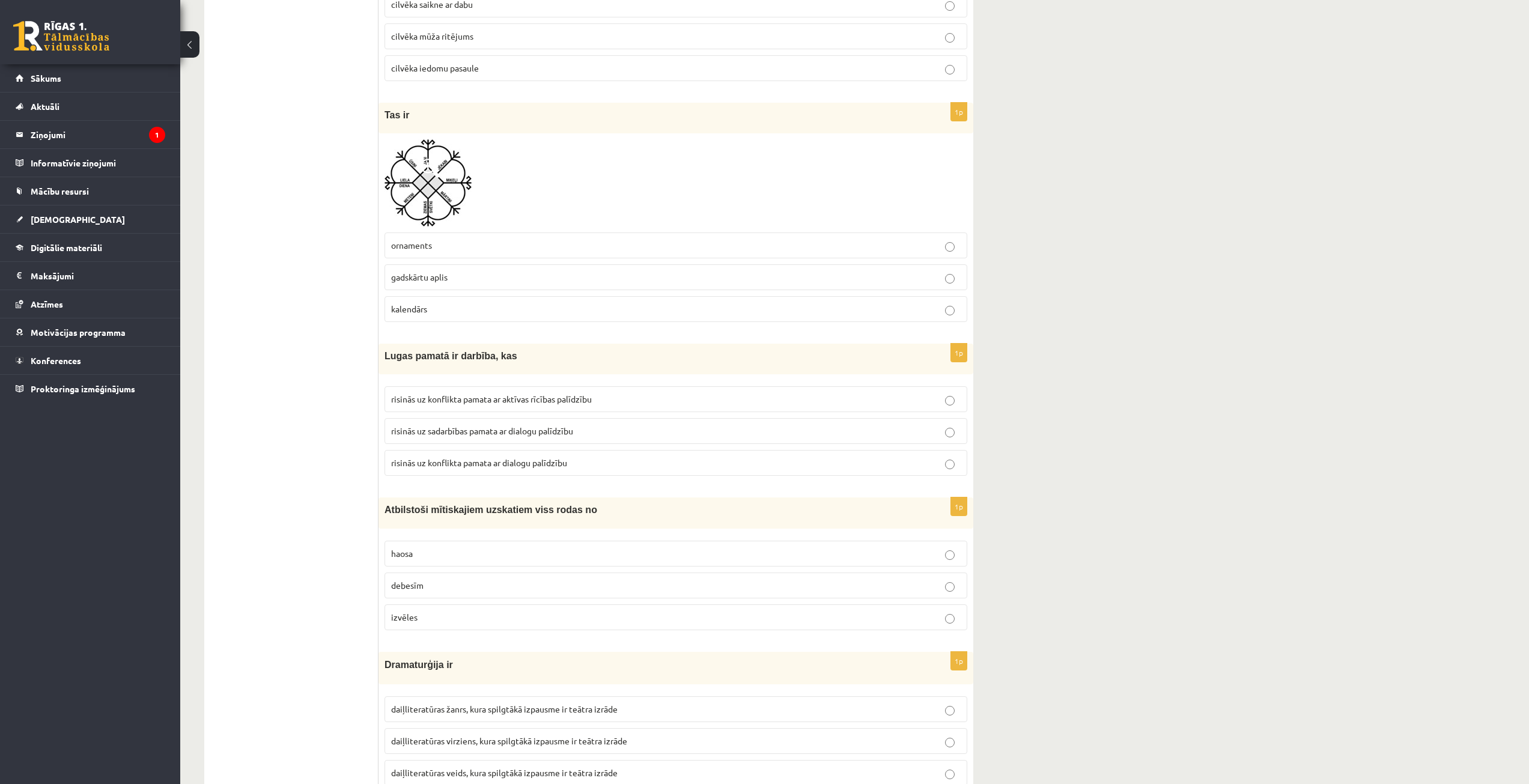
click at [591, 404] on p "risinās uz konflikta pamata ar aktīvas rīcības palīdzību" at bounding box center [676, 399] width 570 height 13
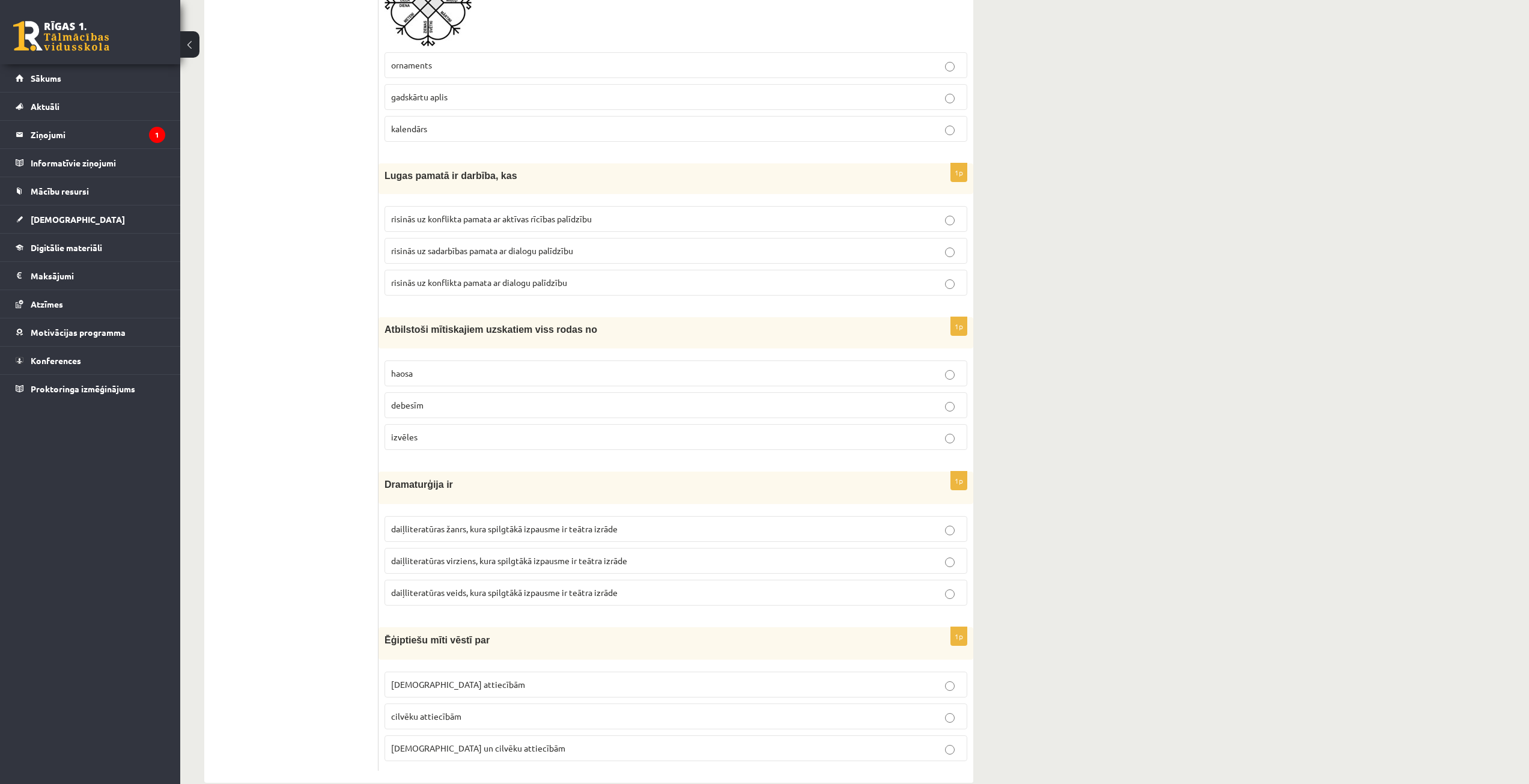
click at [954, 381] on label "haosa" at bounding box center [676, 373] width 583 height 26
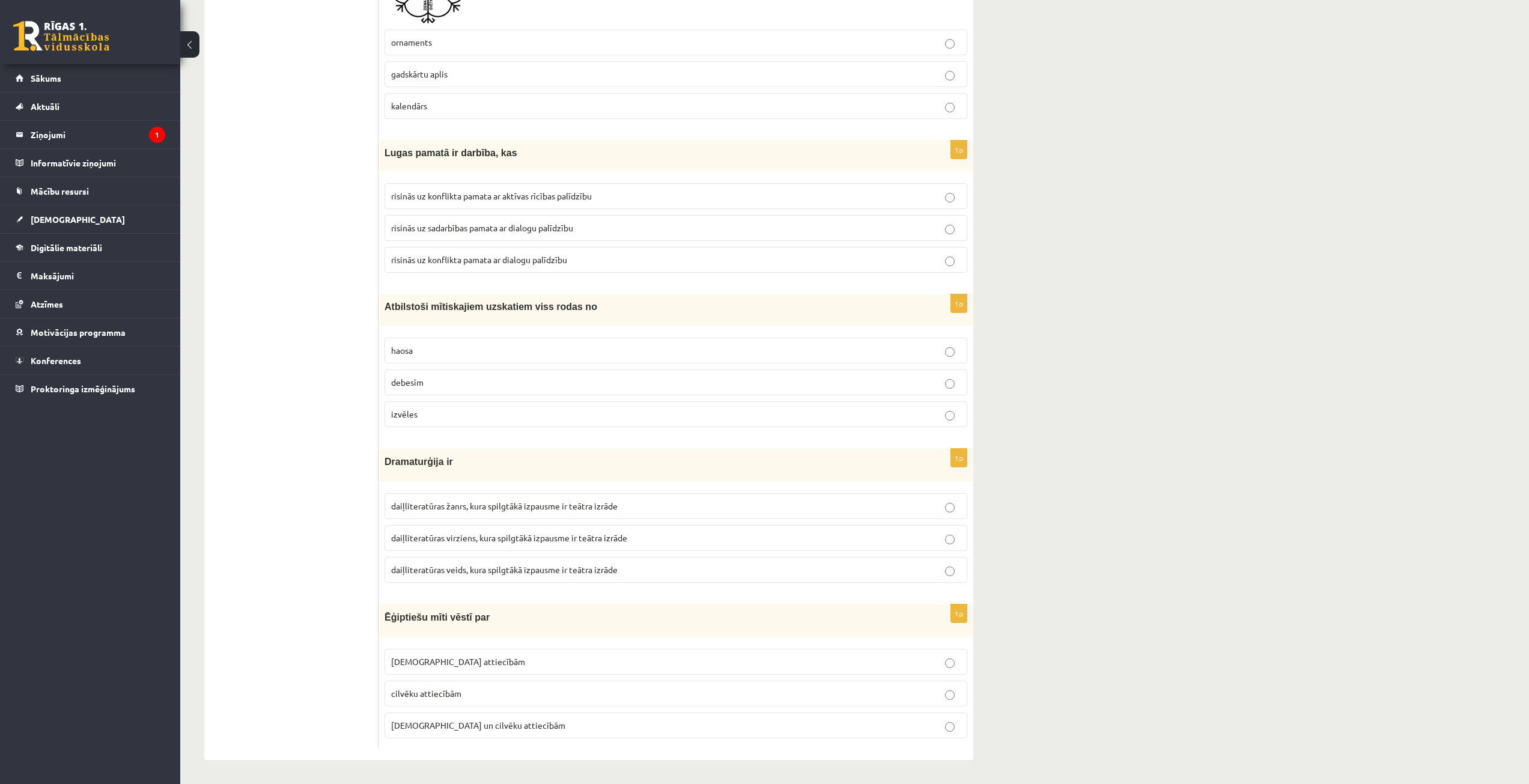
click at [952, 718] on label "Dievu un cilvēku attiecībām" at bounding box center [676, 725] width 583 height 26
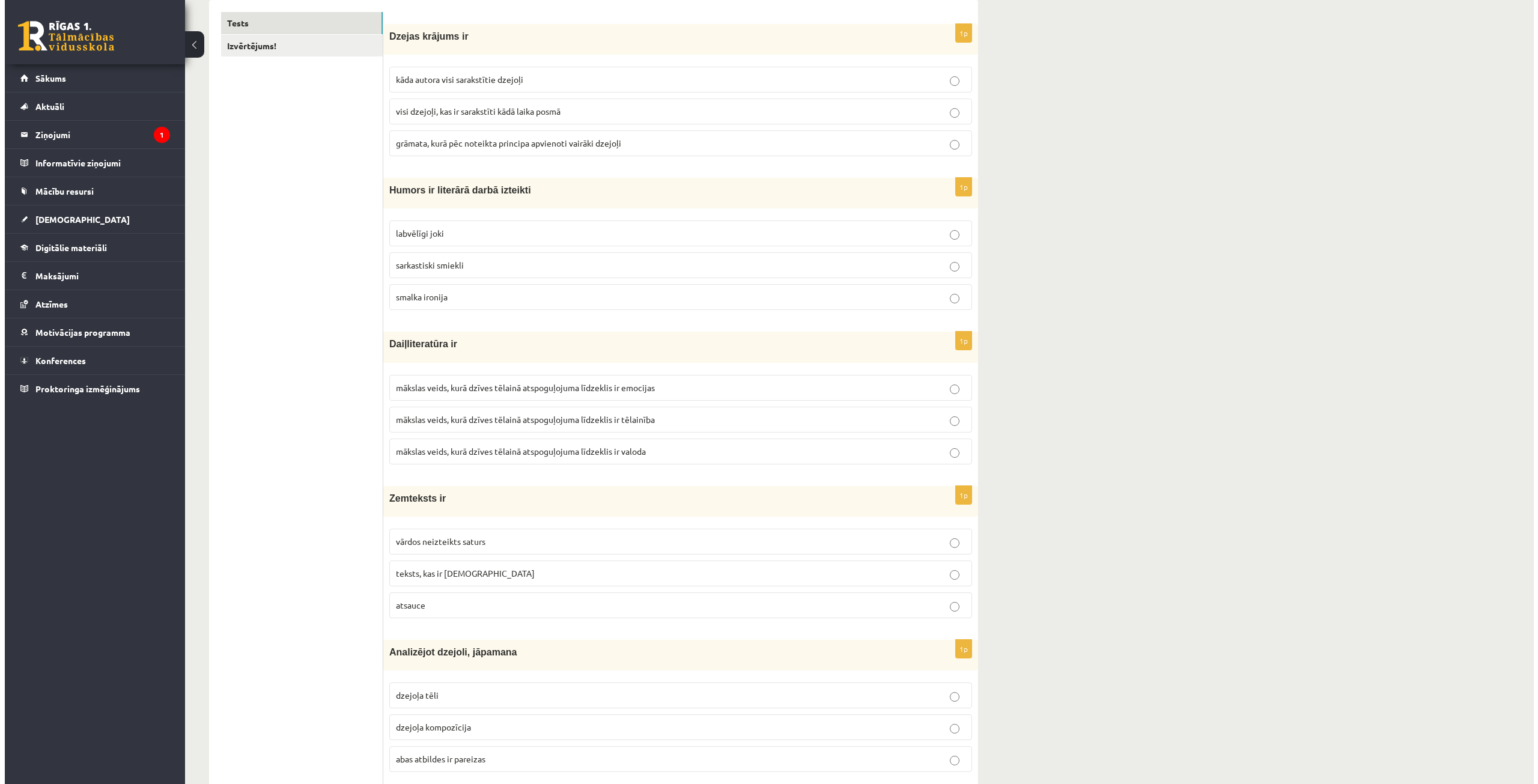
scroll to position [0, 0]
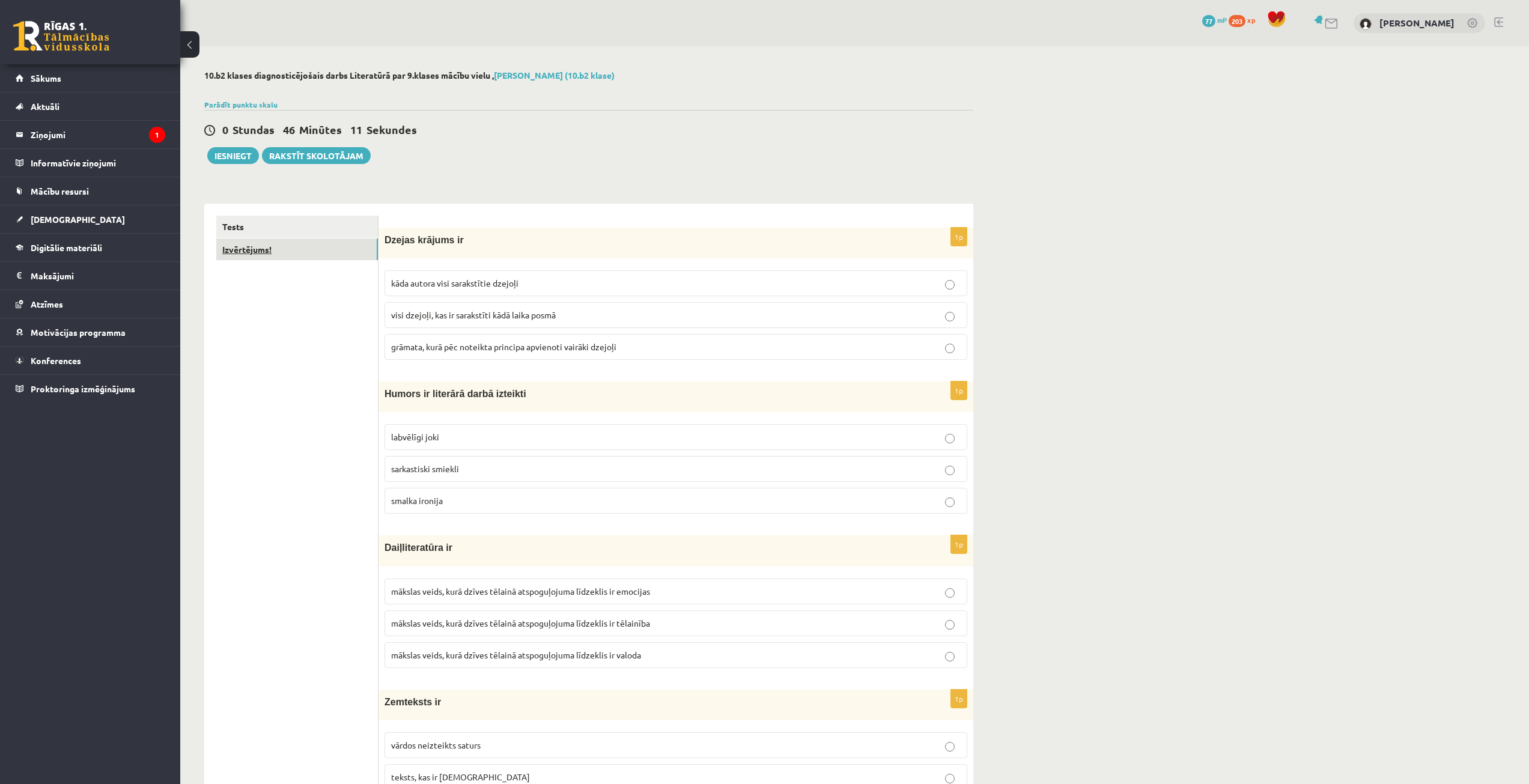
click at [269, 247] on link "Izvērtējums!" at bounding box center [297, 249] width 162 height 22
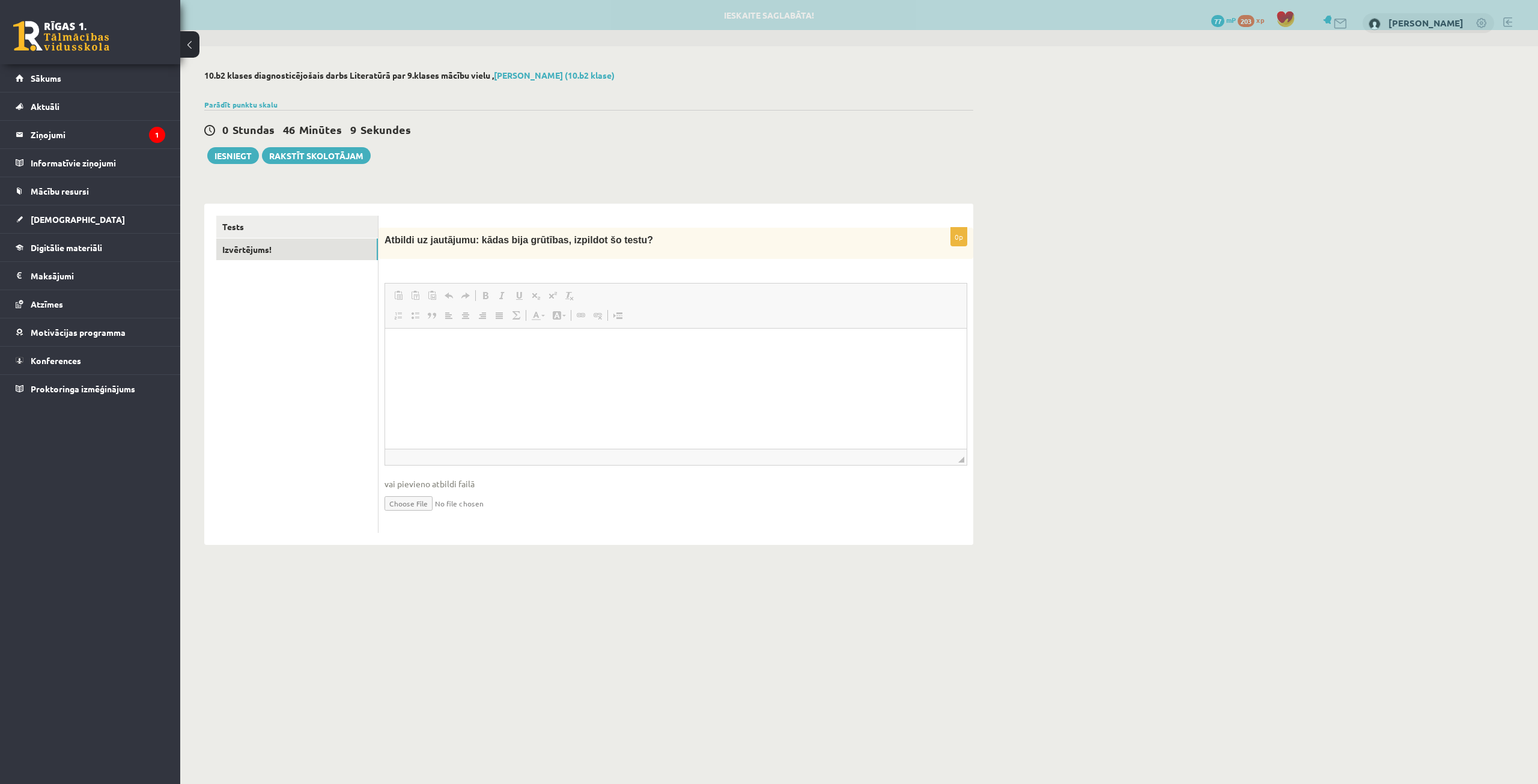
click at [469, 311] on span at bounding box center [466, 315] width 10 height 10
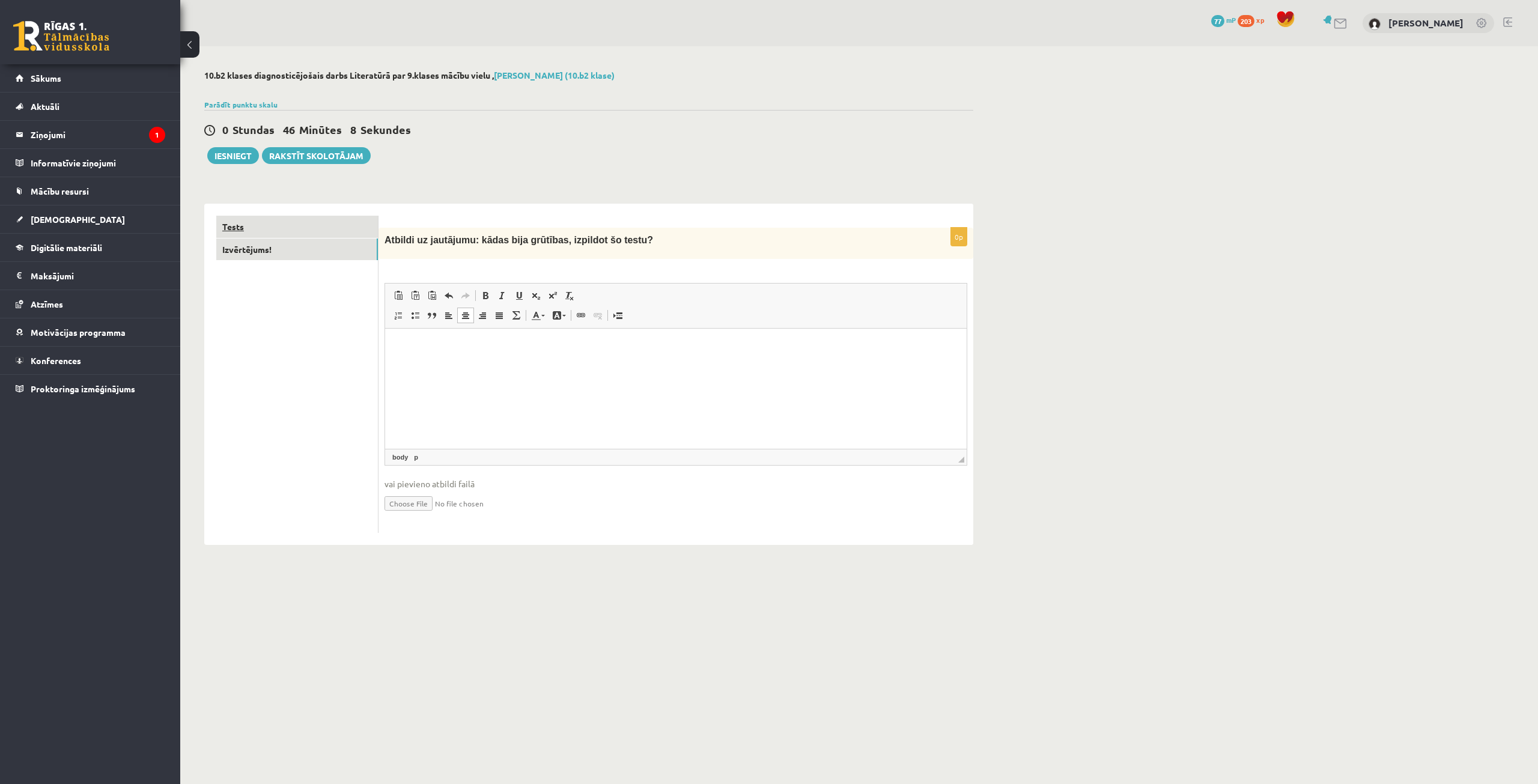
click at [274, 233] on link "Tests" at bounding box center [297, 227] width 162 height 22
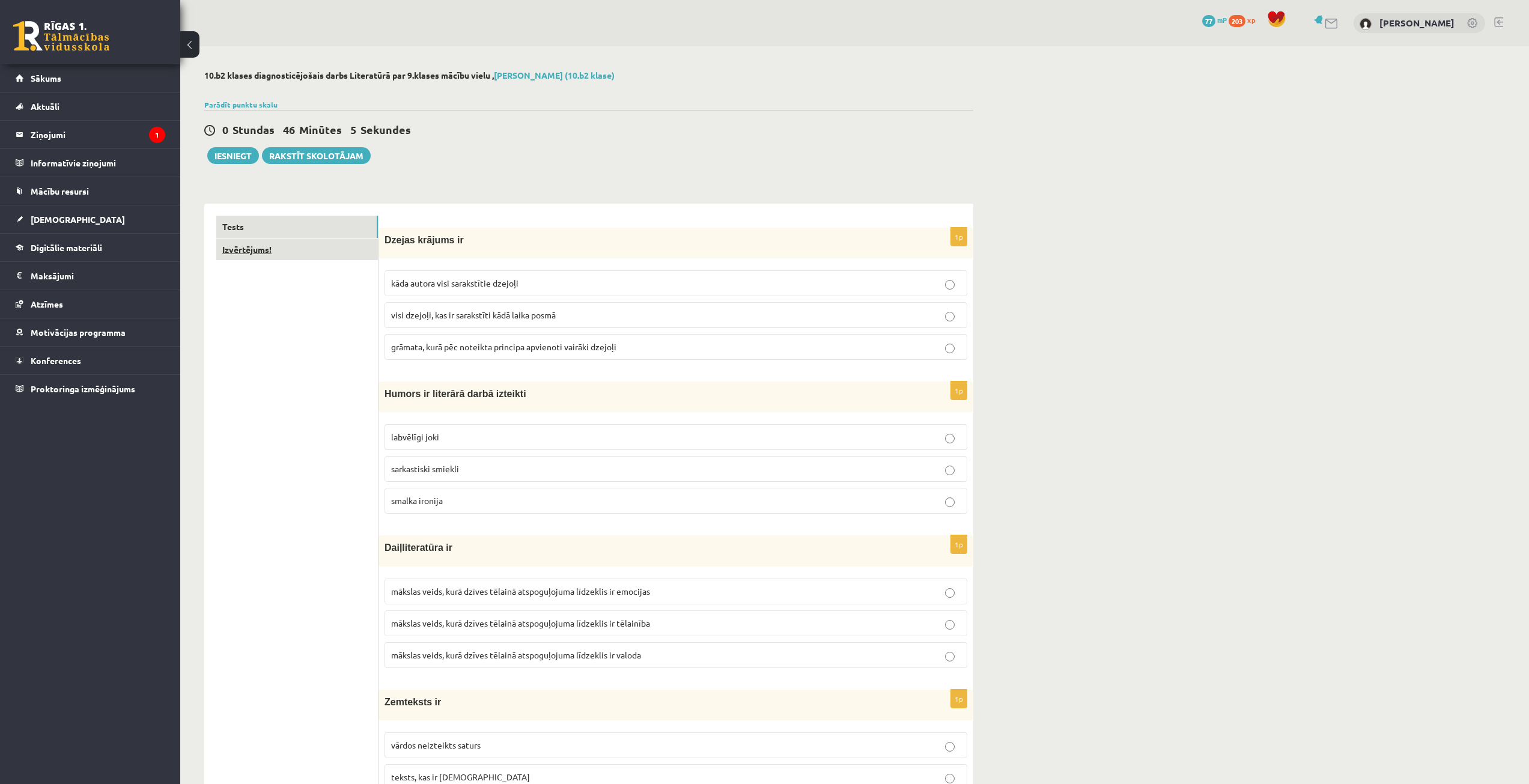
click at [267, 248] on link "Izvērtējums!" at bounding box center [297, 249] width 162 height 22
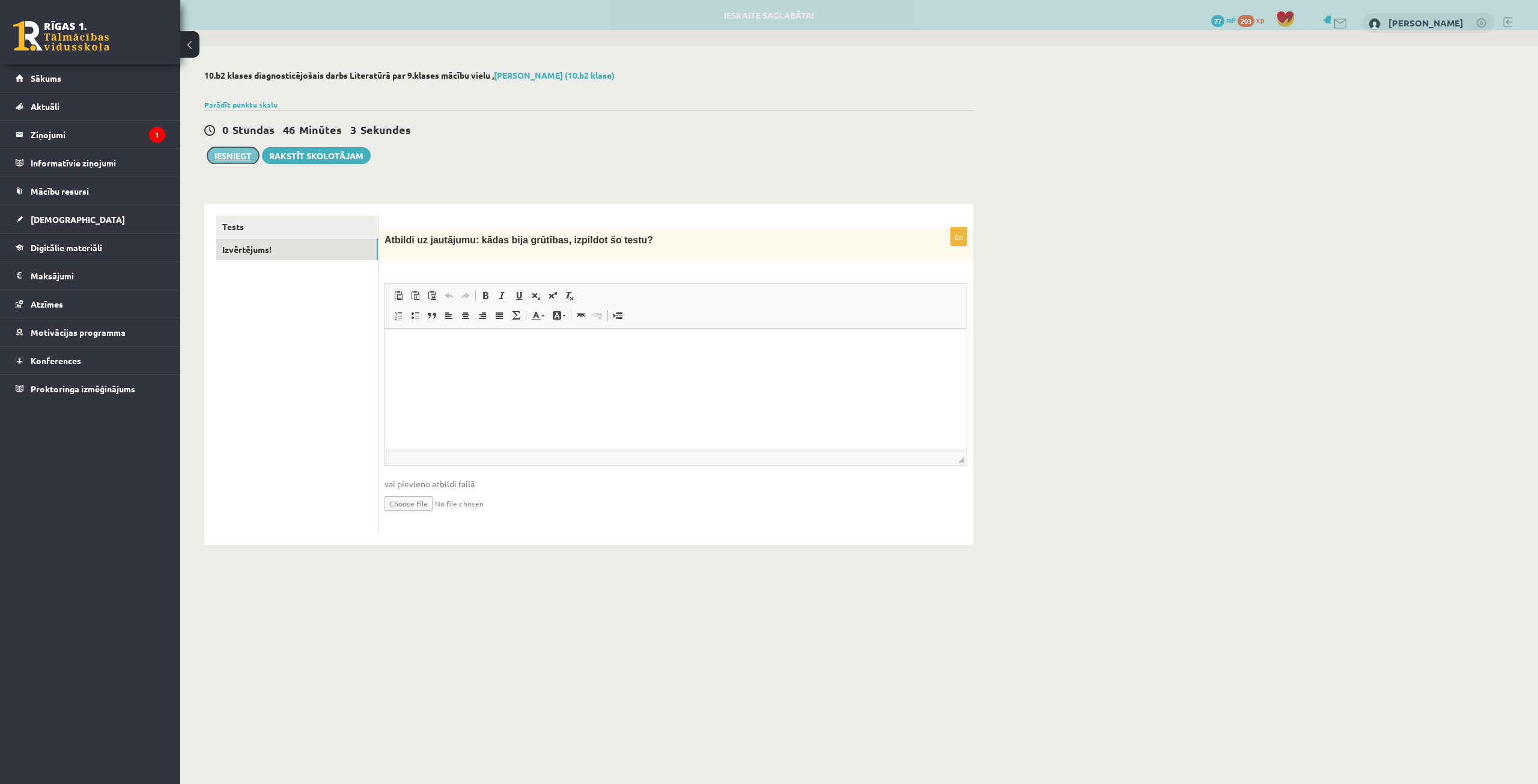
click at [235, 150] on button "Iesniegt" at bounding box center [233, 155] width 52 height 17
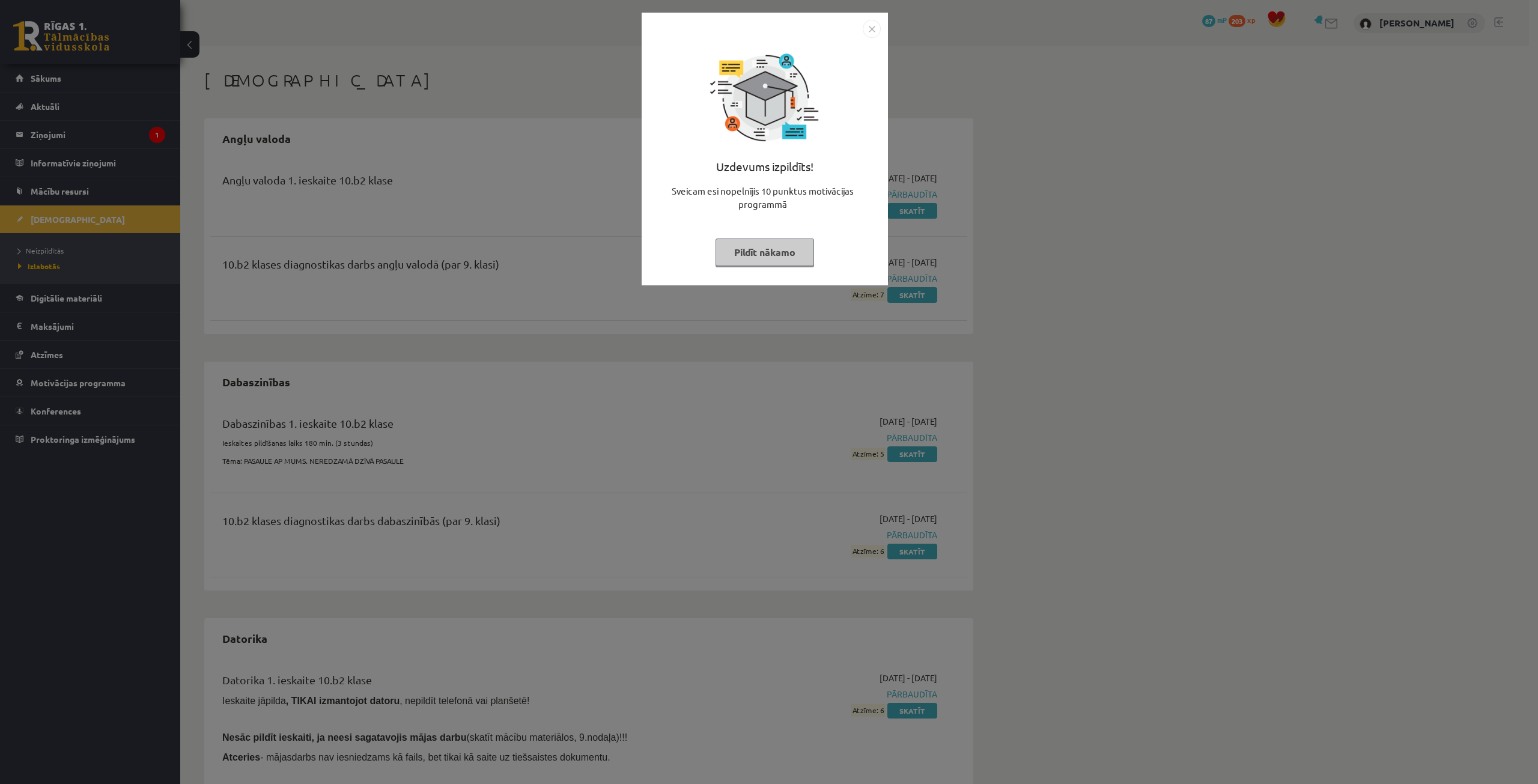
click at [769, 249] on button "Pildīt nākamo" at bounding box center [764, 252] width 98 height 28
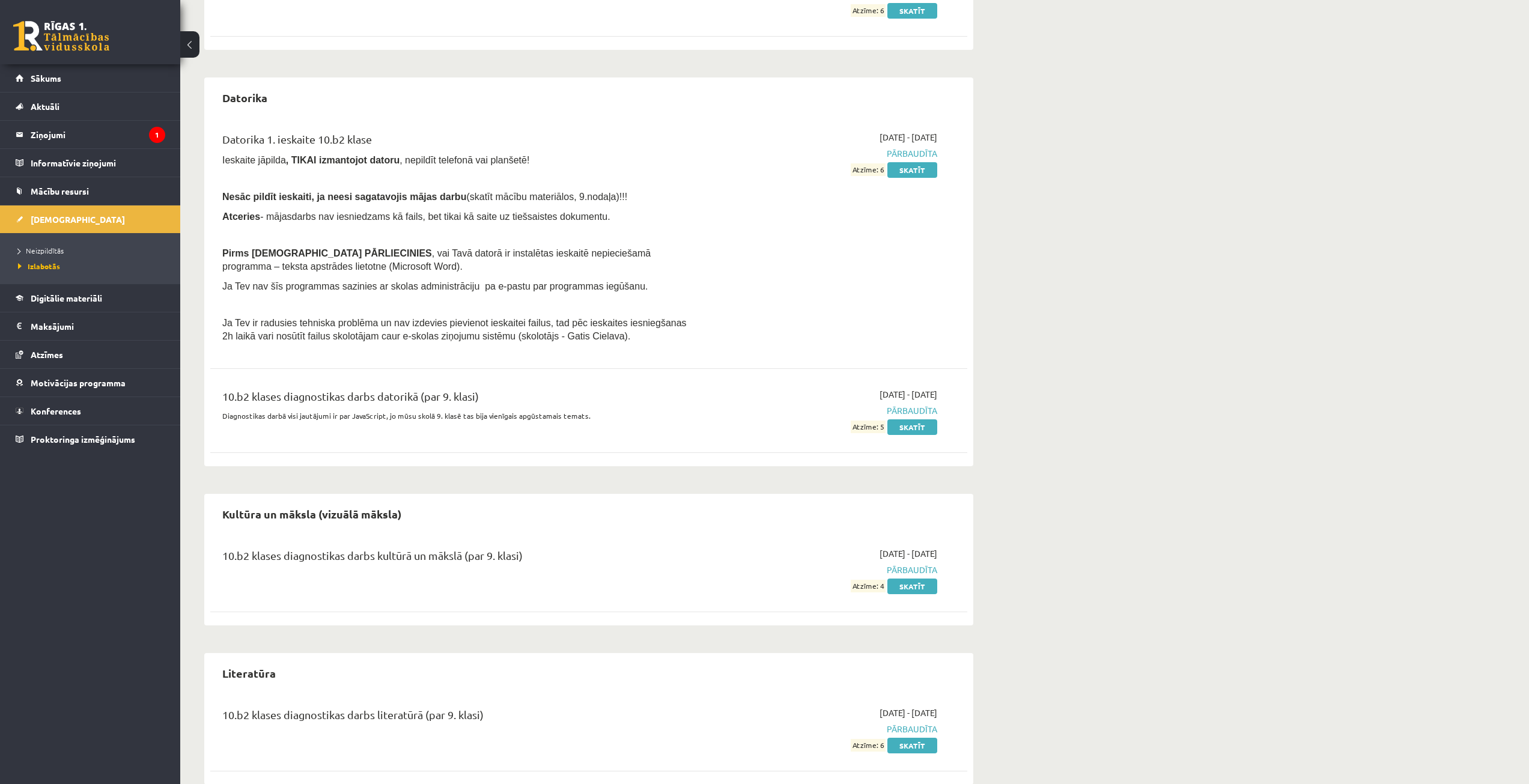
scroll to position [565, 0]
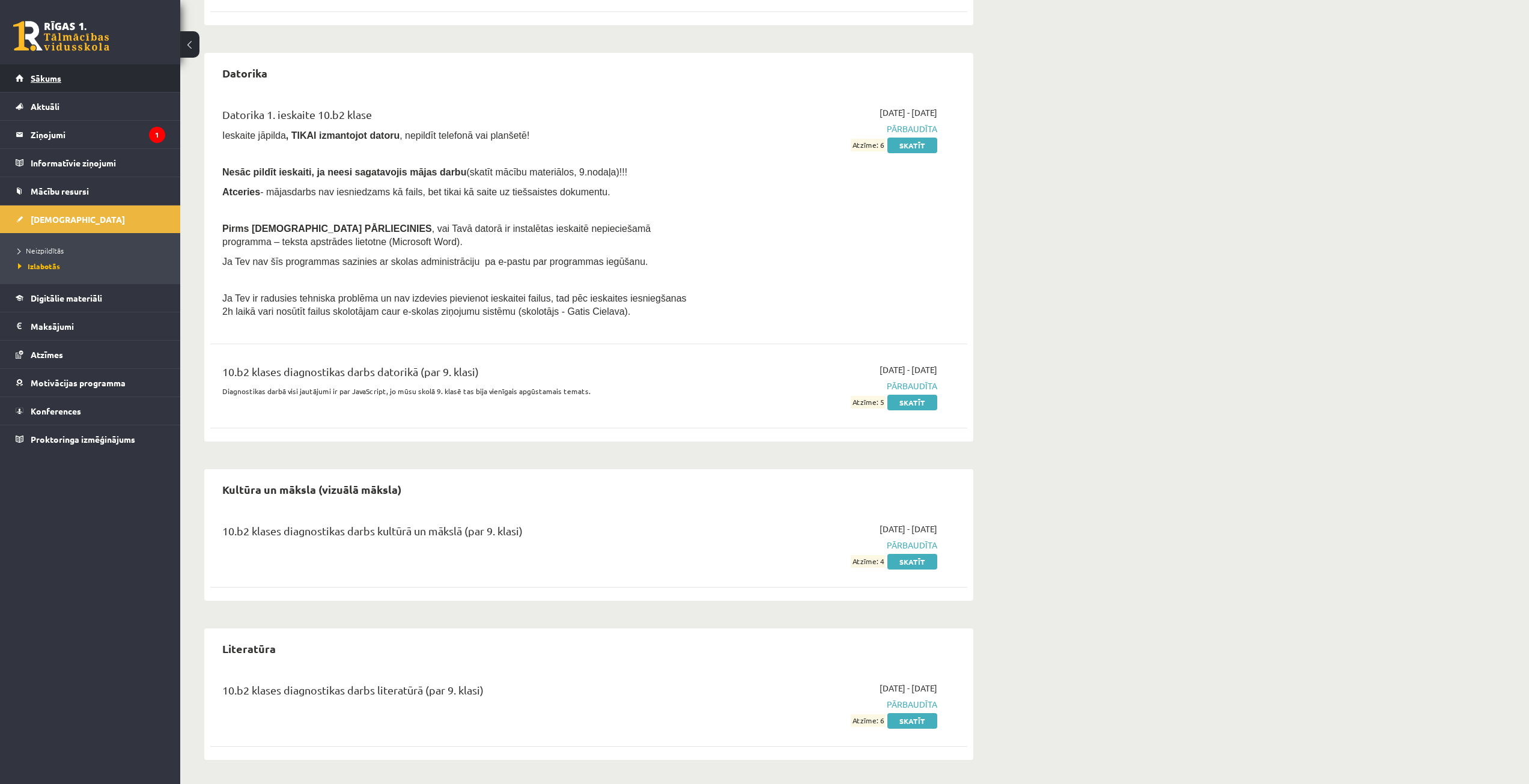
click at [65, 86] on link "Sākums" at bounding box center [90, 78] width 150 height 28
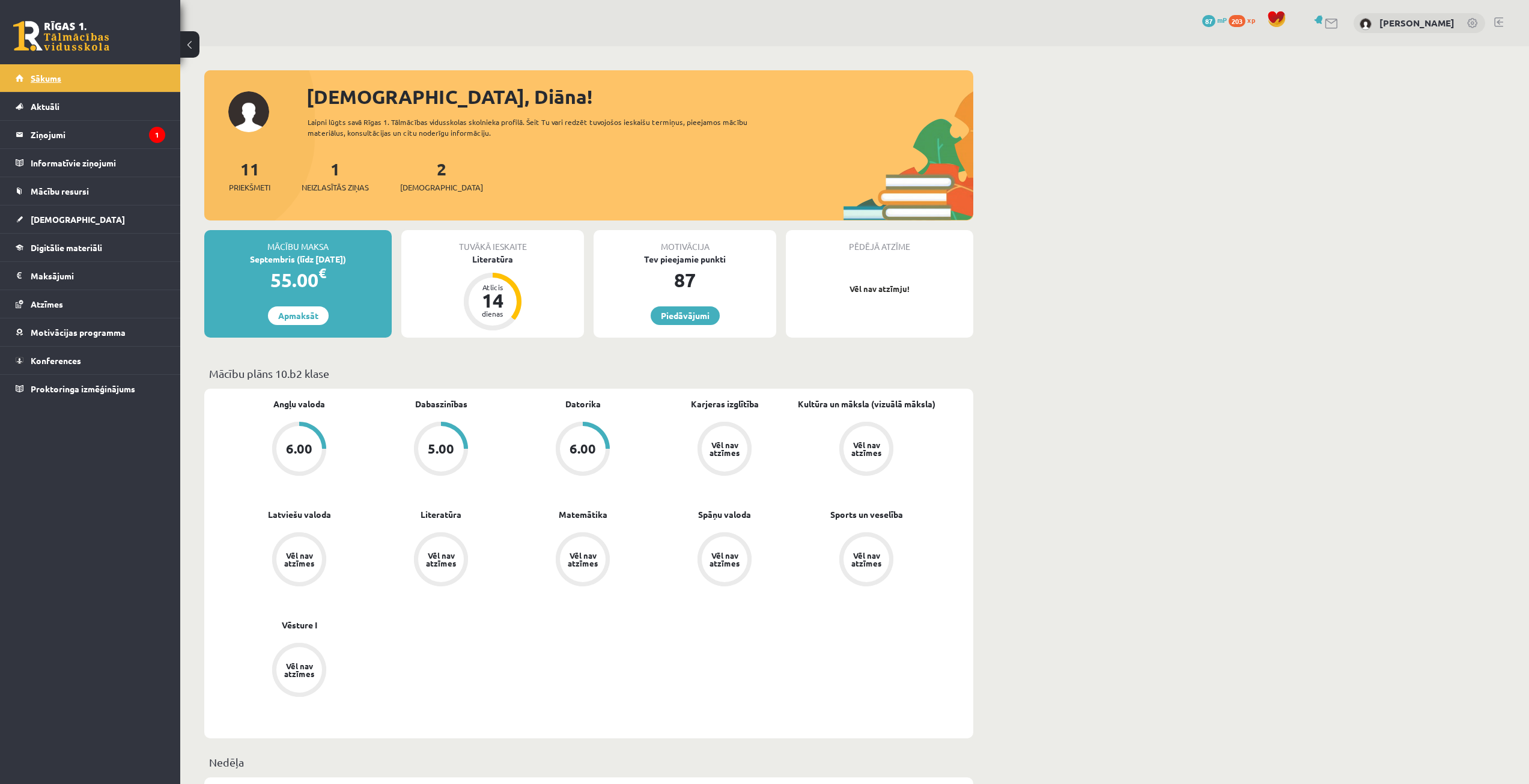
click at [64, 79] on link "Sākums" at bounding box center [90, 78] width 150 height 28
click at [54, 363] on span "Konferences" at bounding box center [56, 361] width 50 height 11
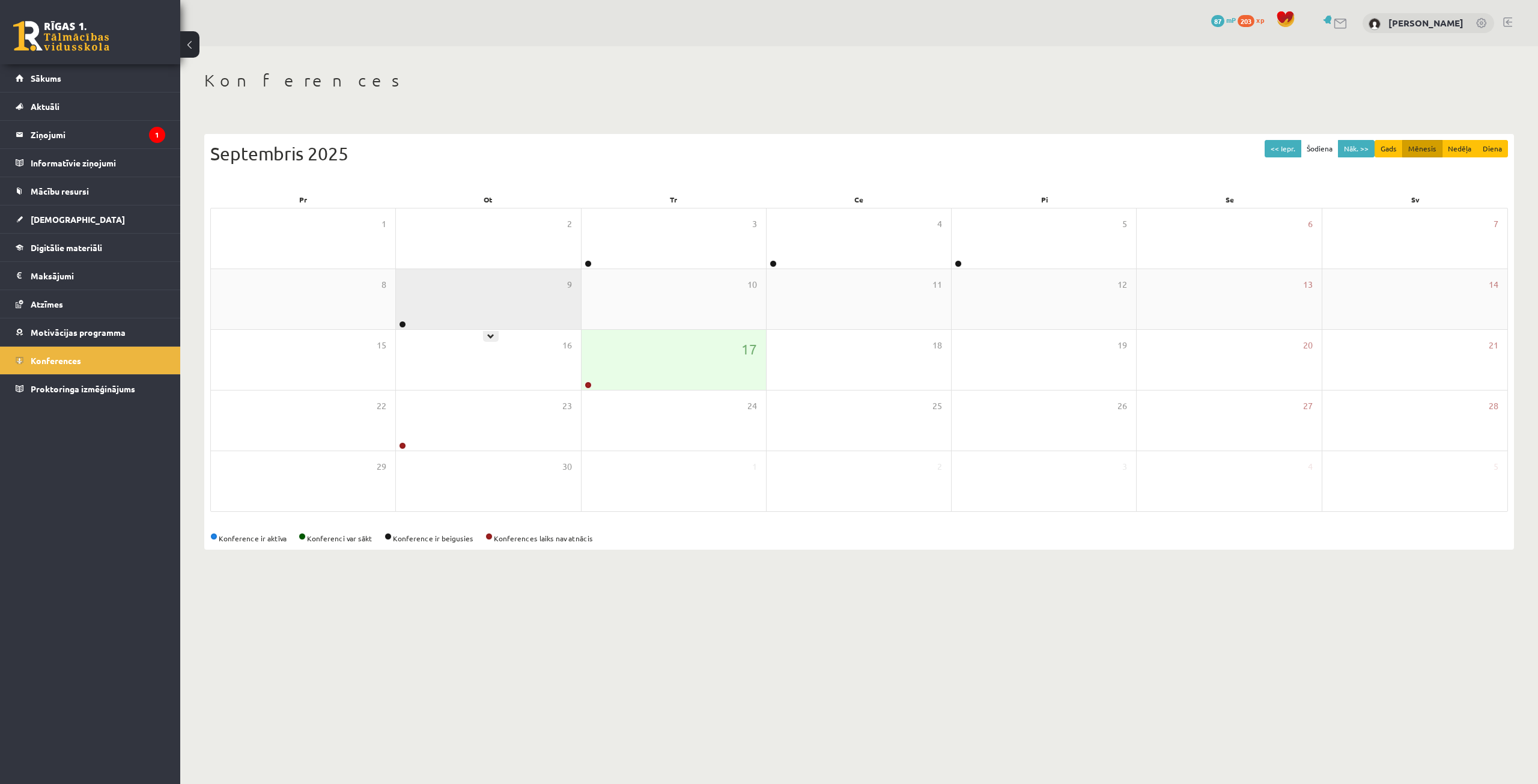
click at [529, 304] on div "9" at bounding box center [488, 299] width 185 height 60
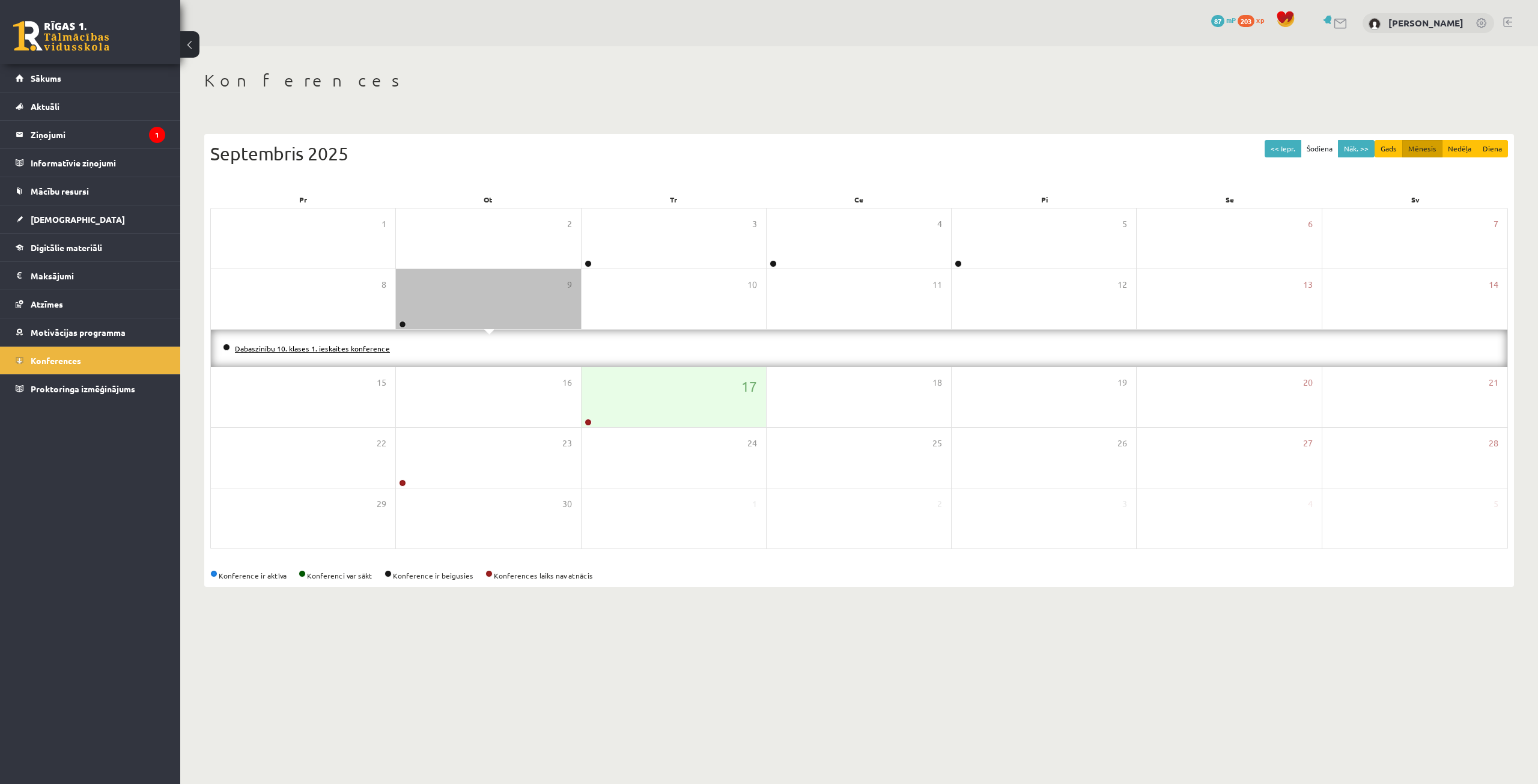
click at [247, 347] on link "Dabaszinību 10. klases 1. ieskaites konference" at bounding box center [312, 348] width 155 height 10
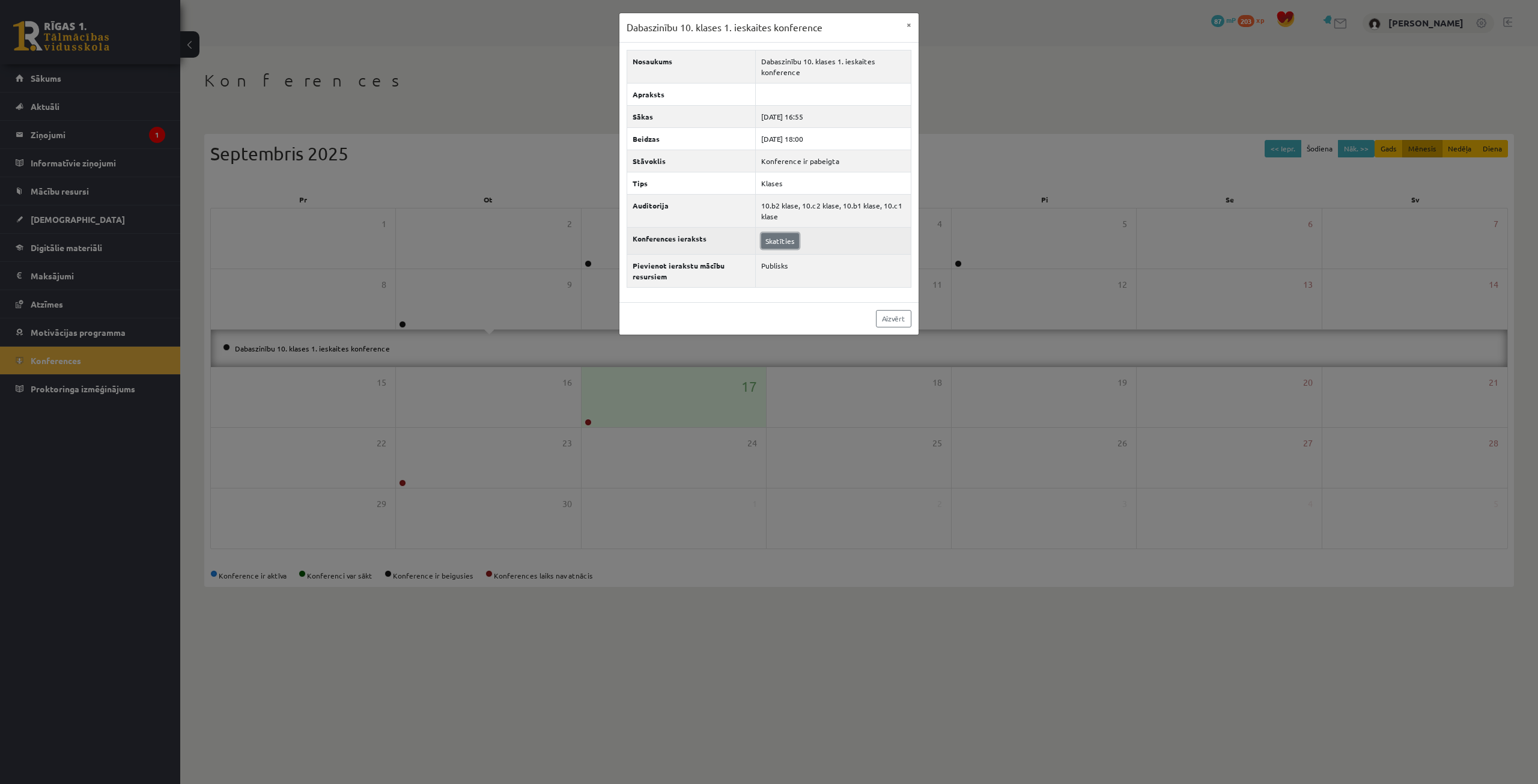
click at [784, 245] on link "Skatīties" at bounding box center [780, 241] width 38 height 15
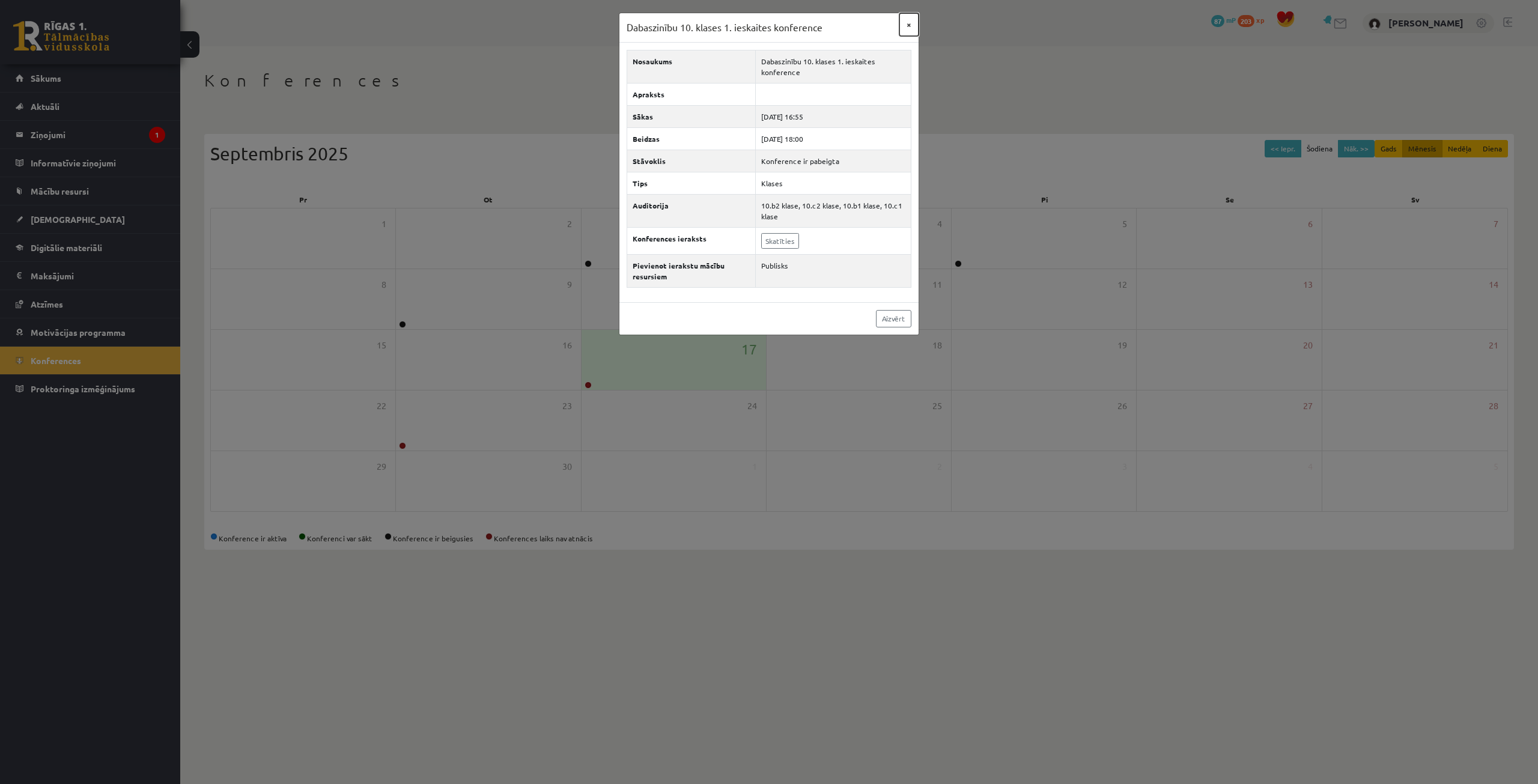
click at [900, 21] on button "×" at bounding box center [909, 24] width 20 height 23
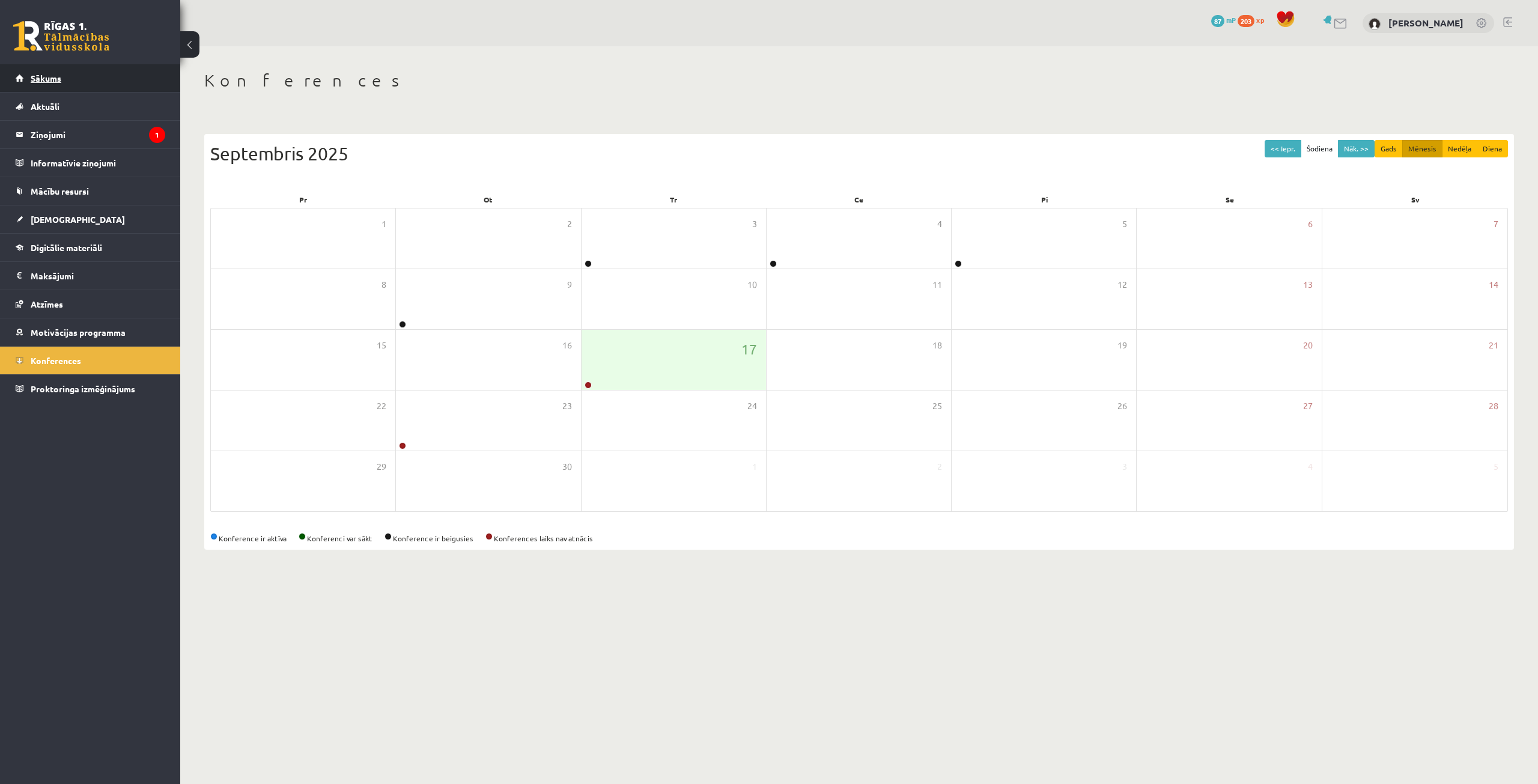
click at [41, 72] on span "Sākums" at bounding box center [46, 78] width 31 height 11
